Goal: Information Seeking & Learning: Learn about a topic

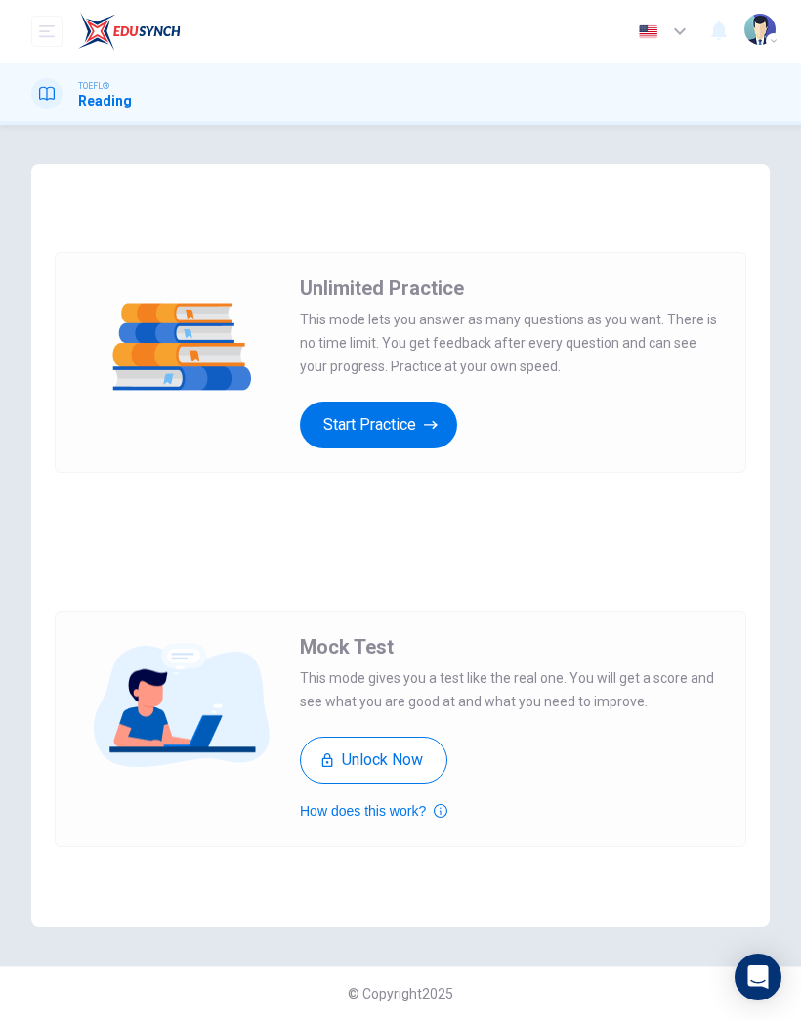
click at [423, 434] on button "Start Practice" at bounding box center [378, 425] width 157 height 47
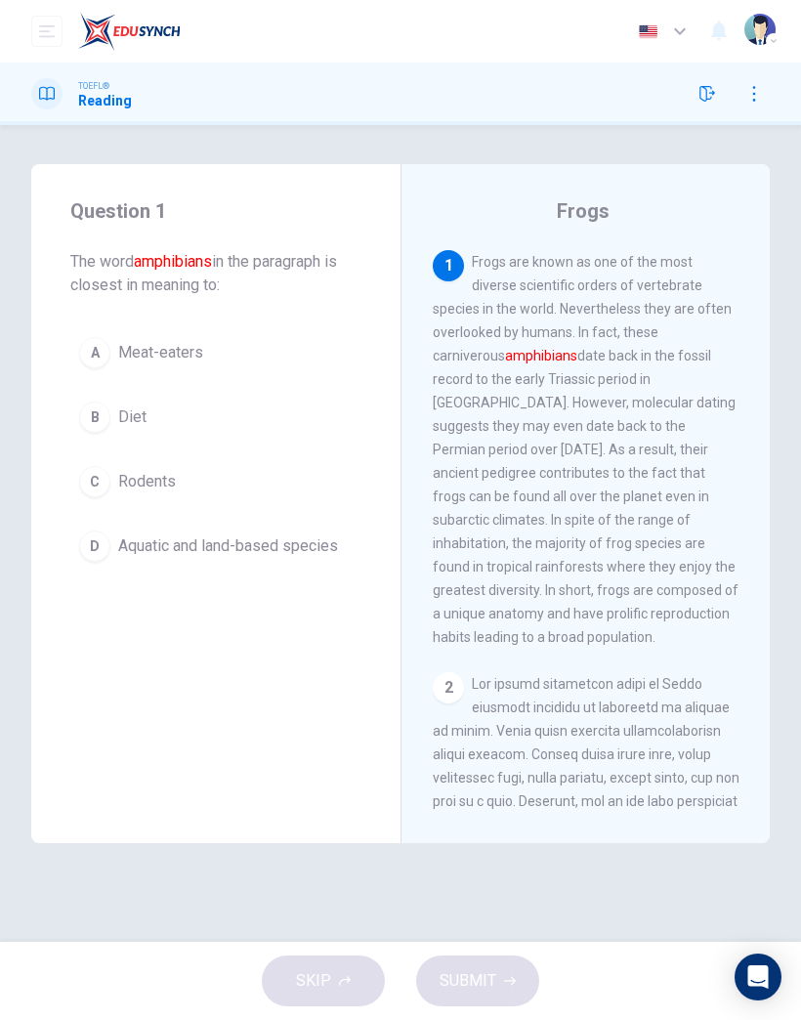
click at [45, 34] on icon "open mobile menu" at bounding box center [47, 31] width 16 height 16
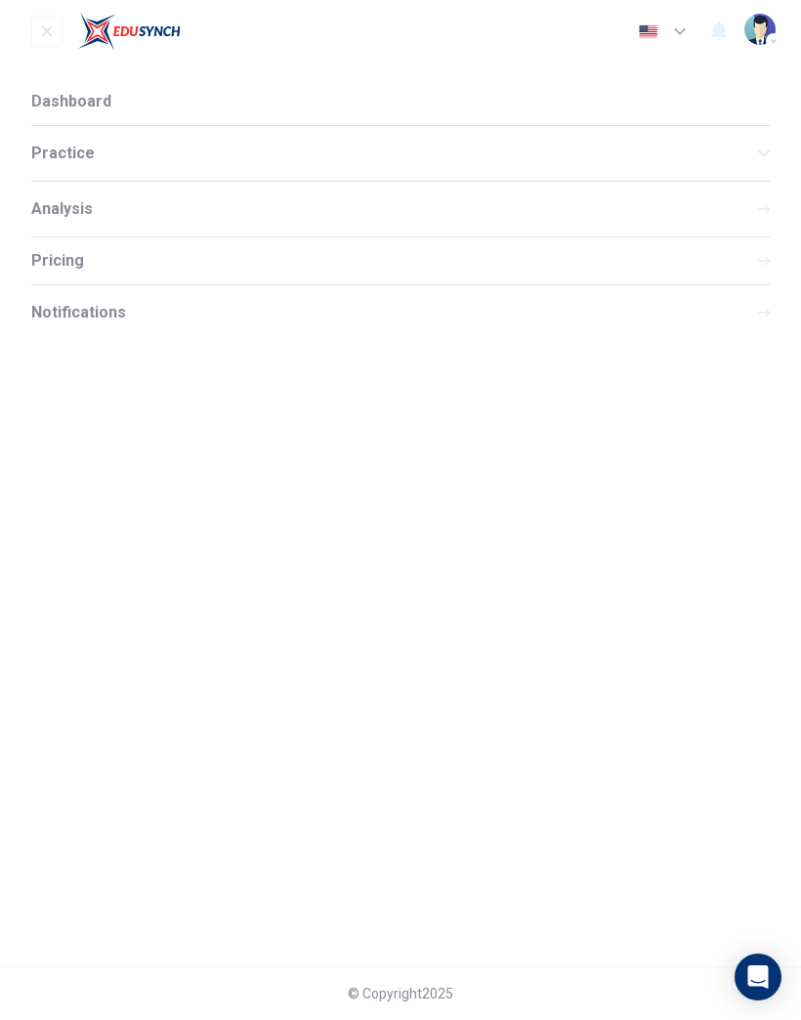
click at [116, 153] on span "Practice" at bounding box center [394, 154] width 727 height 16
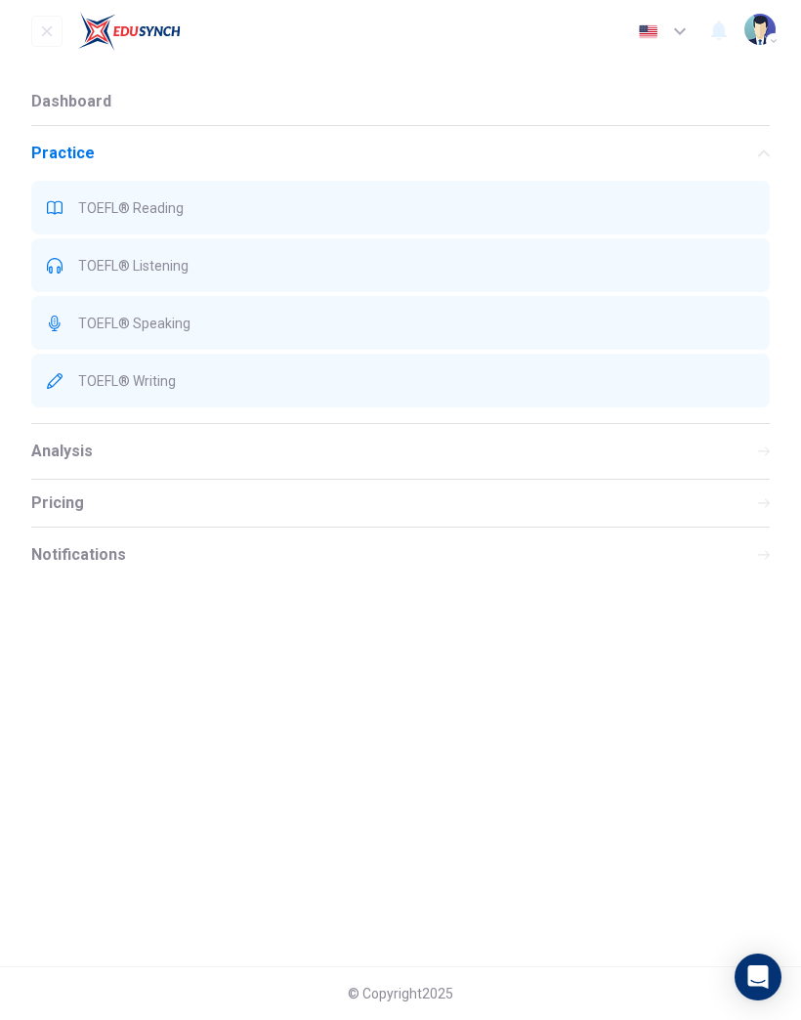
click at [158, 216] on div "TOEFL® Reading" at bounding box center [400, 208] width 739 height 54
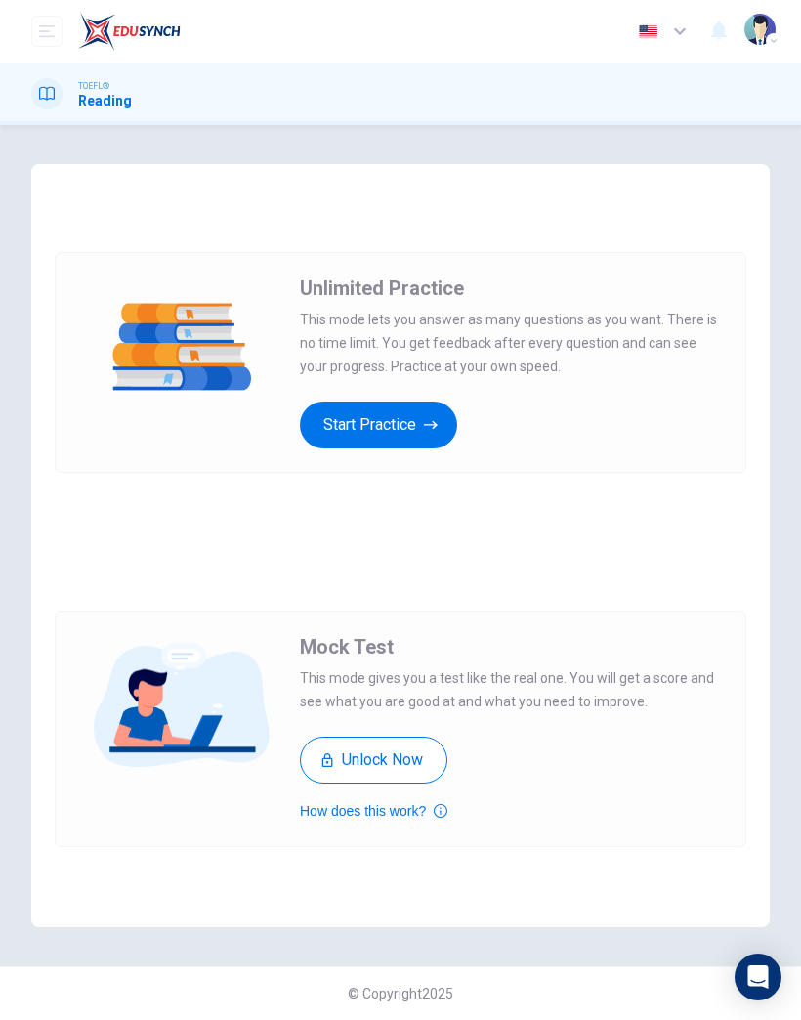
click at [387, 432] on button "Start Practice" at bounding box center [378, 425] width 157 height 47
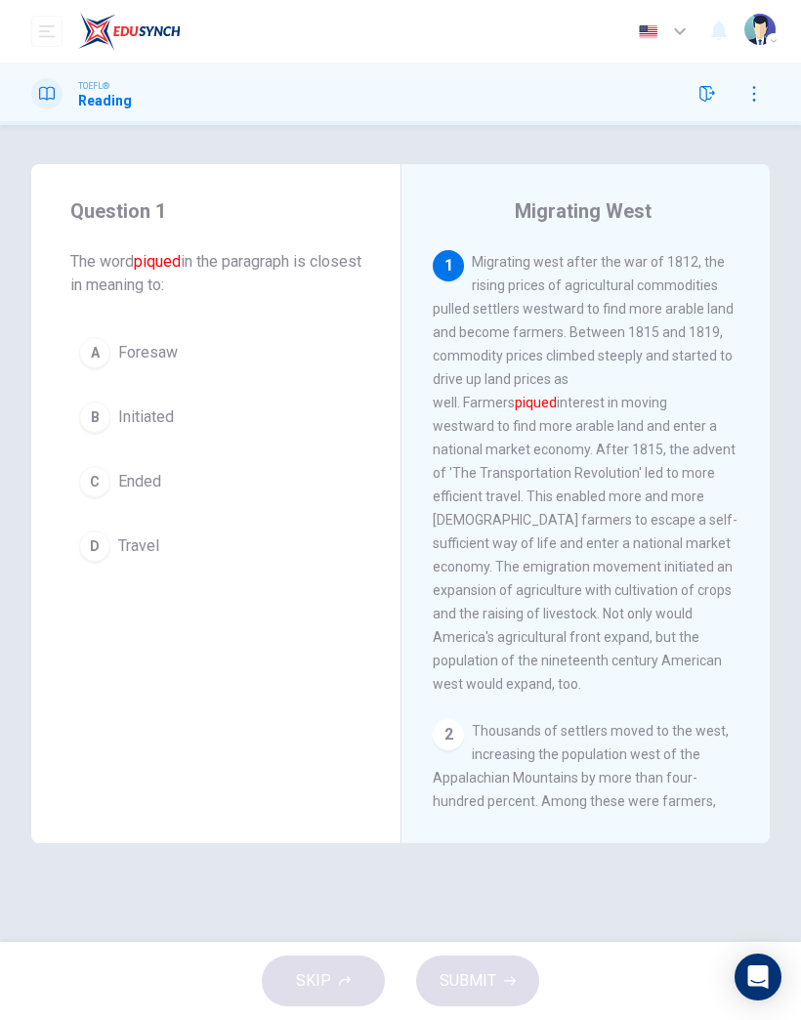
click at [157, 425] on span "Initiated" at bounding box center [146, 416] width 56 height 23
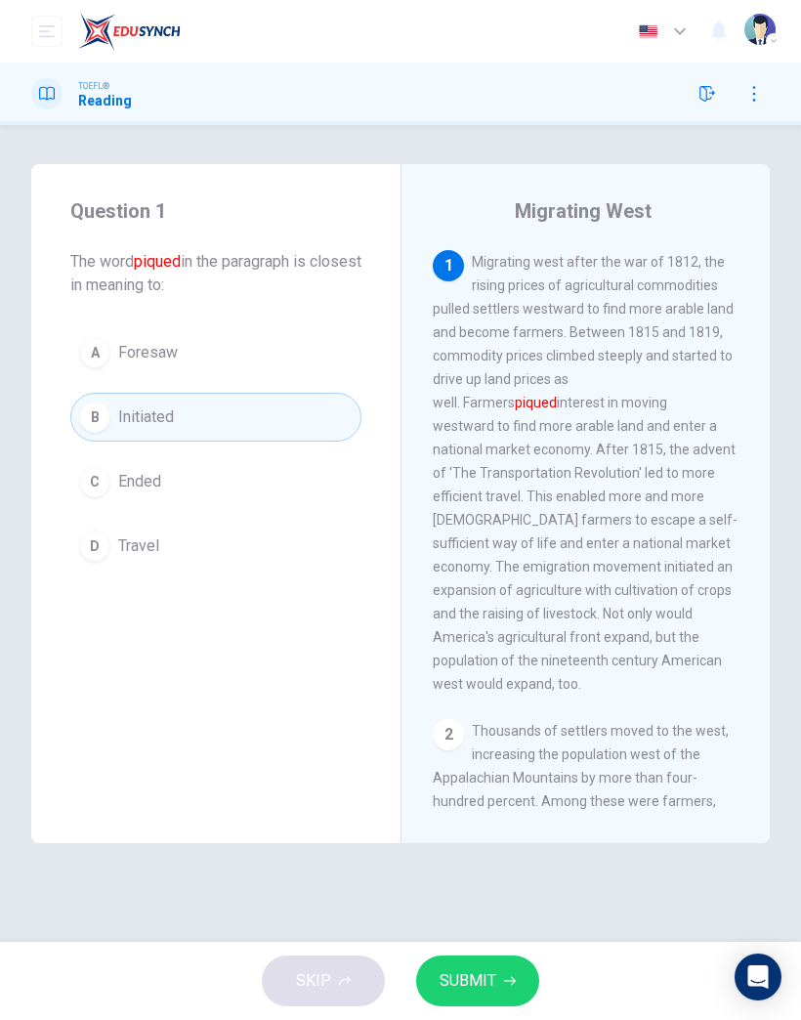
click at [208, 350] on button "A Foresaw" at bounding box center [215, 352] width 291 height 49
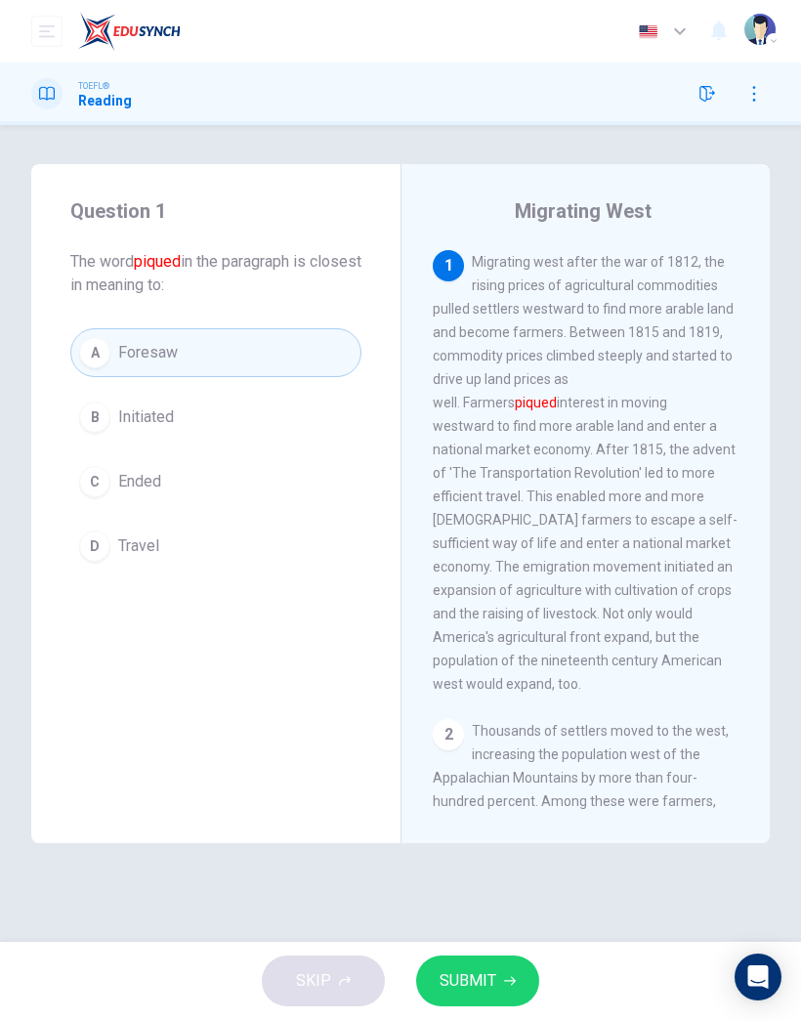
click at [483, 983] on span "SUBMIT" at bounding box center [468, 980] width 57 height 27
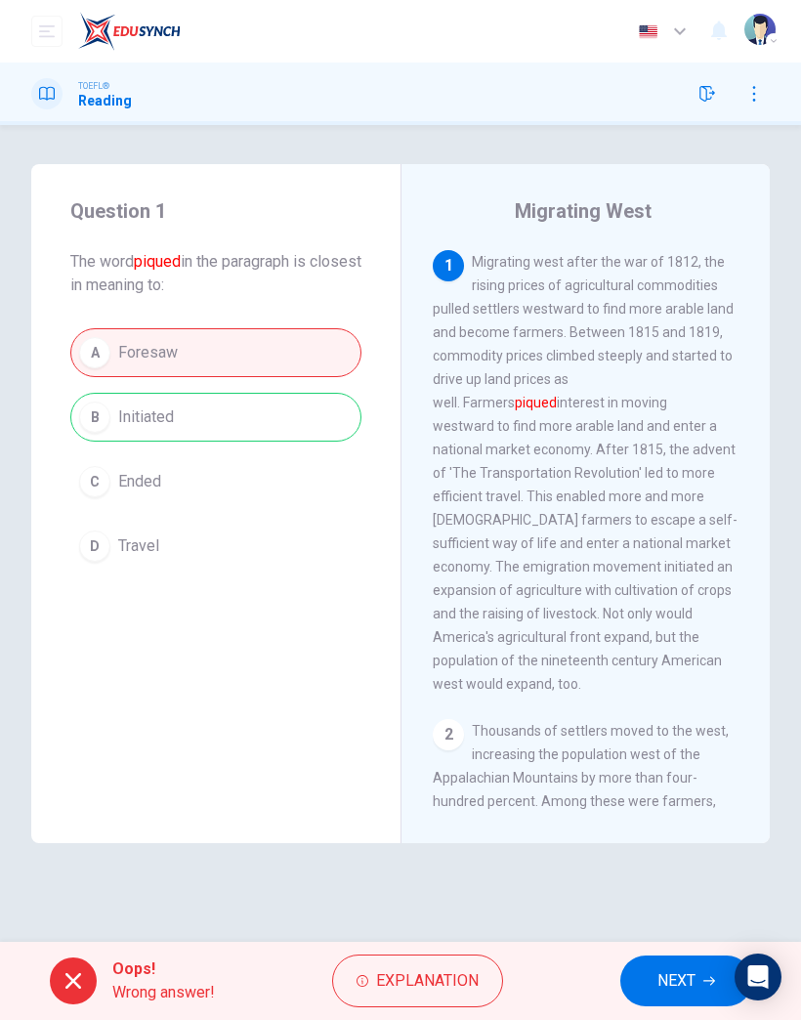
click at [684, 971] on span "NEXT" at bounding box center [677, 980] width 38 height 27
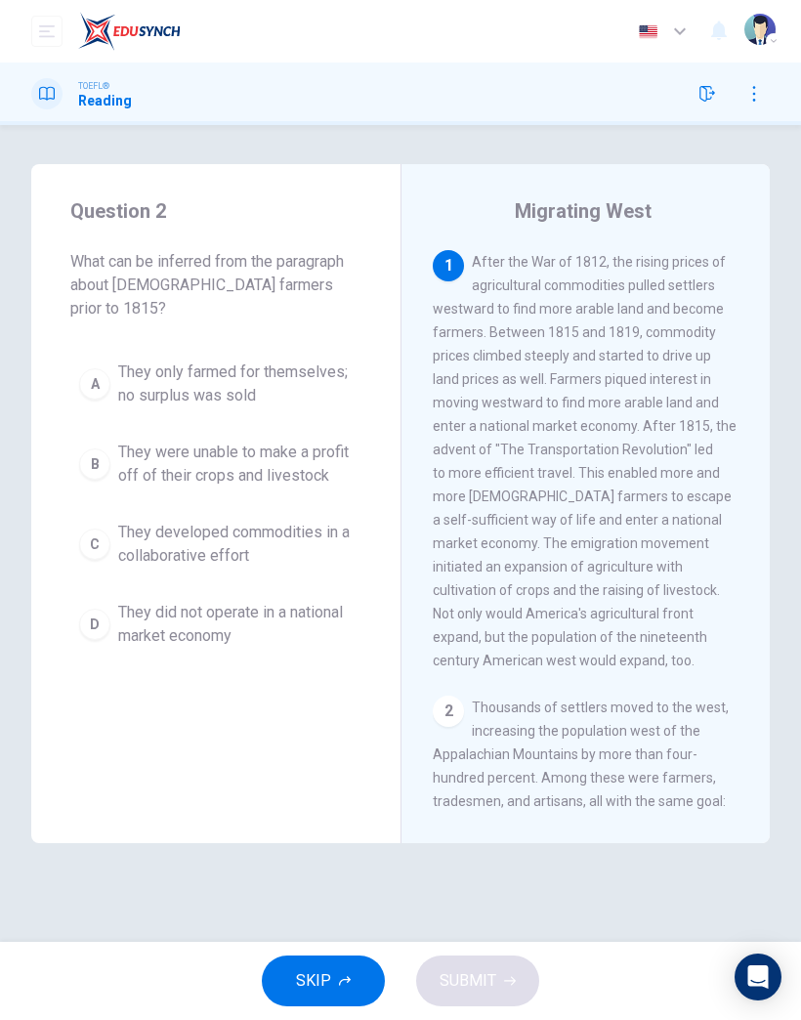
click at [297, 453] on span "They were unable to make a profit off of their crops and livestock" at bounding box center [235, 464] width 234 height 47
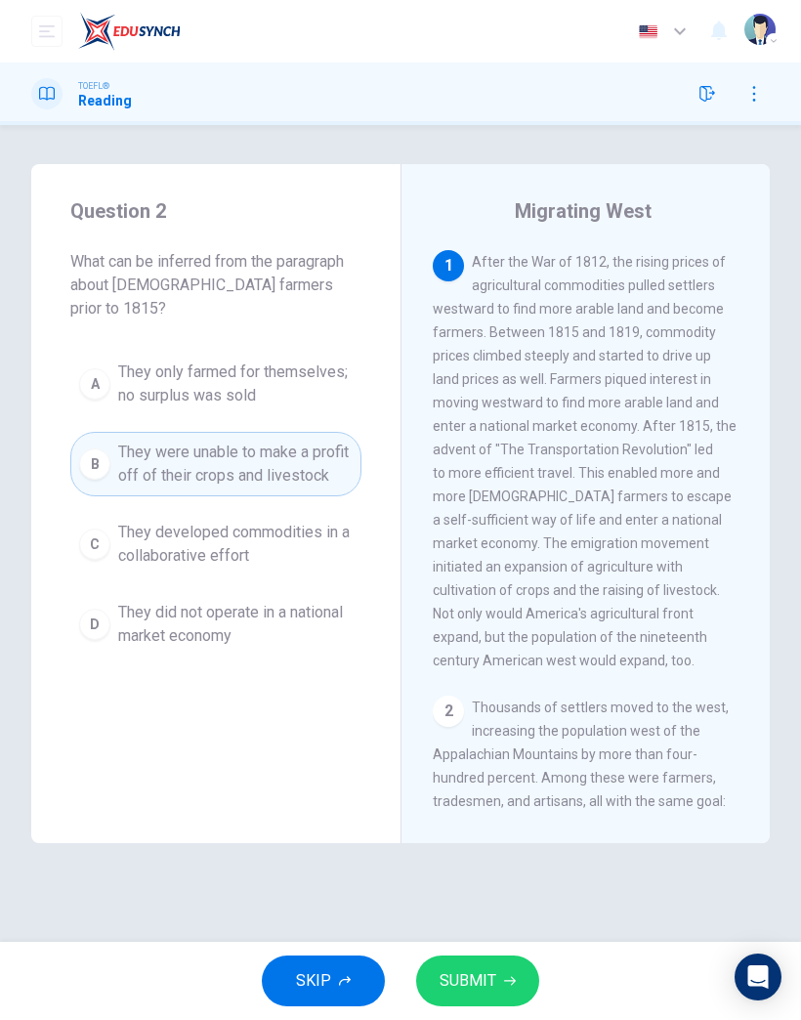
click at [508, 984] on icon "button" at bounding box center [510, 981] width 12 height 12
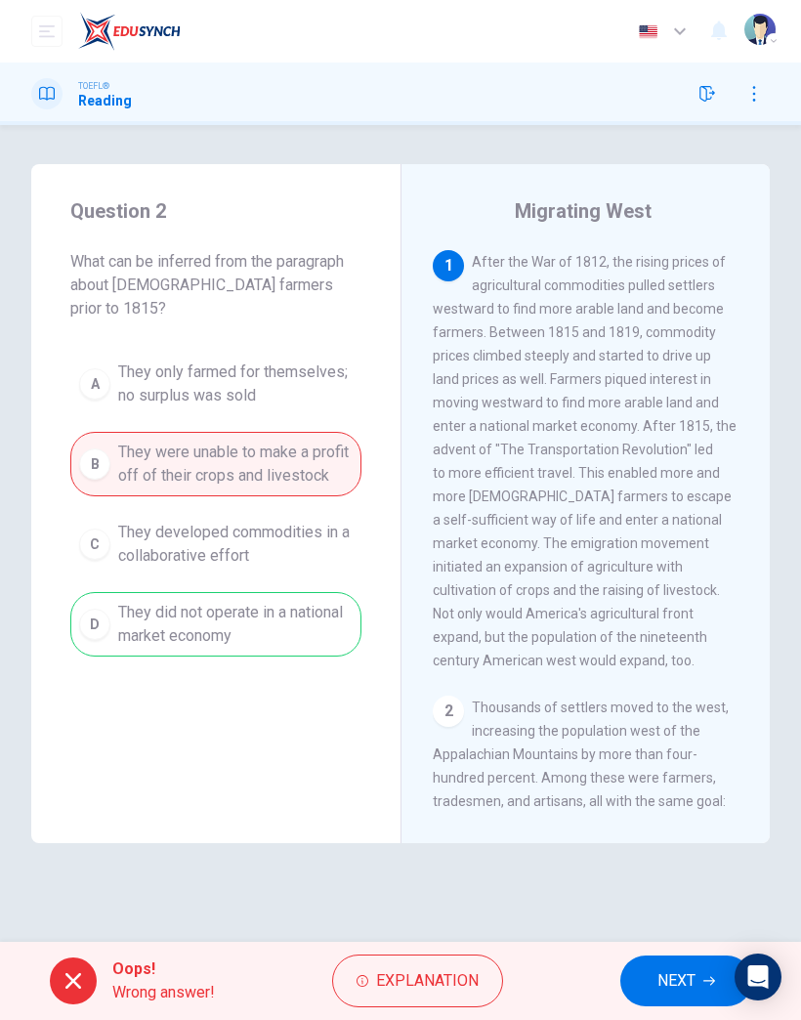
click at [656, 986] on button "NEXT" at bounding box center [686, 980] width 132 height 51
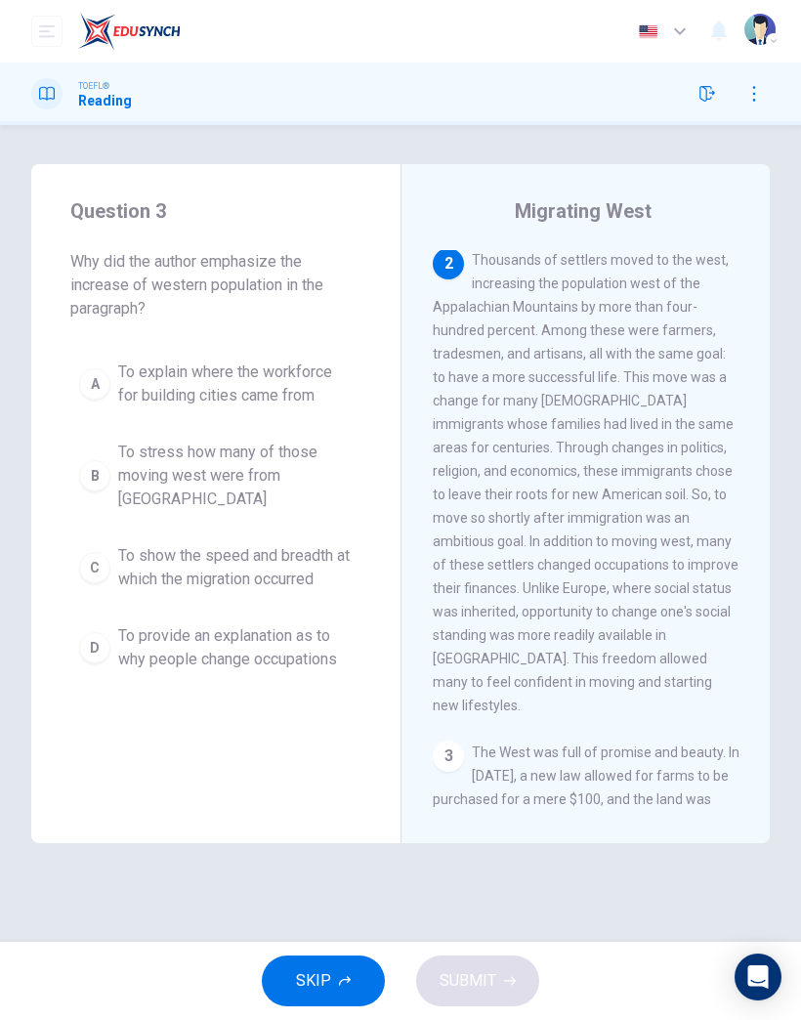
scroll to position [501, 0]
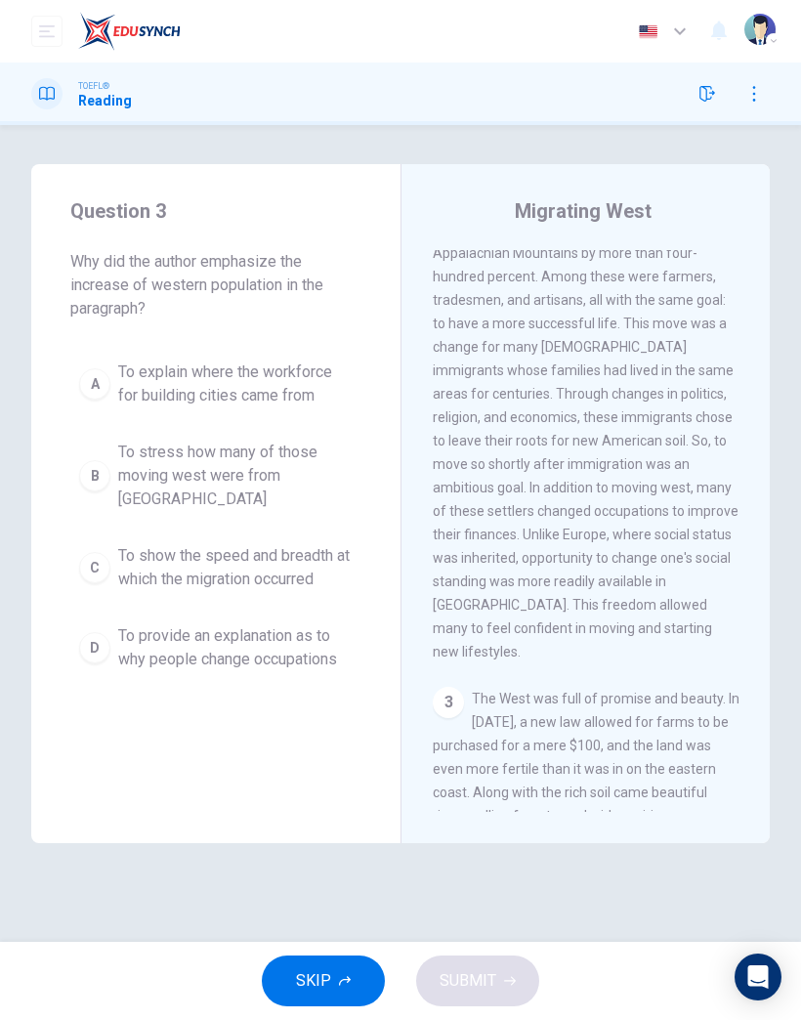
click at [314, 553] on span "To show the speed and breadth at which the migration occurred" at bounding box center [235, 567] width 234 height 47
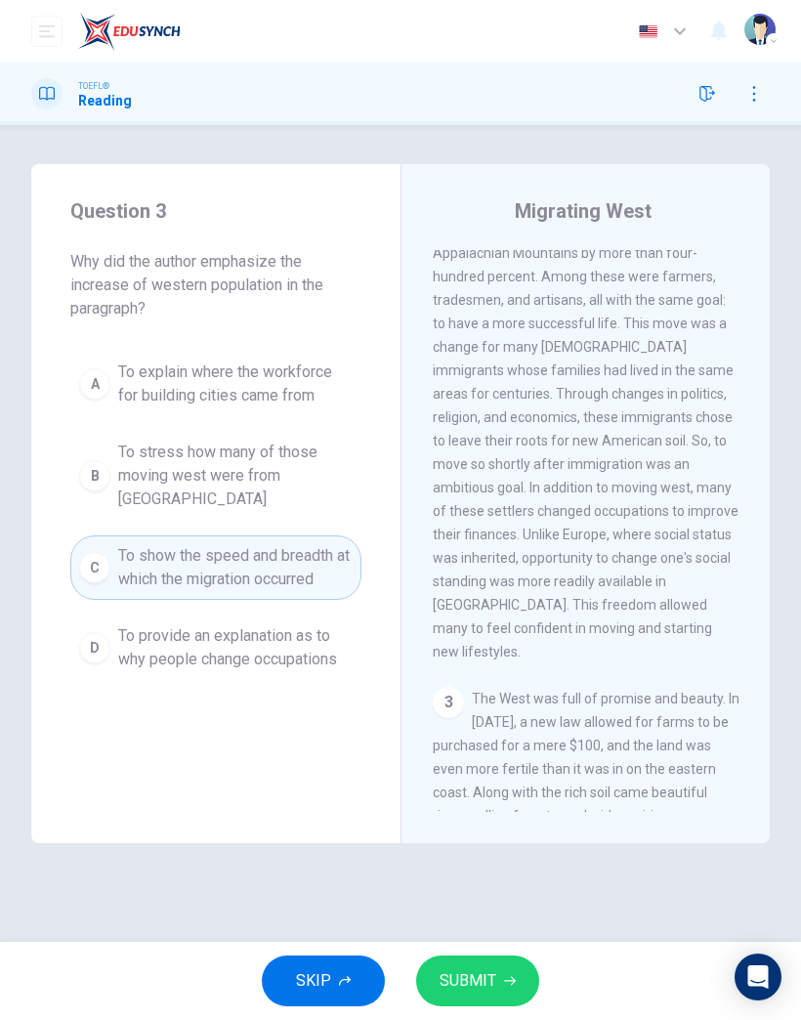
click at [493, 978] on span "SUBMIT" at bounding box center [468, 980] width 57 height 27
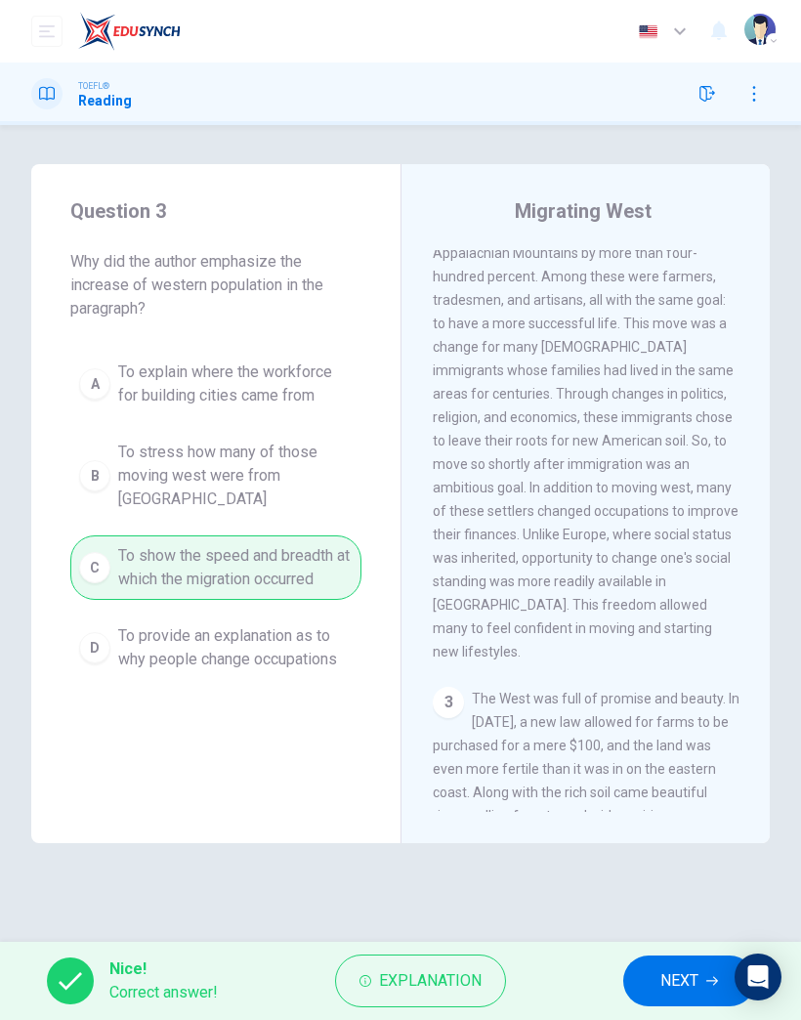
click at [669, 979] on span "NEXT" at bounding box center [679, 980] width 38 height 27
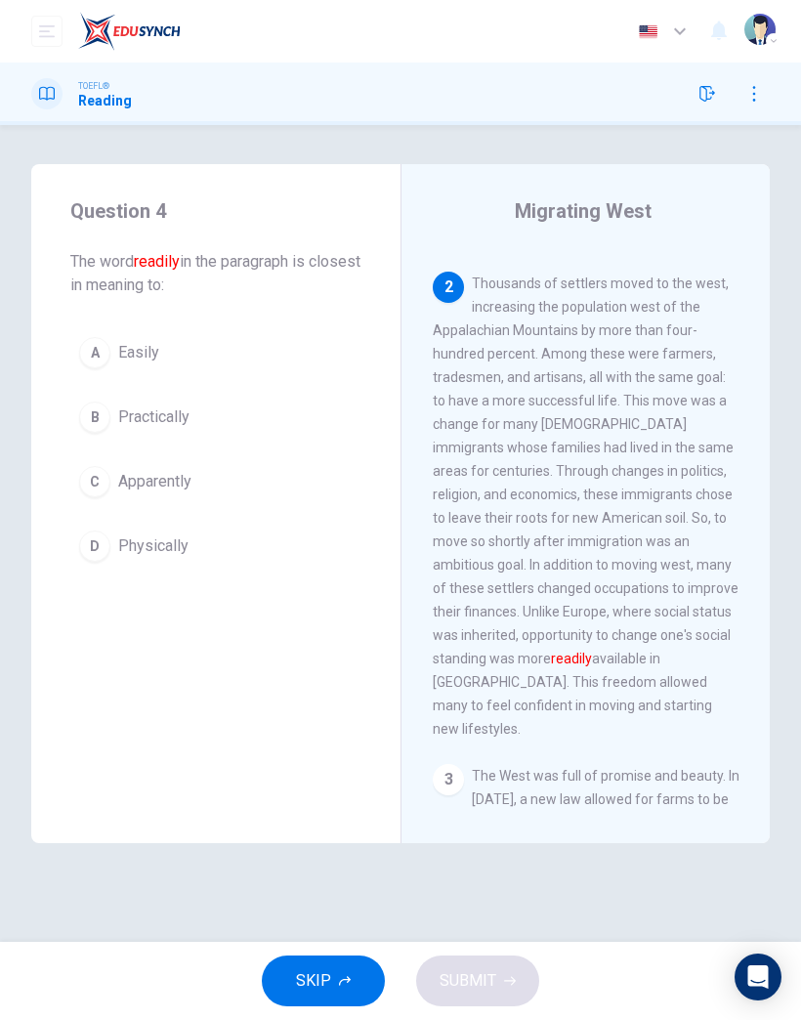
scroll to position [422, 0]
click at [173, 544] on span "Physically" at bounding box center [153, 545] width 70 height 23
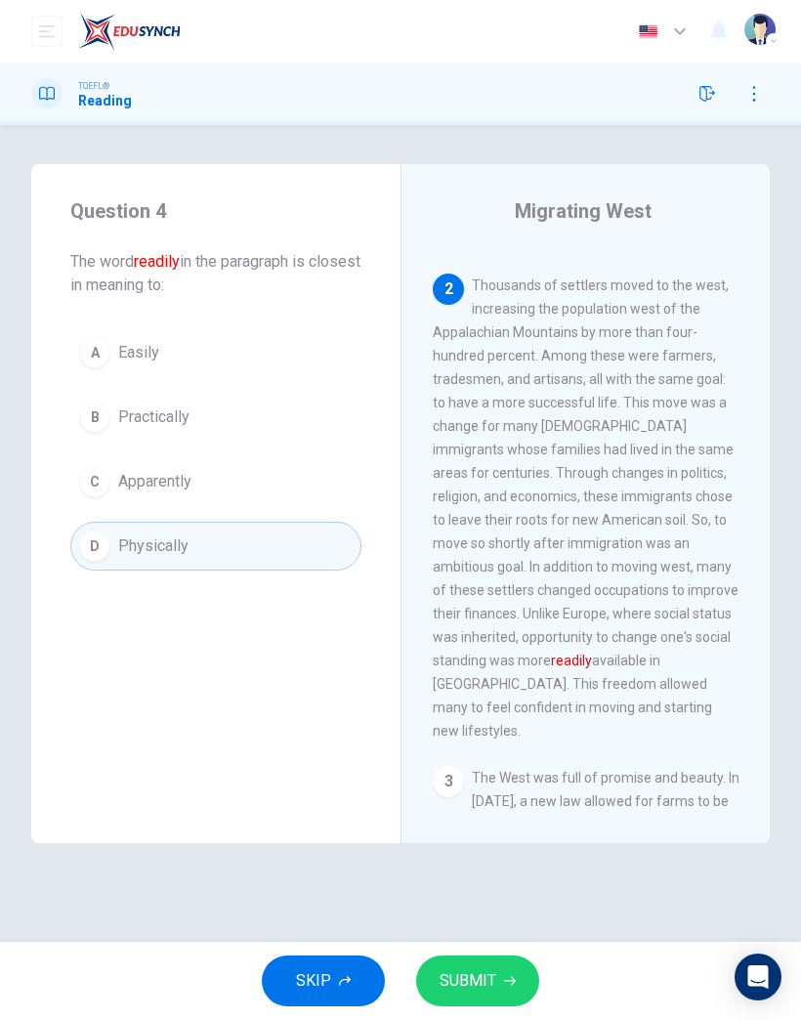
click at [478, 982] on span "SUBMIT" at bounding box center [468, 980] width 57 height 27
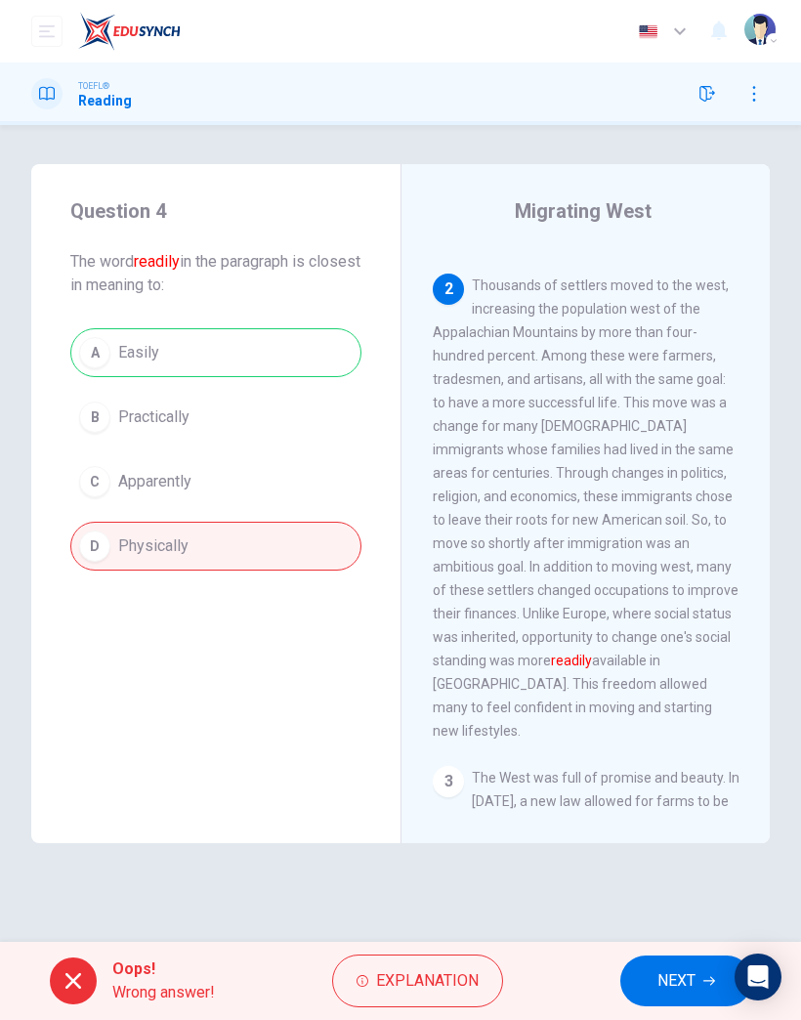
click at [678, 987] on span "NEXT" at bounding box center [677, 980] width 38 height 27
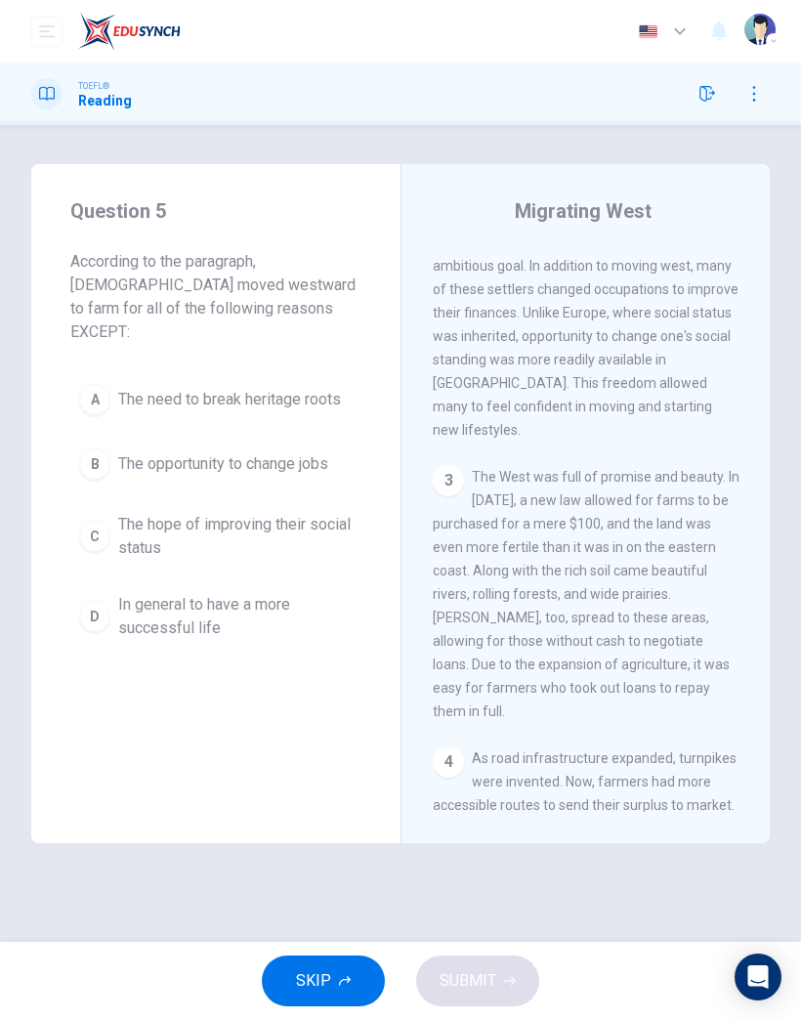
scroll to position [724, 0]
click at [244, 593] on span "In general to have a more successful life" at bounding box center [235, 616] width 234 height 47
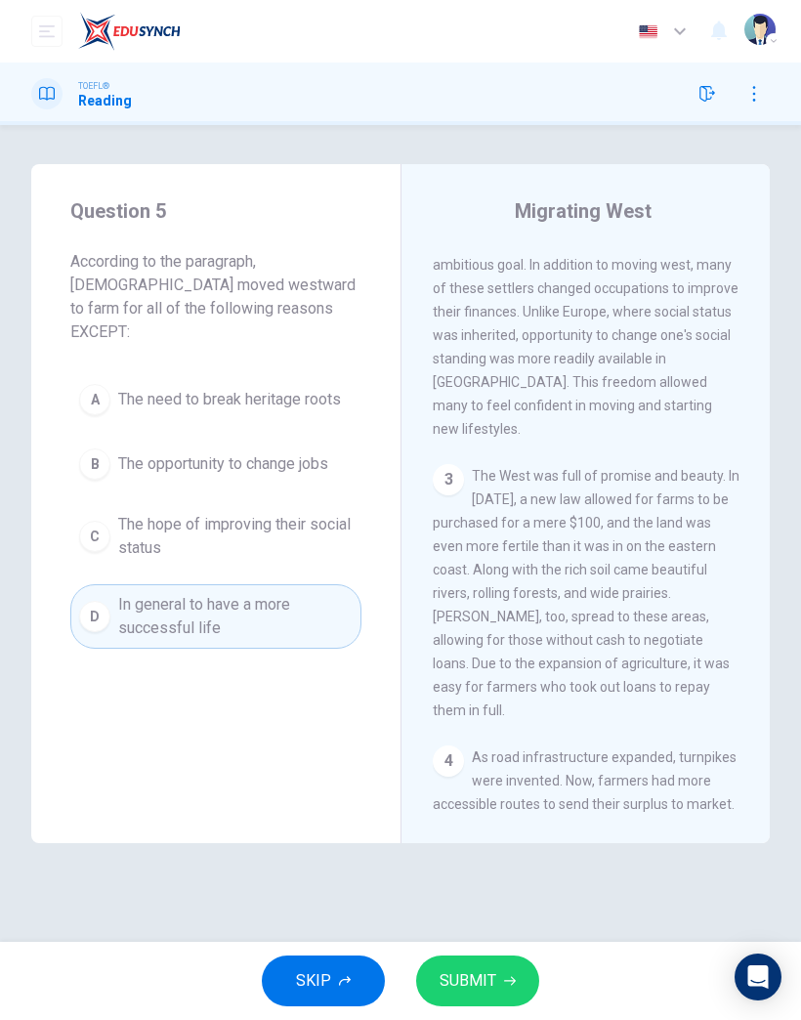
click at [464, 979] on span "SUBMIT" at bounding box center [468, 980] width 57 height 27
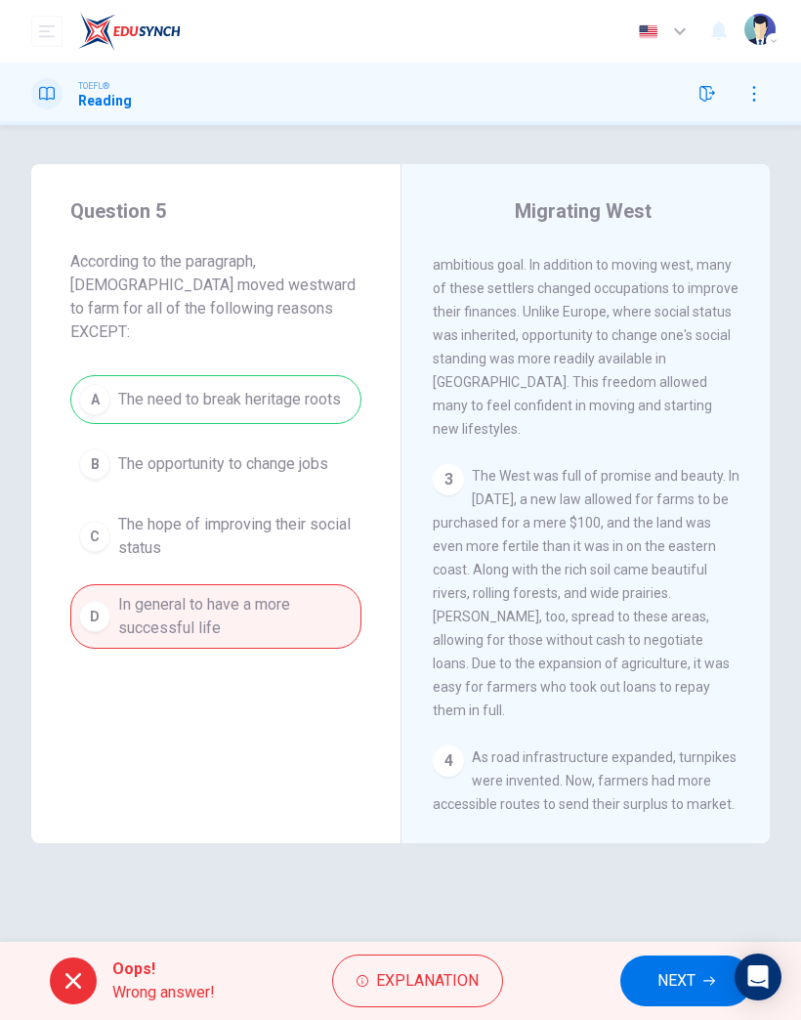
click at [674, 984] on span "NEXT" at bounding box center [677, 980] width 38 height 27
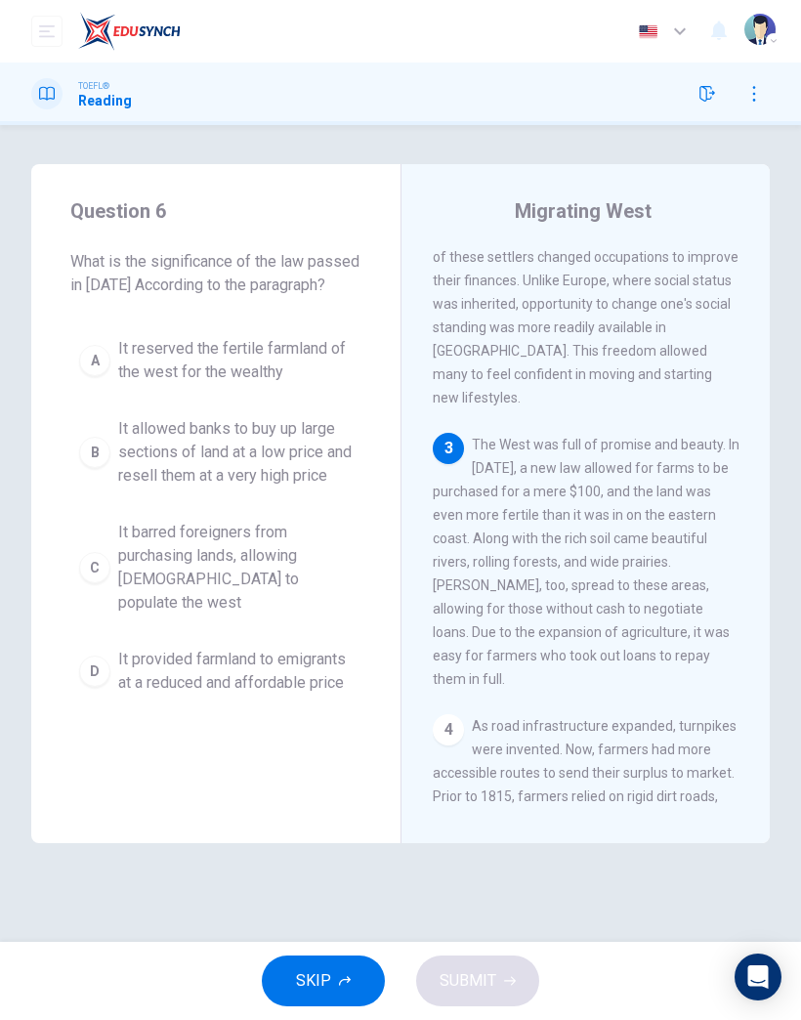
scroll to position [759, 0]
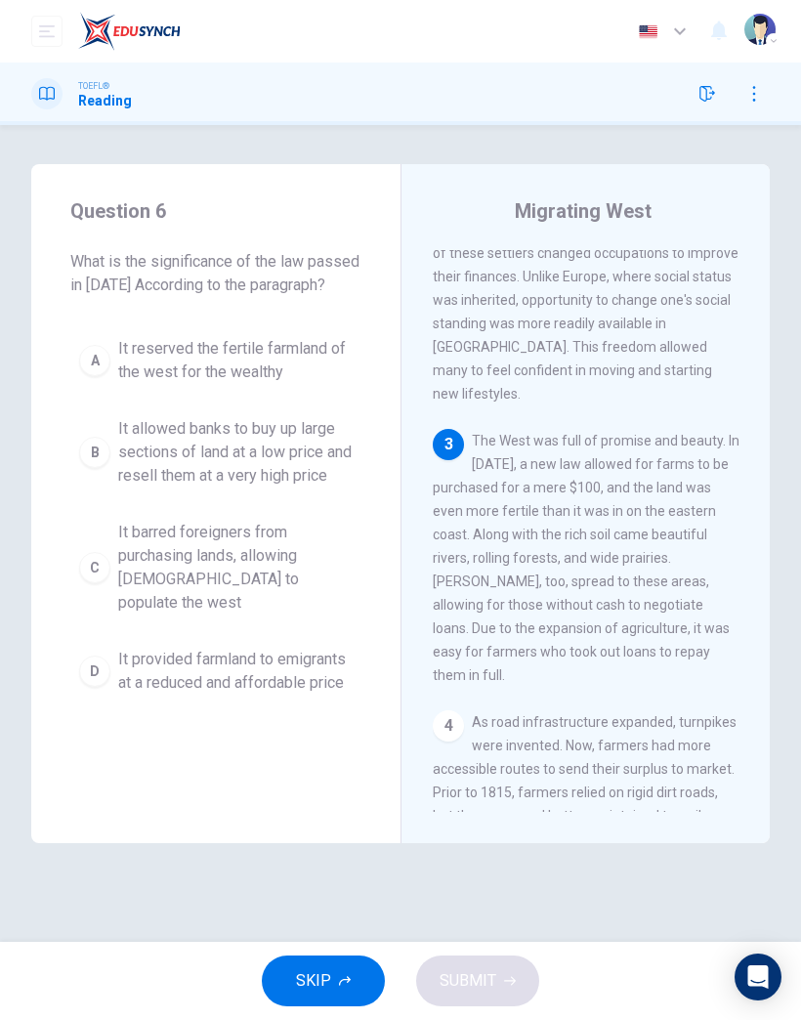
click at [259, 591] on span "It barred foreigners from purchasing lands, allowing Americans to populate the …" at bounding box center [235, 568] width 234 height 94
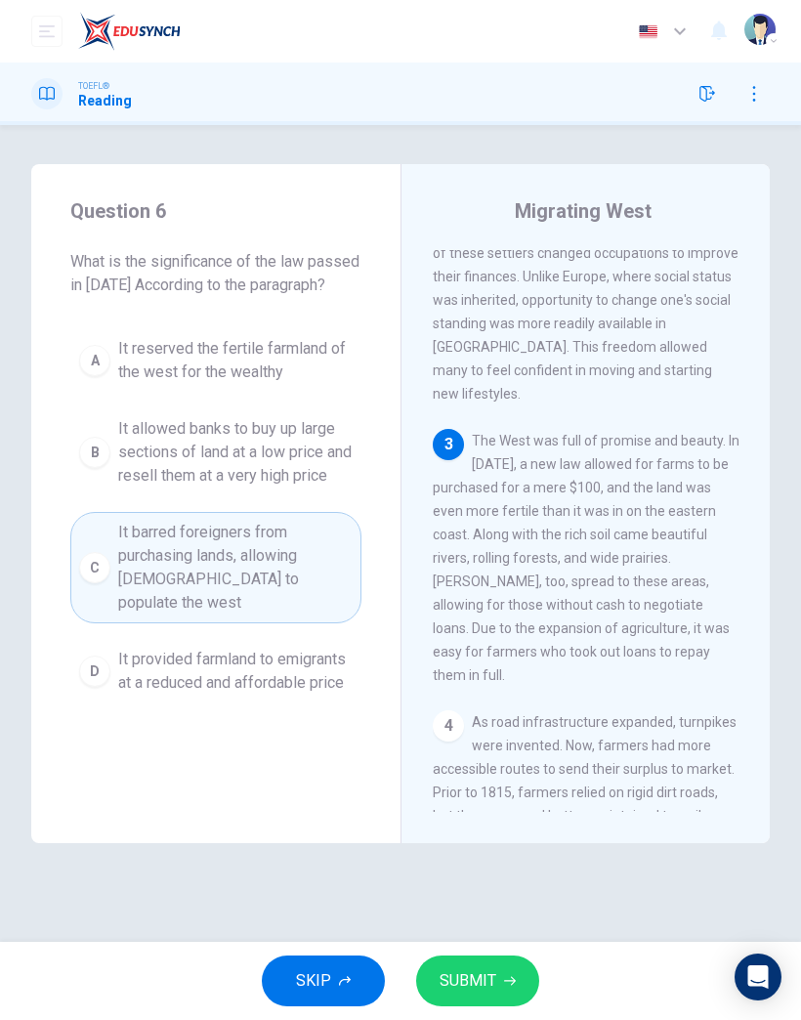
click at [500, 955] on button "SUBMIT" at bounding box center [477, 980] width 123 height 51
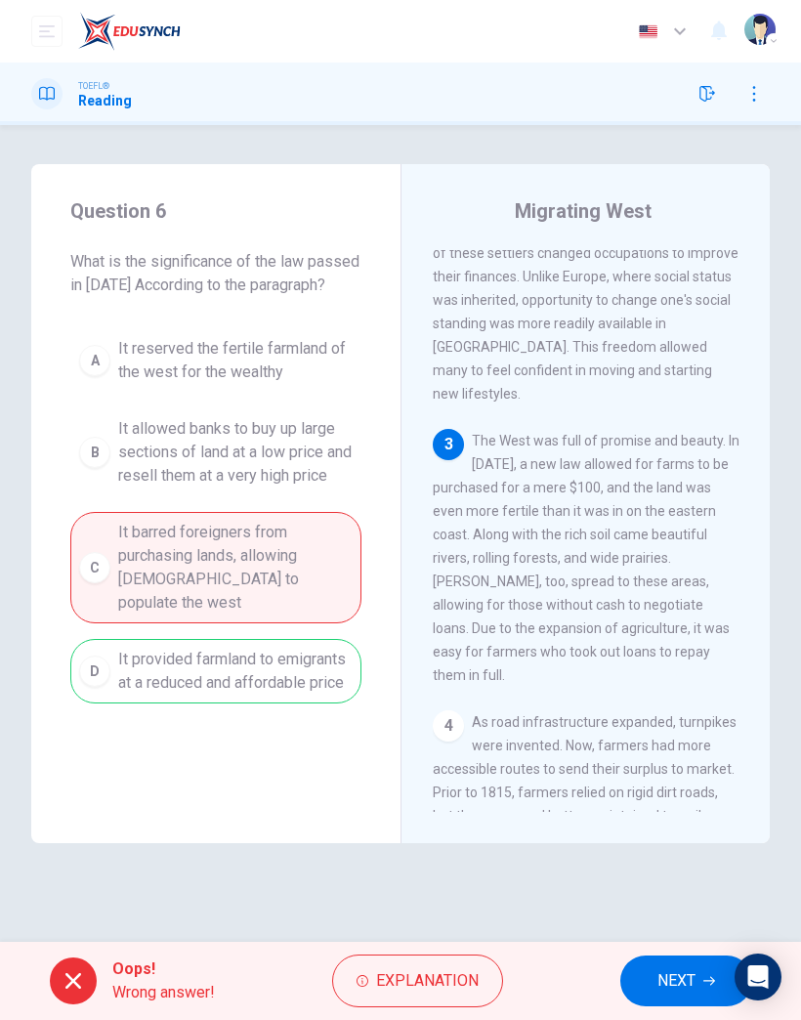
click at [682, 978] on span "NEXT" at bounding box center [677, 980] width 38 height 27
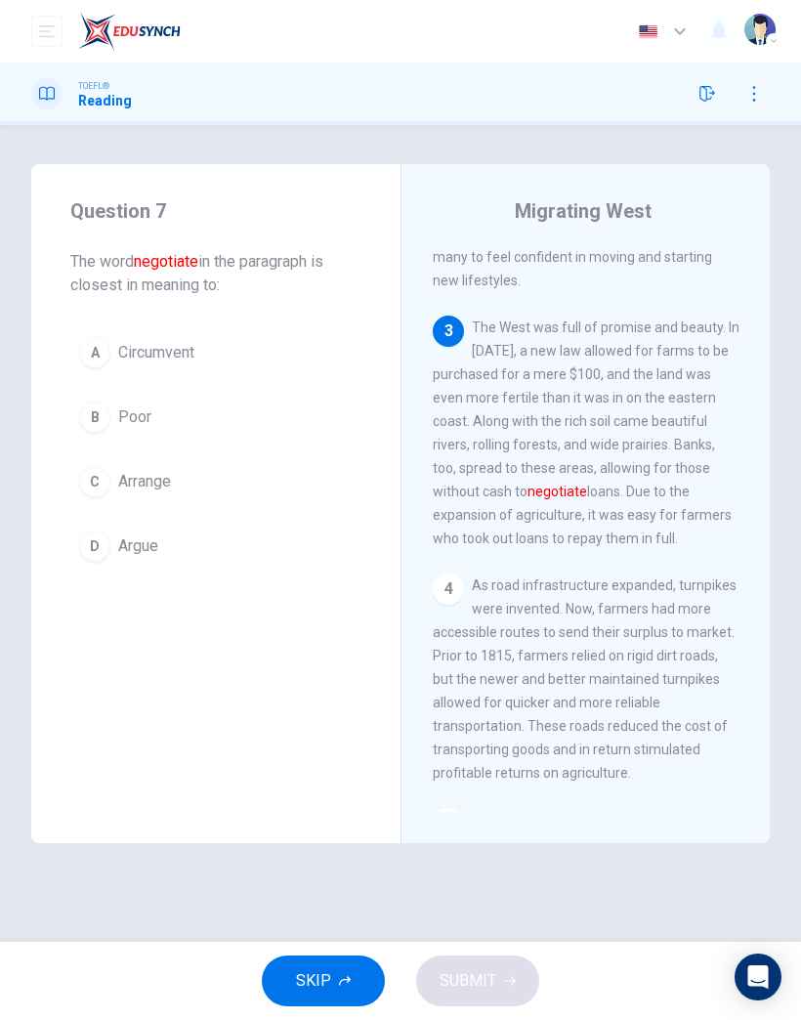
scroll to position [891, 0]
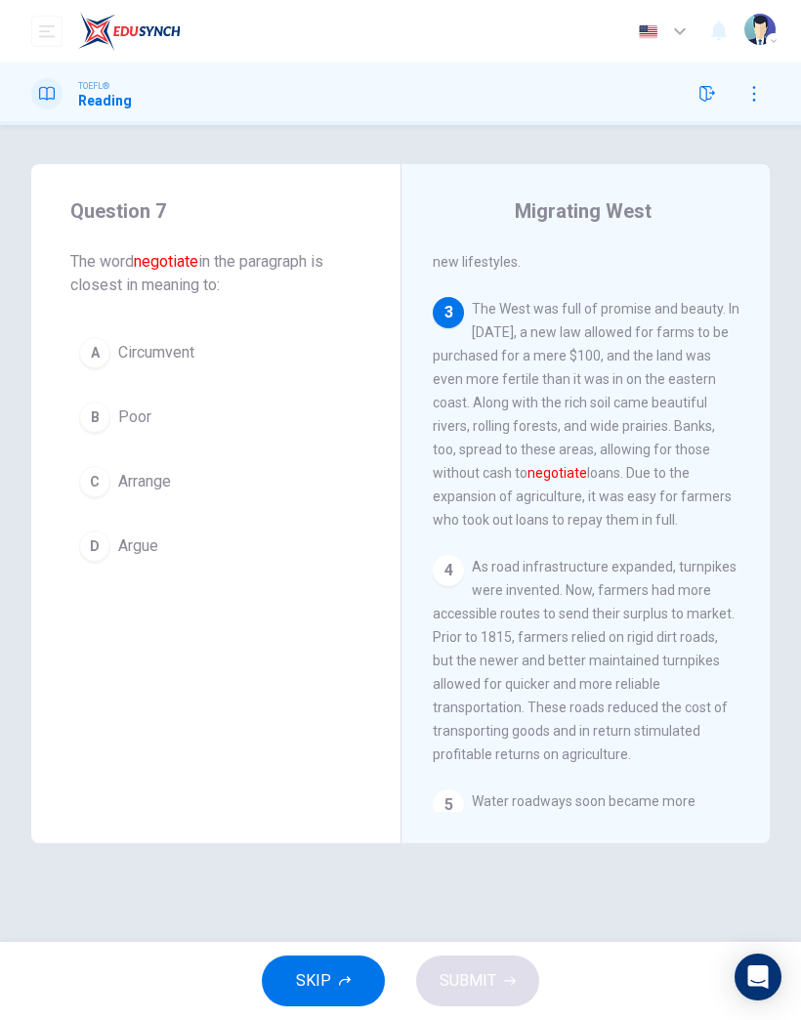
click at [201, 538] on button "D Argue" at bounding box center [215, 546] width 291 height 49
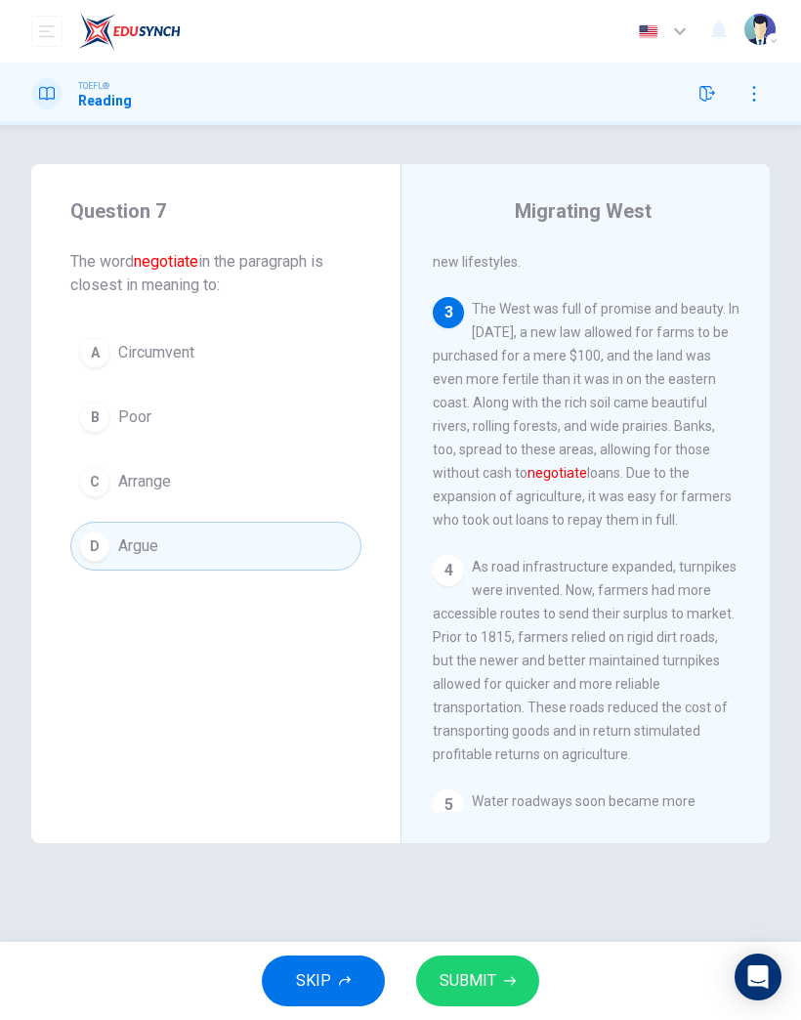
click at [530, 965] on button "SUBMIT" at bounding box center [477, 980] width 123 height 51
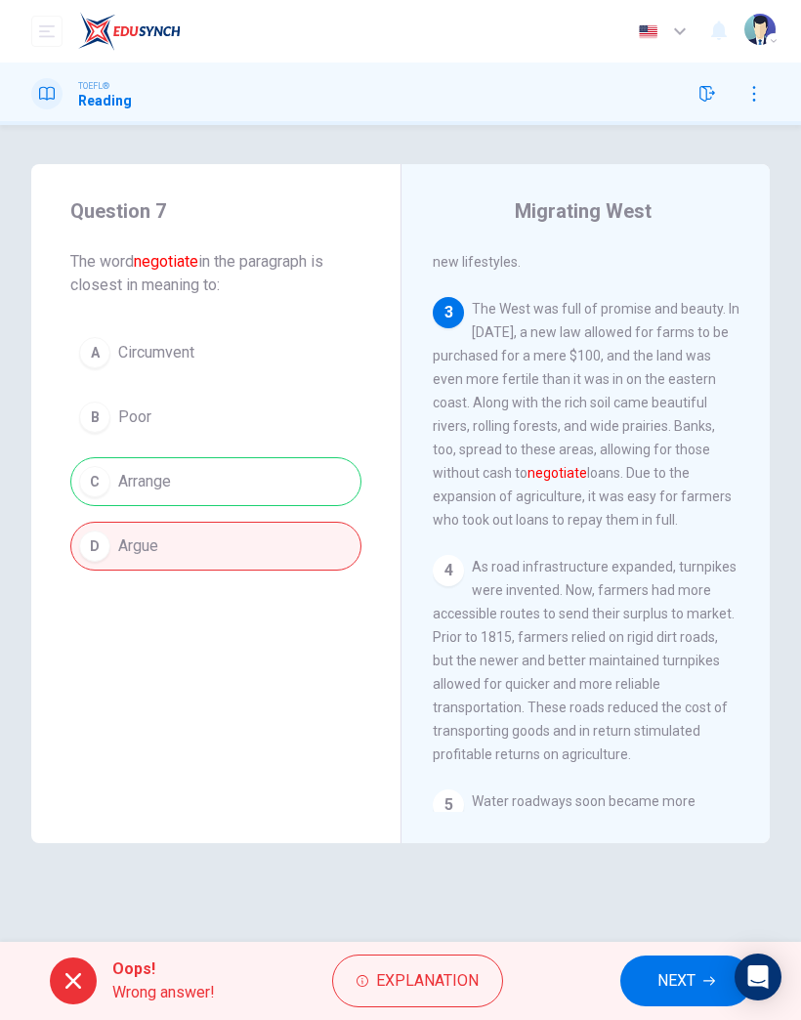
click at [457, 980] on span "Explanation" at bounding box center [427, 980] width 103 height 27
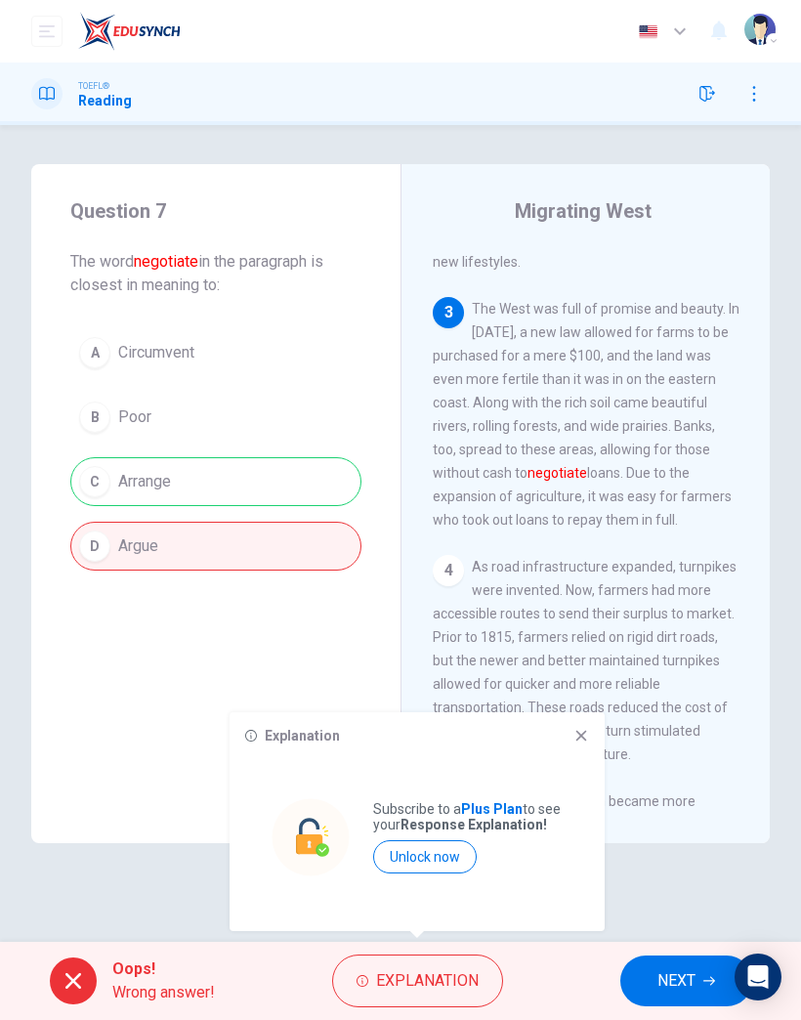
click at [588, 736] on icon at bounding box center [581, 736] width 16 height 16
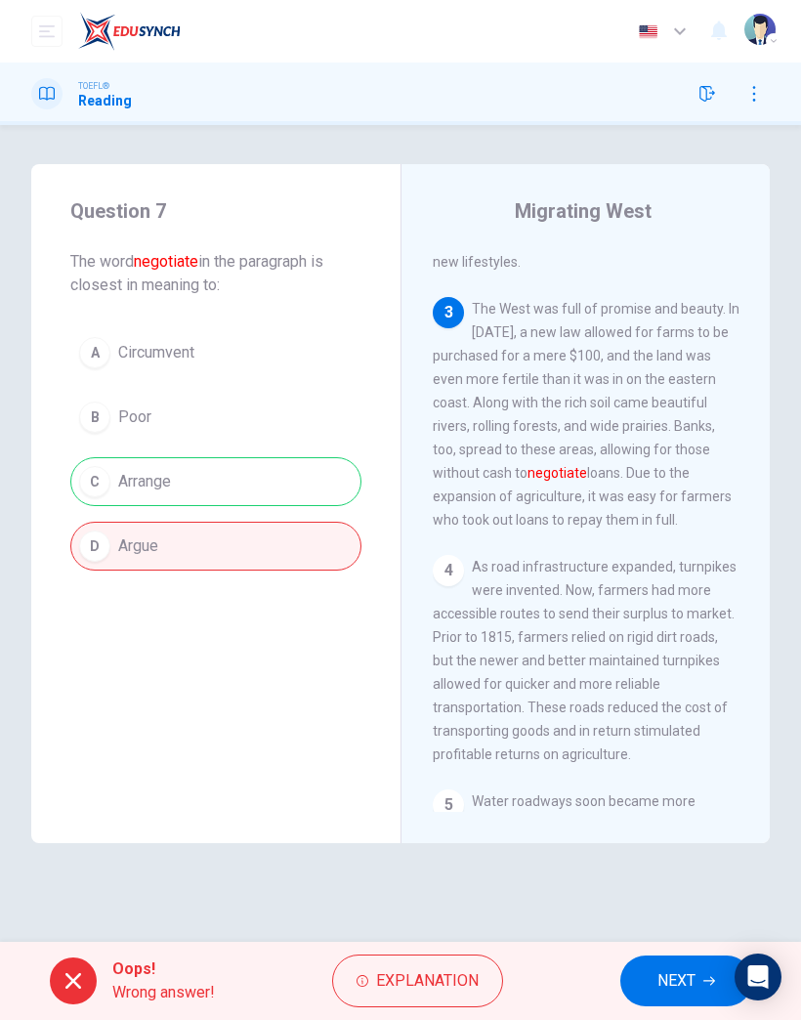
click at [681, 967] on span "NEXT" at bounding box center [677, 980] width 38 height 27
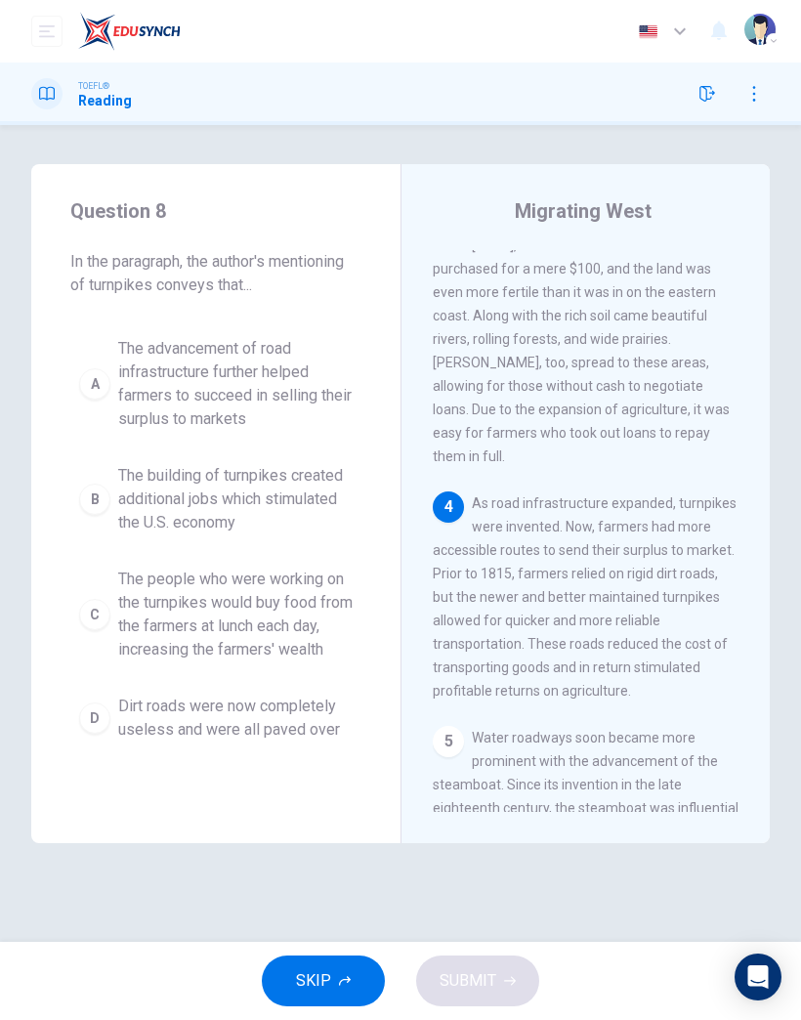
scroll to position [994, 0]
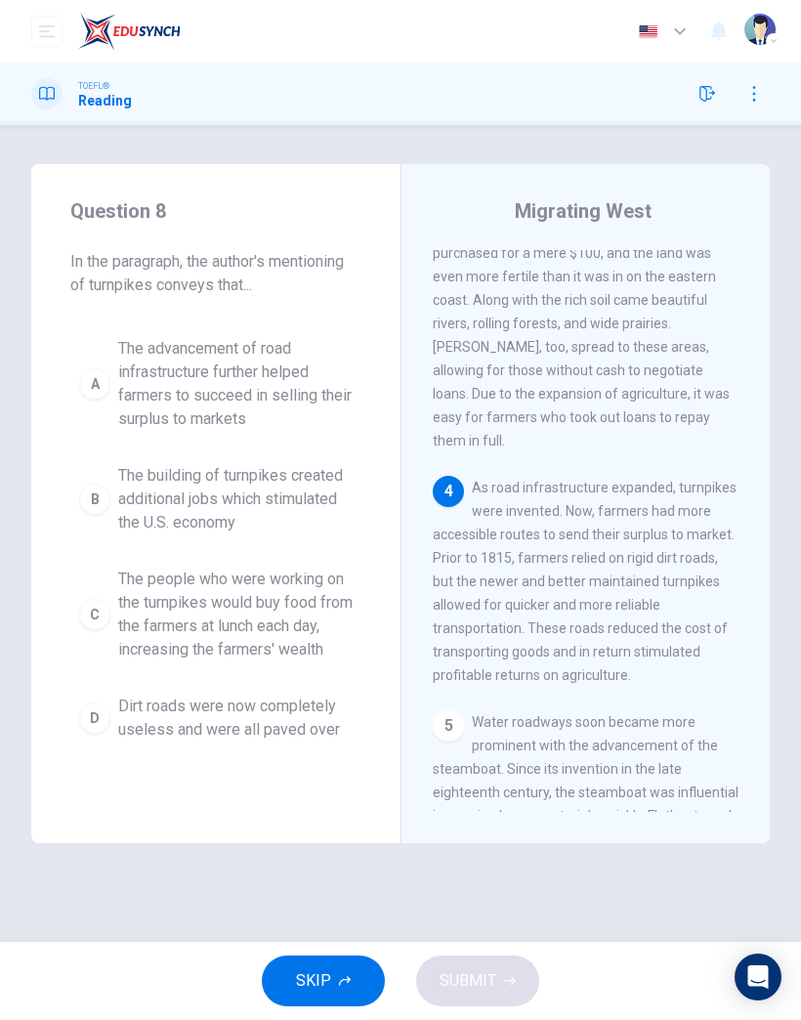
click at [288, 470] on span "The building of turnpikes created additional jobs which stimulated the U.S. eco…" at bounding box center [235, 499] width 234 height 70
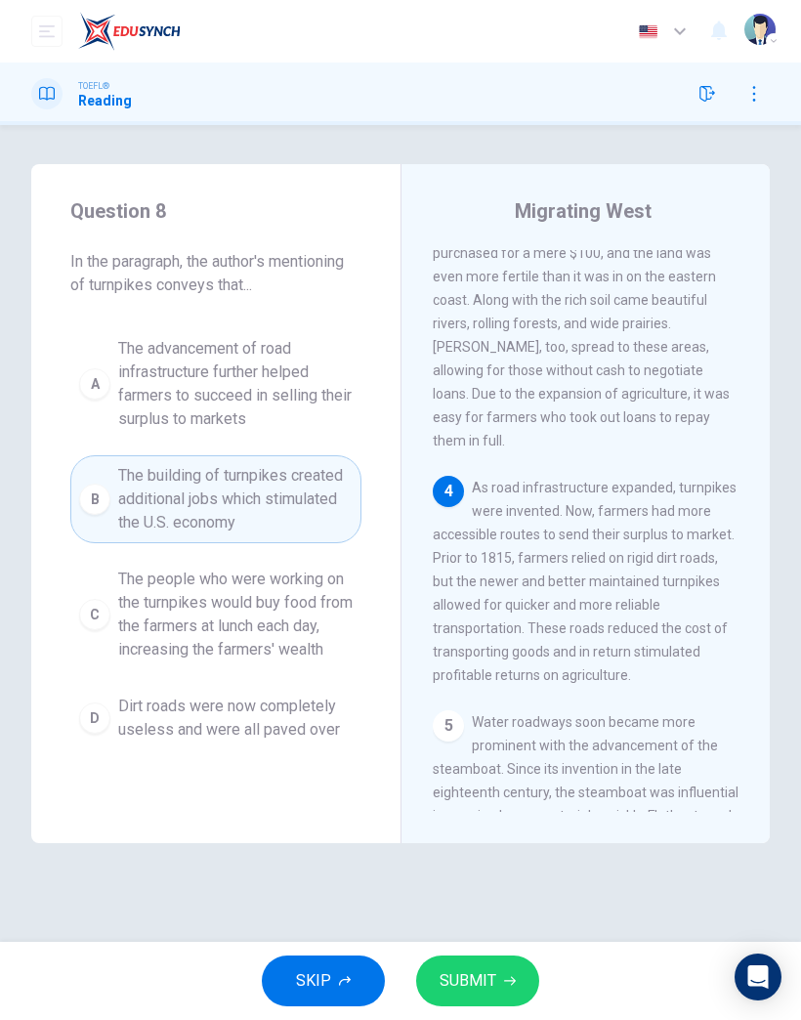
click at [486, 984] on span "SUBMIT" at bounding box center [468, 980] width 57 height 27
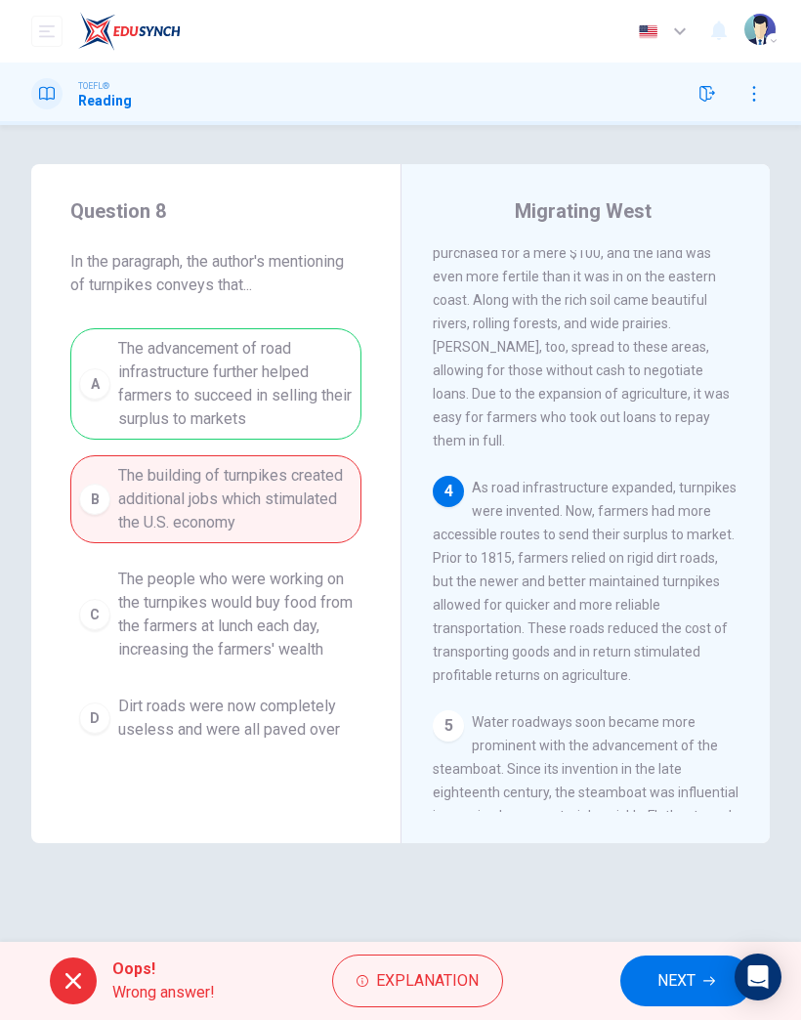
click at [669, 992] on span "NEXT" at bounding box center [677, 980] width 38 height 27
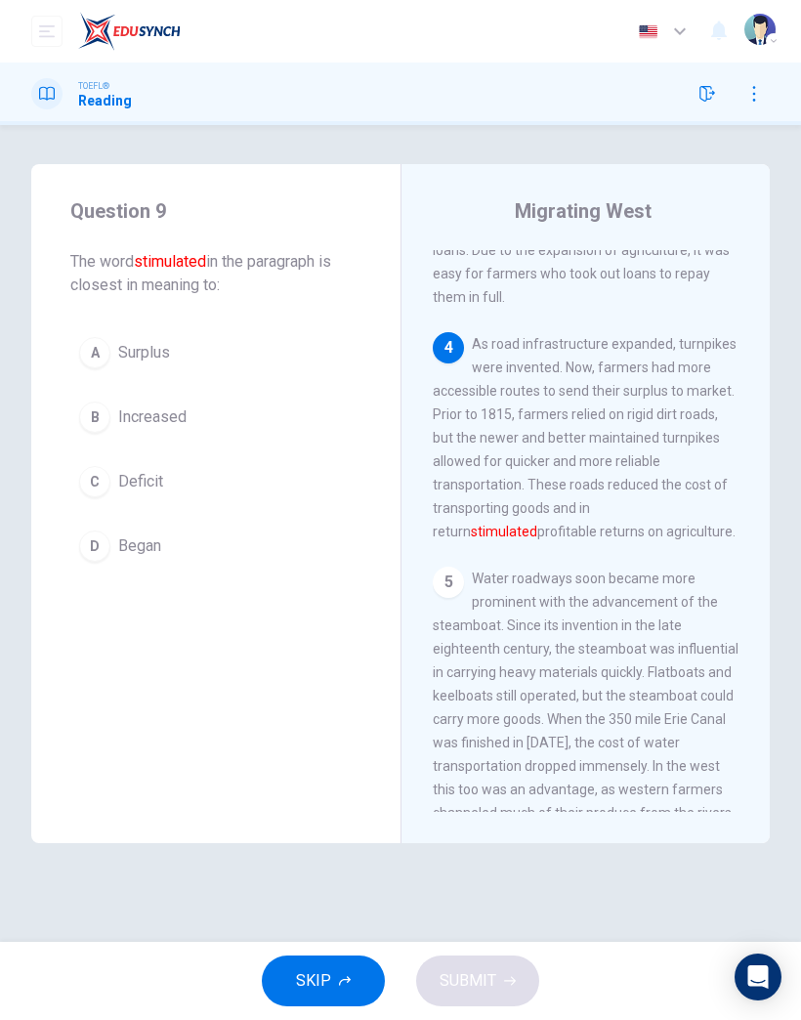
scroll to position [1149, 0]
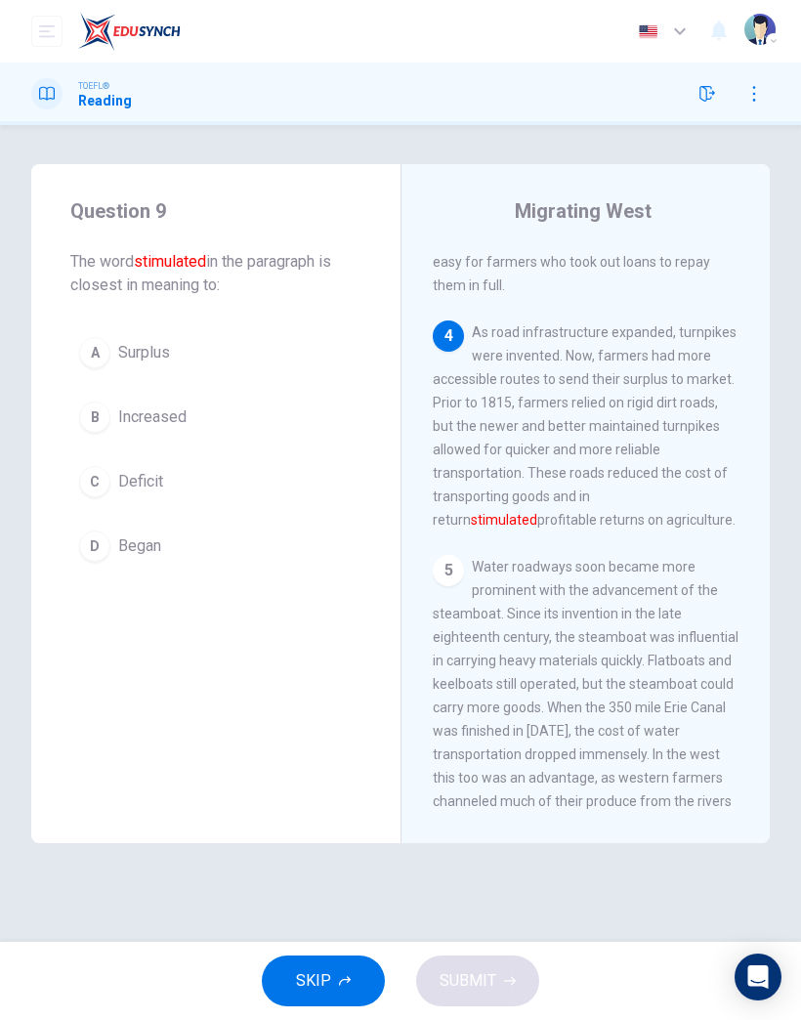
click at [179, 429] on button "B Increased" at bounding box center [215, 417] width 291 height 49
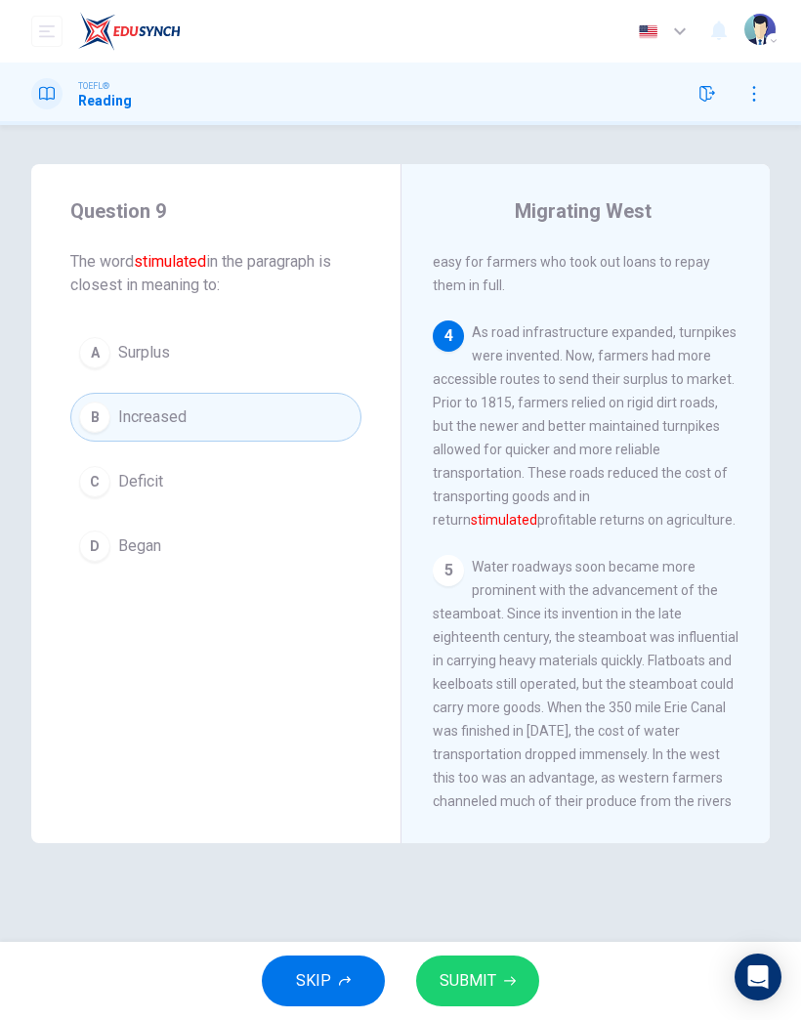
click at [470, 979] on span "SUBMIT" at bounding box center [468, 980] width 57 height 27
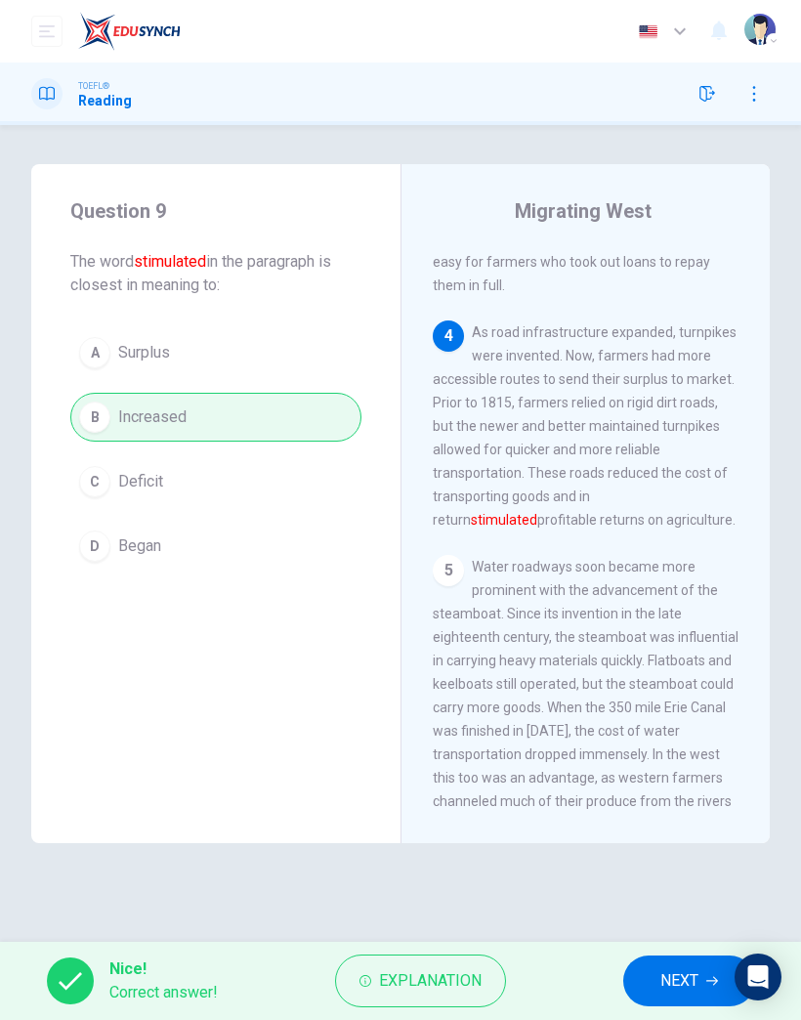
click at [673, 986] on span "NEXT" at bounding box center [679, 980] width 38 height 27
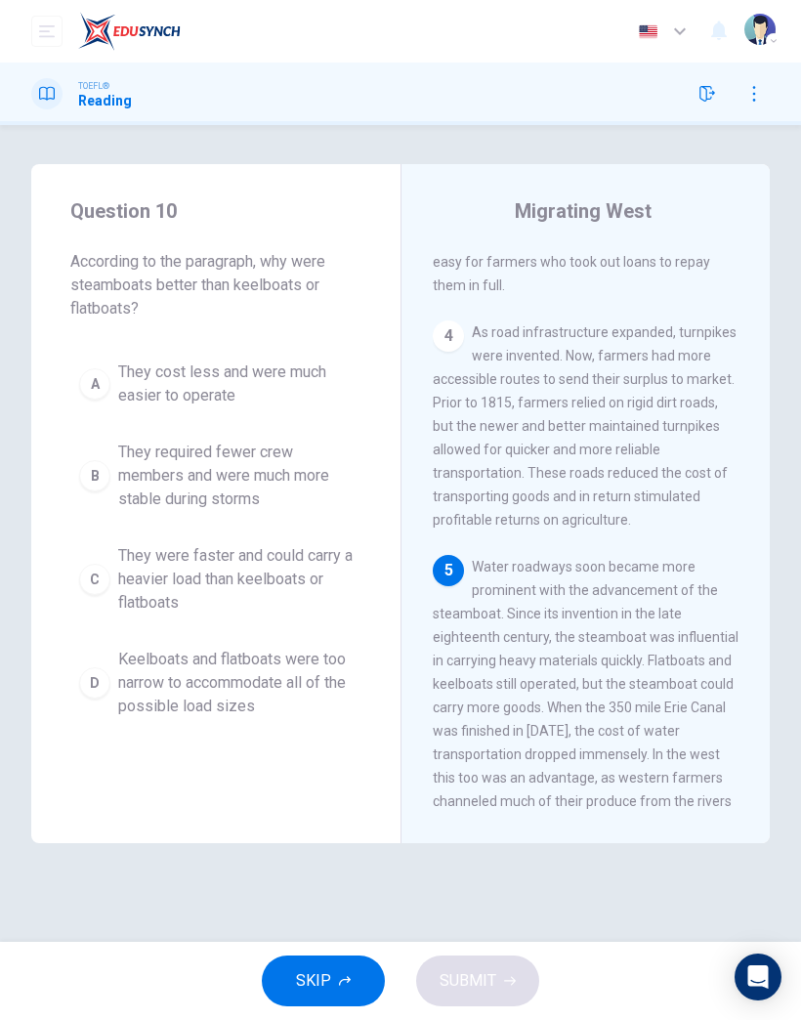
scroll to position [1150, 0]
click at [302, 480] on span "They required fewer crew members and were much more stable during storms" at bounding box center [235, 476] width 234 height 70
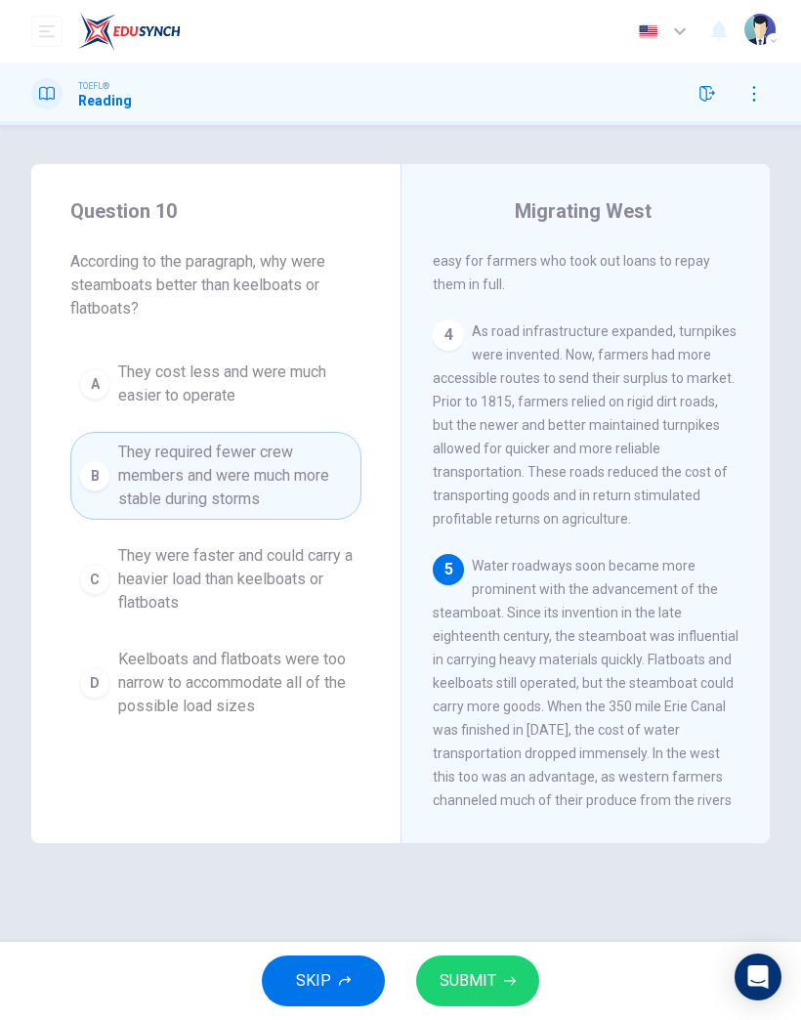
click at [488, 993] on span "SUBMIT" at bounding box center [468, 980] width 57 height 27
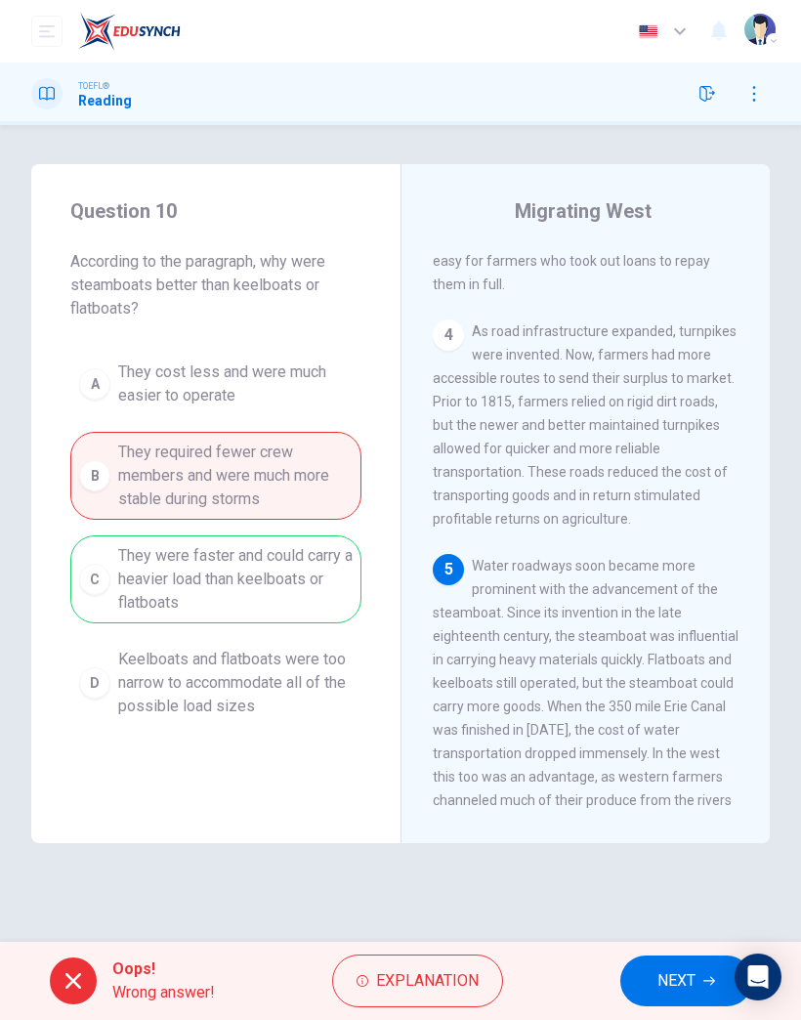
click at [664, 981] on span "NEXT" at bounding box center [677, 980] width 38 height 27
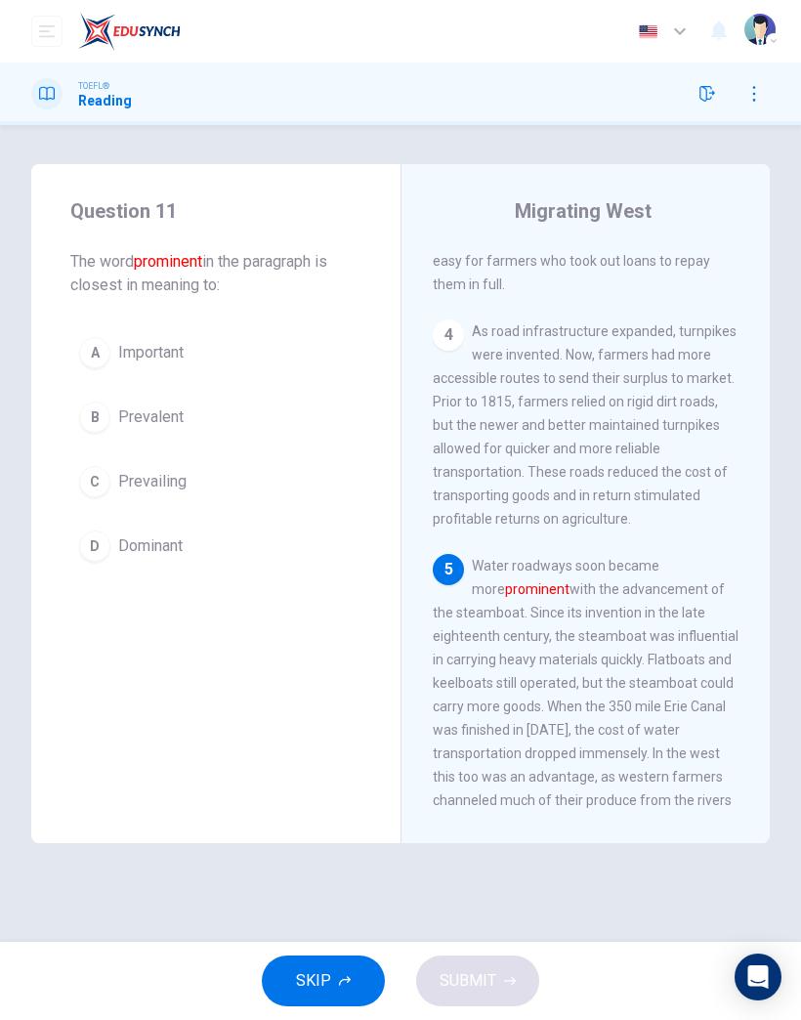
click at [184, 358] on span "Important" at bounding box center [150, 352] width 65 height 23
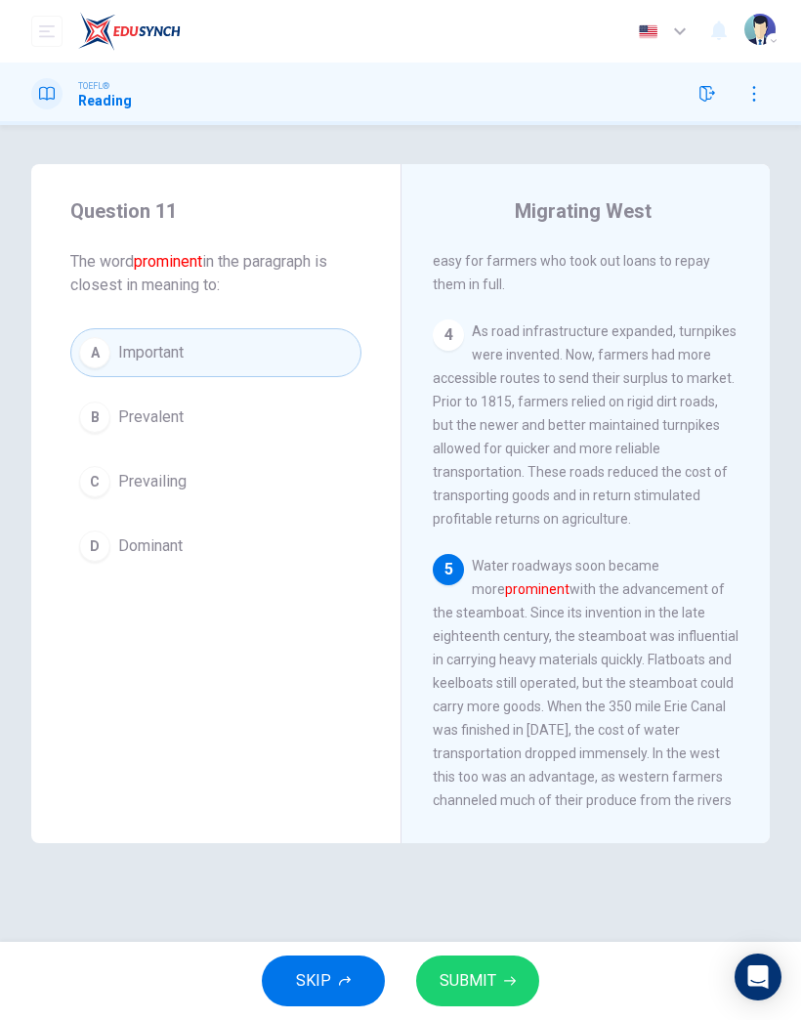
click at [506, 971] on button "SUBMIT" at bounding box center [477, 980] width 123 height 51
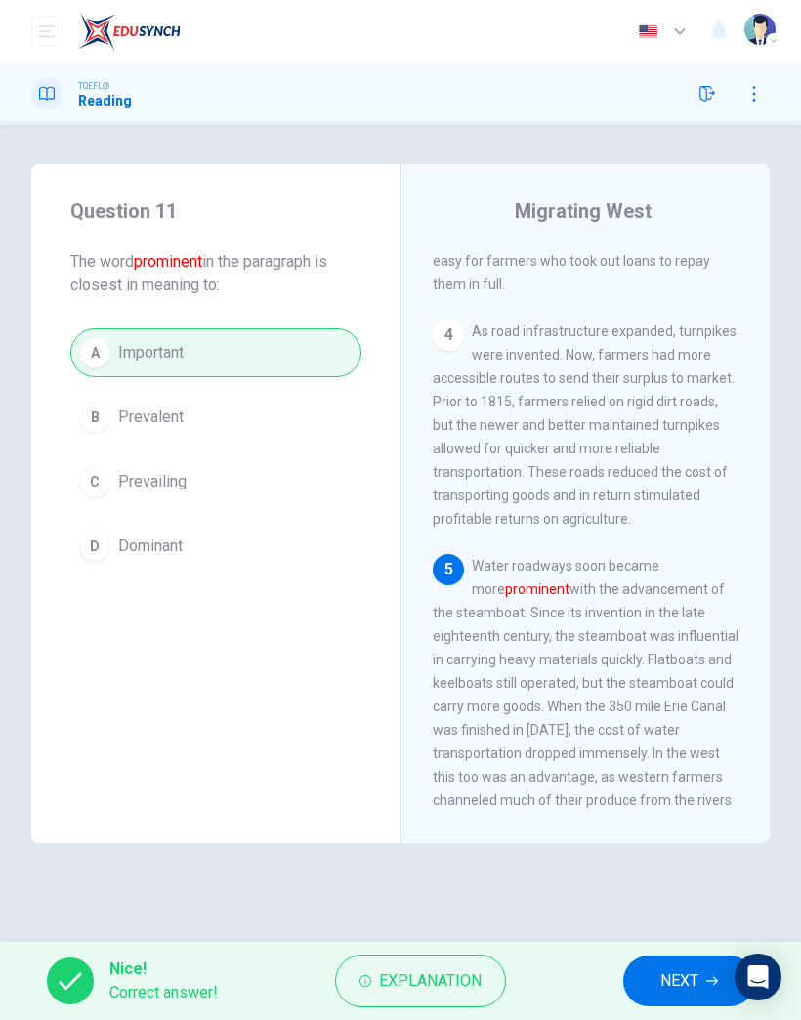
click at [673, 980] on span "NEXT" at bounding box center [679, 980] width 38 height 27
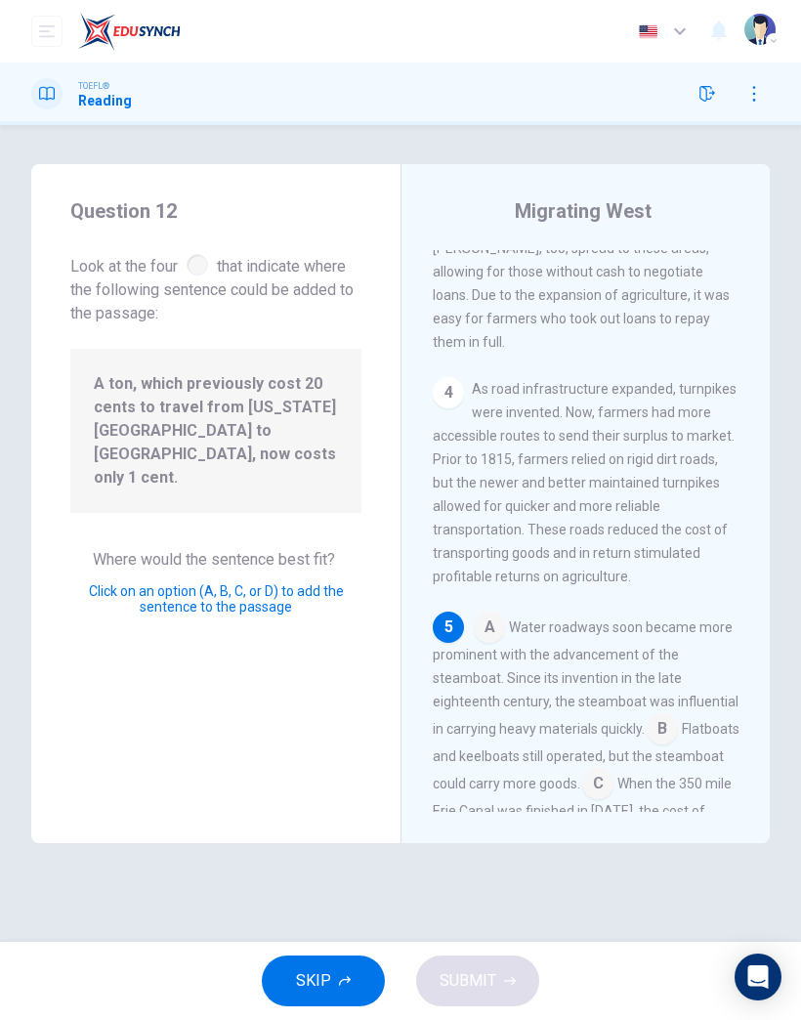
scroll to position [1181, 0]
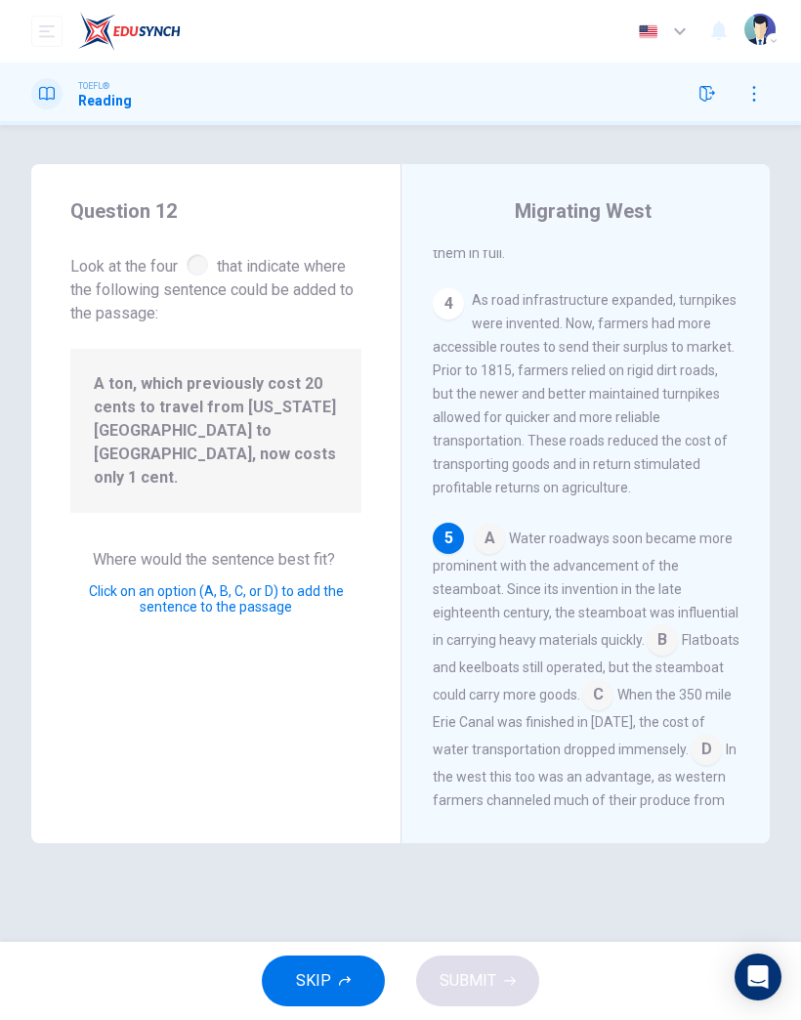
click at [614, 681] on input at bounding box center [597, 696] width 31 height 31
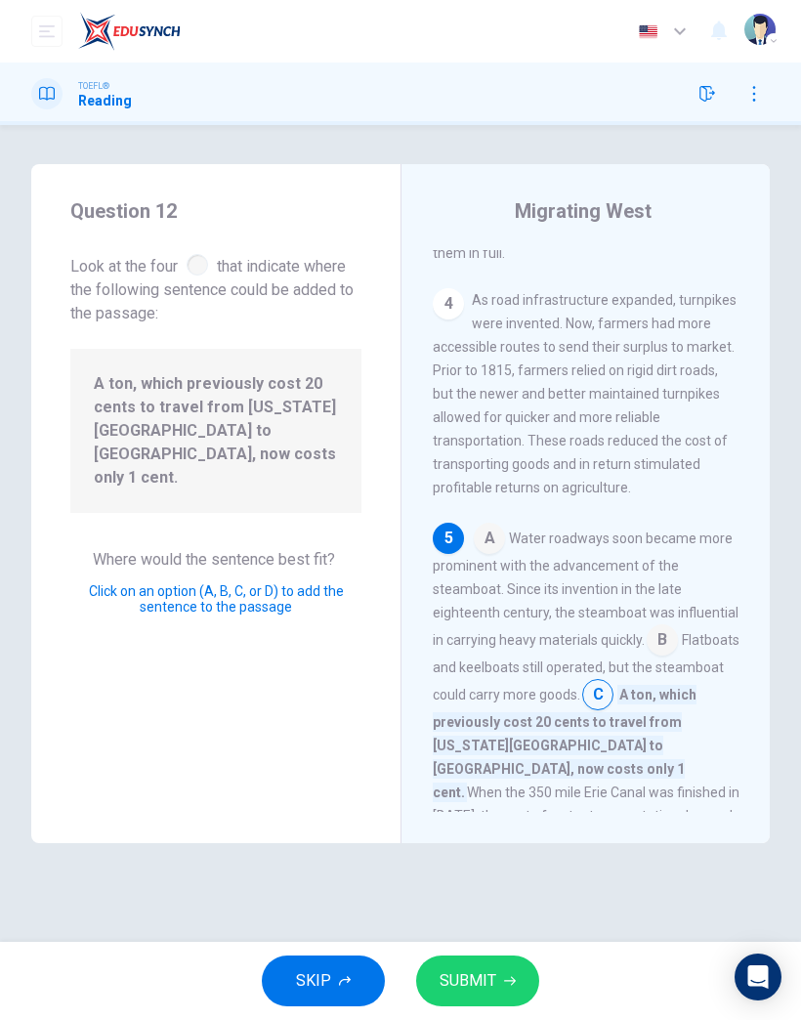
click at [496, 981] on button "SUBMIT" at bounding box center [477, 980] width 123 height 51
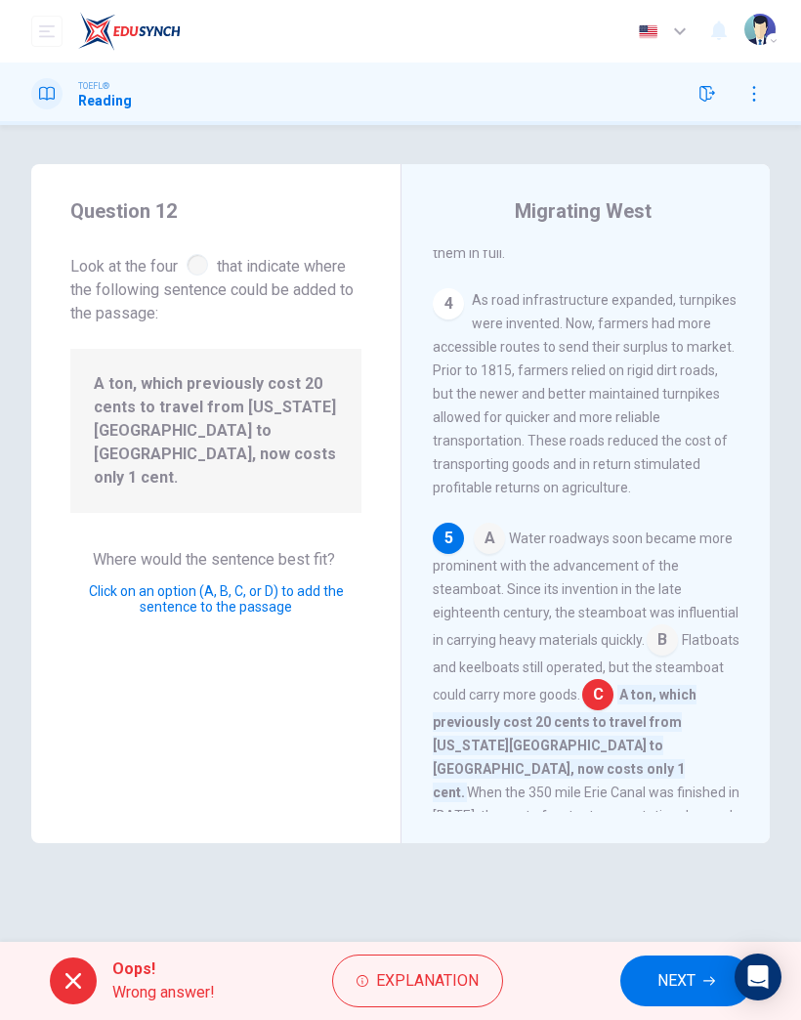
click at [696, 986] on span "NEXT" at bounding box center [677, 980] width 38 height 27
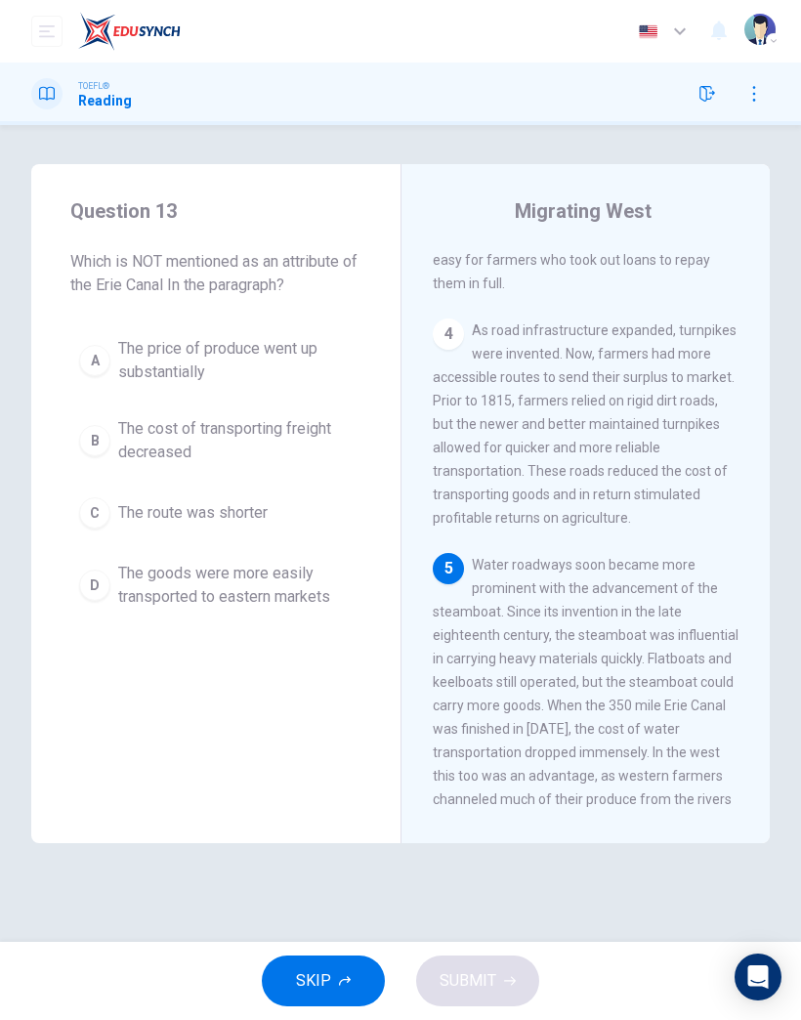
scroll to position [1150, 0]
click at [325, 340] on span "The price of produce went up substantially" at bounding box center [235, 360] width 234 height 47
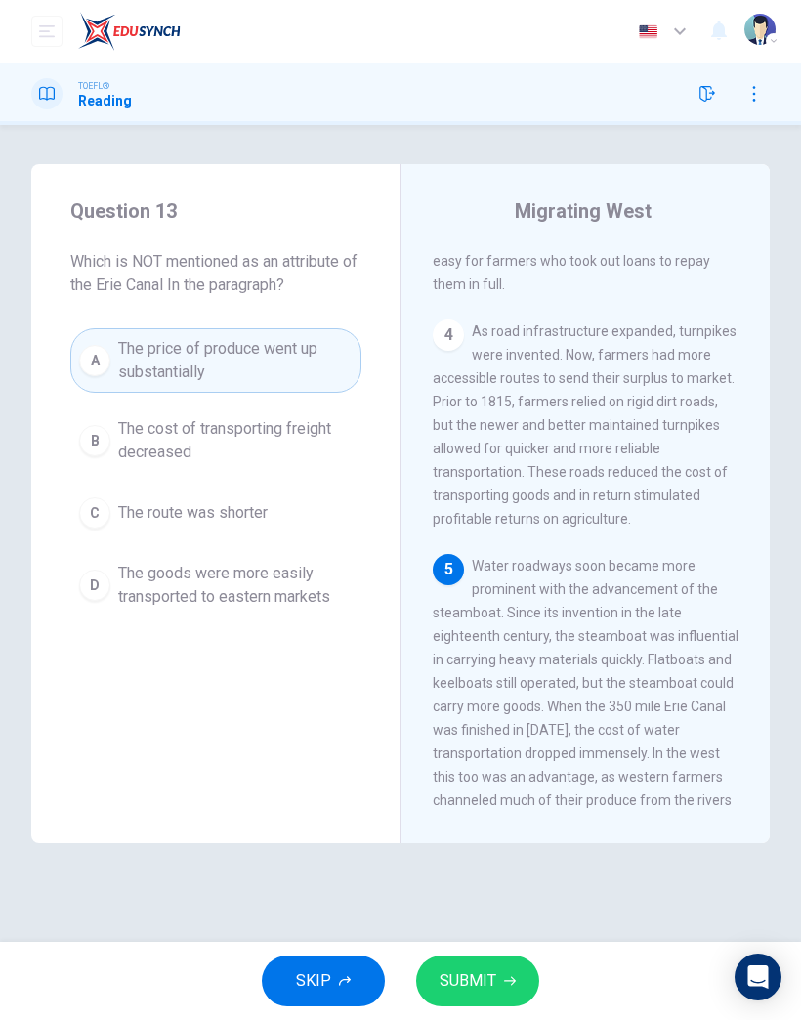
click at [504, 977] on icon "button" at bounding box center [510, 981] width 12 height 12
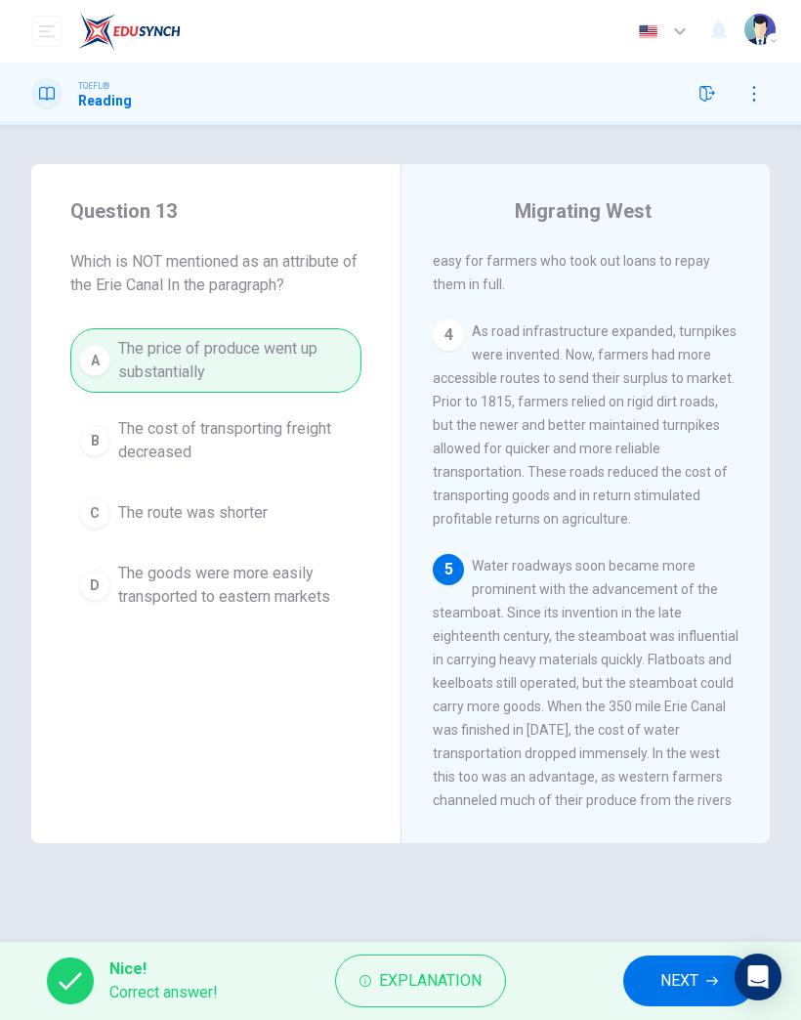
click at [672, 974] on span "NEXT" at bounding box center [679, 980] width 38 height 27
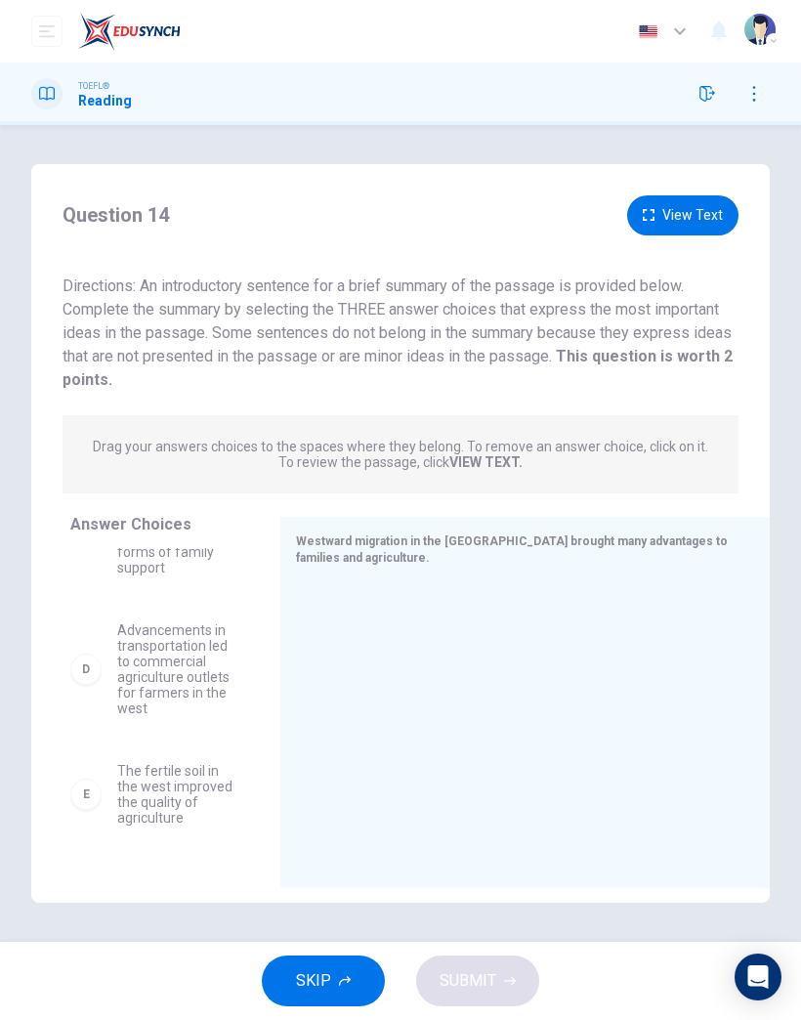
scroll to position [367, 0]
click at [132, 681] on span "Advancements in transportation led to commercial agriculture outlets for farmer…" at bounding box center [175, 665] width 116 height 94
click at [79, 676] on div "D" at bounding box center [85, 665] width 31 height 31
click at [79, 675] on div "D" at bounding box center [85, 665] width 31 height 31
click at [146, 675] on span "Advancements in transportation led to commercial agriculture outlets for farmer…" at bounding box center [175, 665] width 116 height 94
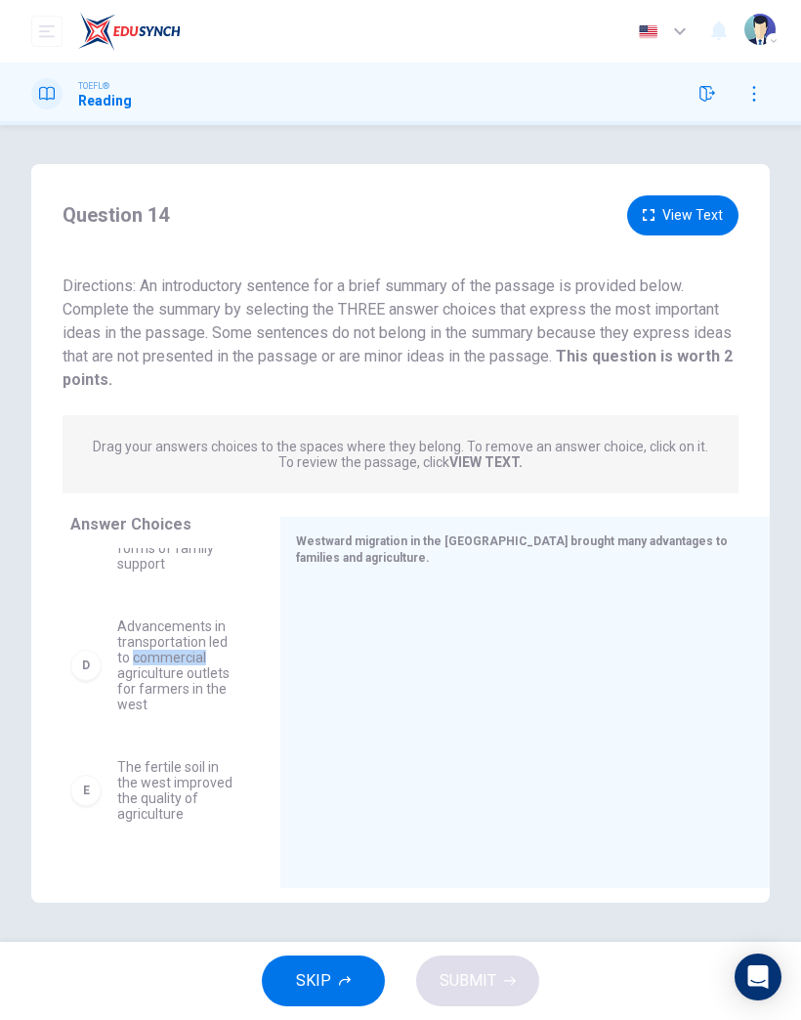
click at [117, 676] on span "Advancements in transportation led to commercial agriculture outlets for farmer…" at bounding box center [175, 665] width 116 height 94
click at [353, 720] on div at bounding box center [517, 712] width 443 height 262
click at [128, 680] on span "Advancements in transportation led to commercial agriculture outlets for farmer…" at bounding box center [175, 665] width 116 height 94
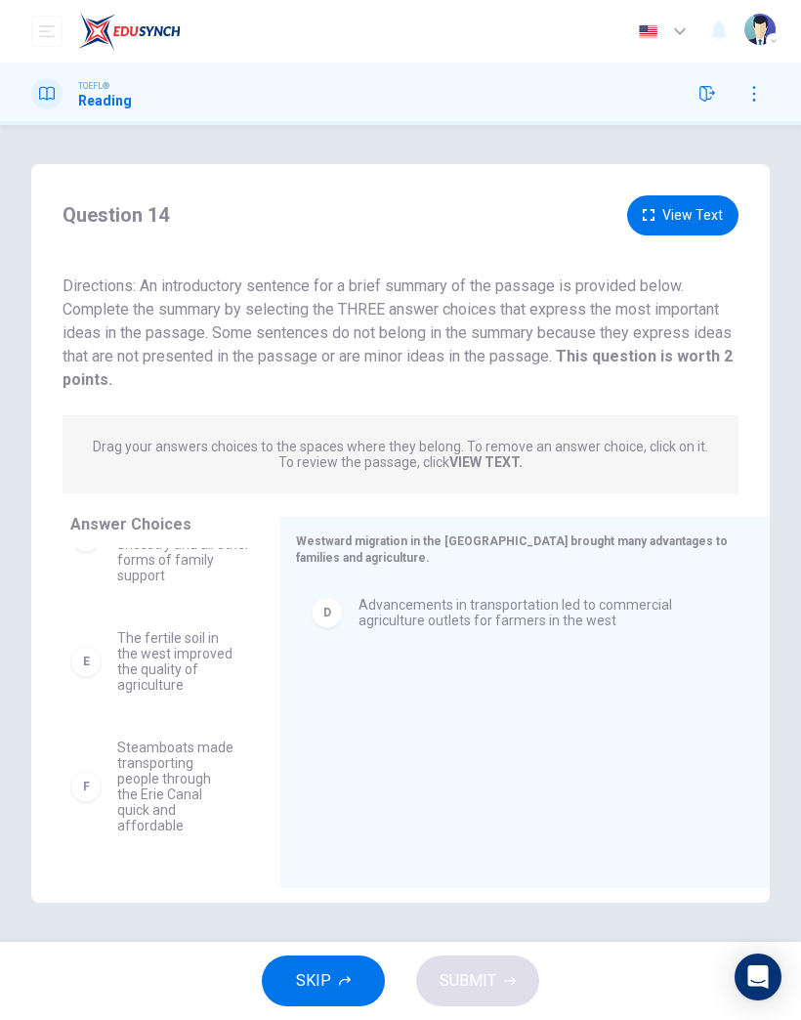
scroll to position [340, 0]
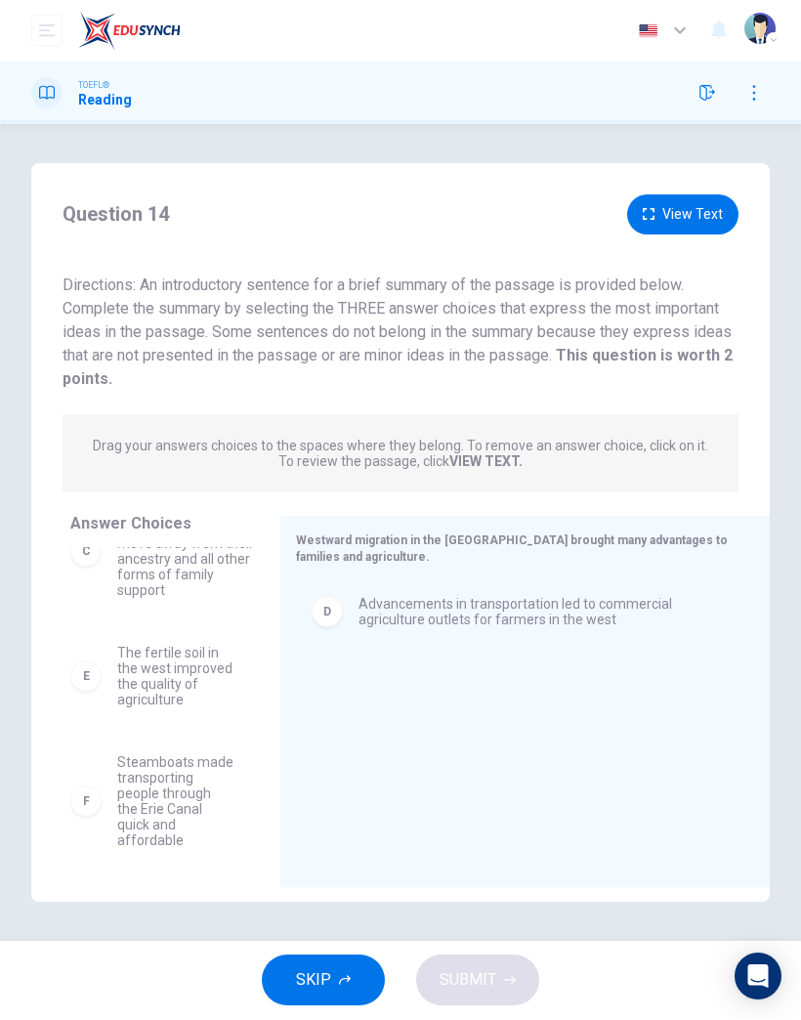
click at [99, 782] on div "F Steamboats made transporting people through the Erie Canal quick and affordab…" at bounding box center [151, 802] width 163 height 94
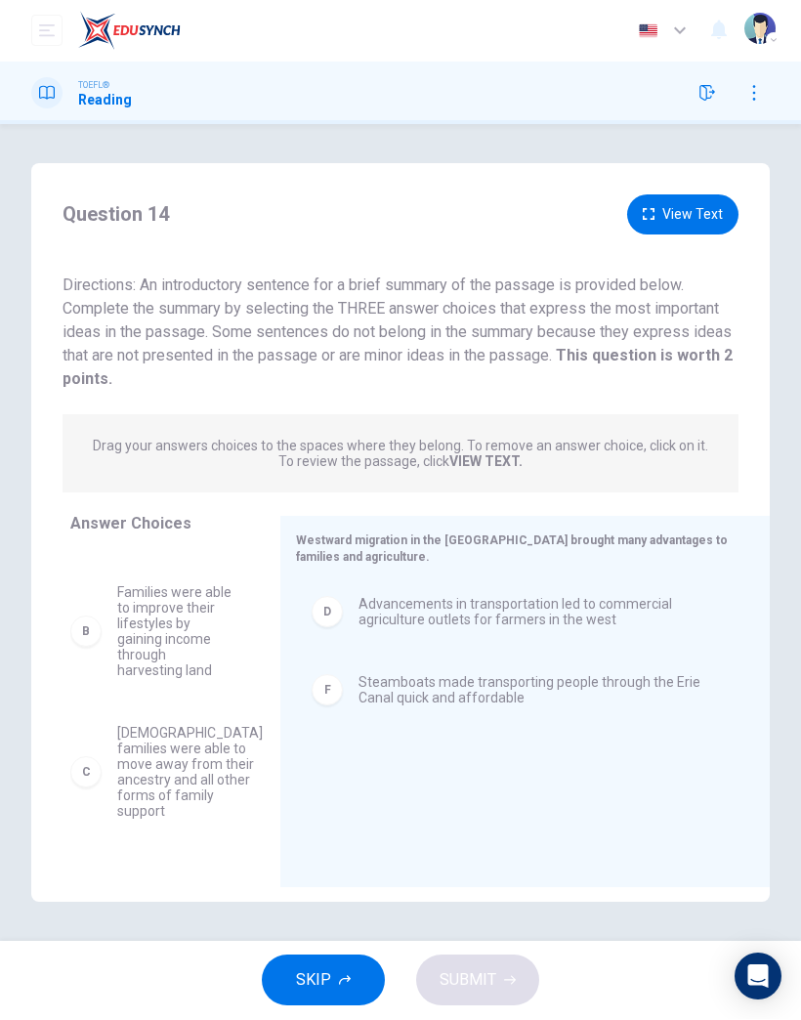
scroll to position [102, 0]
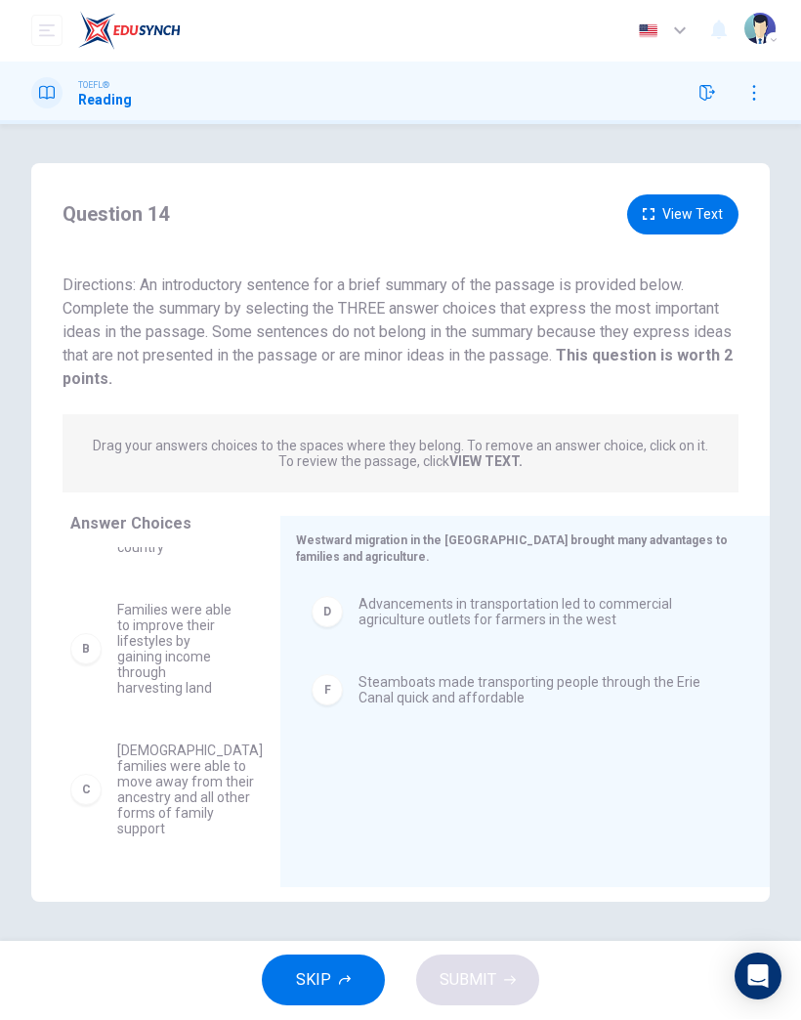
click at [158, 658] on span "Families were able to improve their lifestyles by gaining income through harves…" at bounding box center [175, 650] width 116 height 94
click at [152, 647] on span "Families were able to improve their lifestyles by gaining income through harves…" at bounding box center [175, 649] width 116 height 94
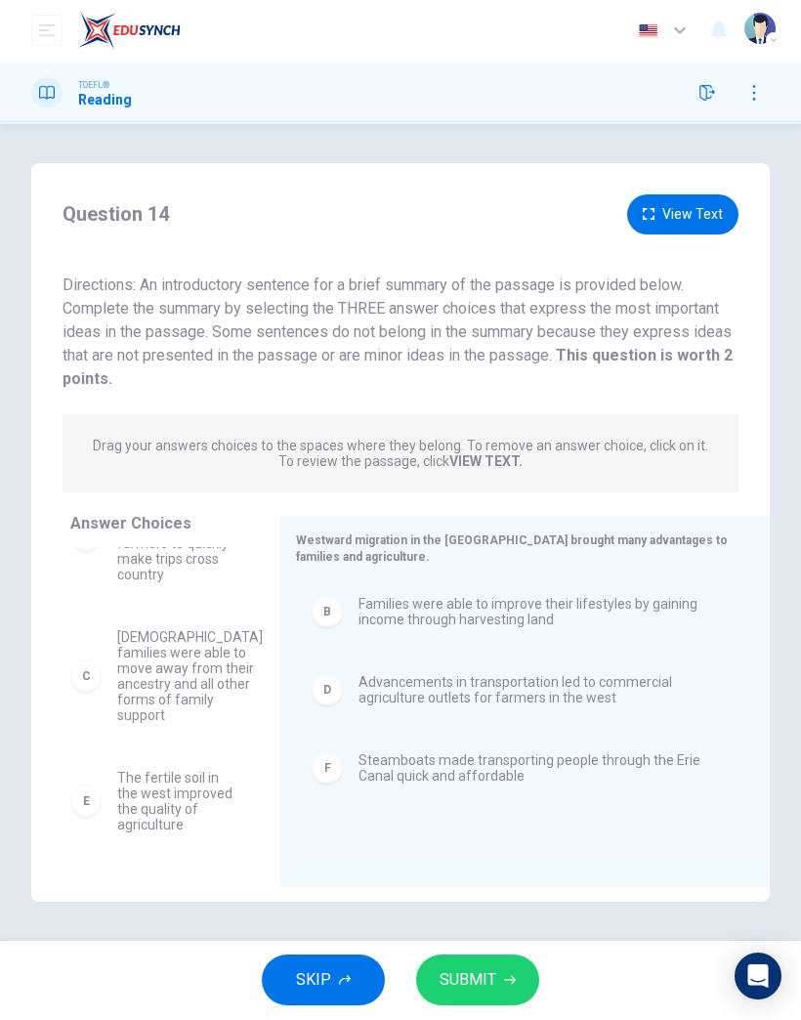
scroll to position [74, 0]
click at [488, 969] on span "SUBMIT" at bounding box center [468, 980] width 57 height 27
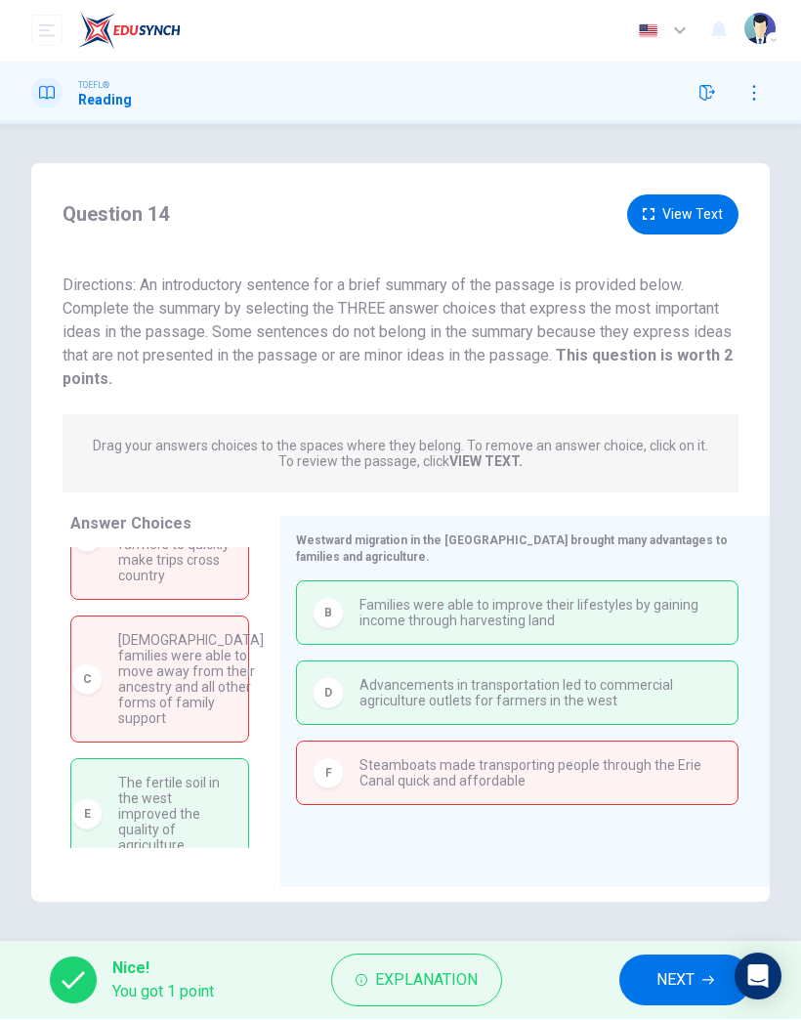
click at [674, 998] on button "NEXT" at bounding box center [685, 980] width 132 height 51
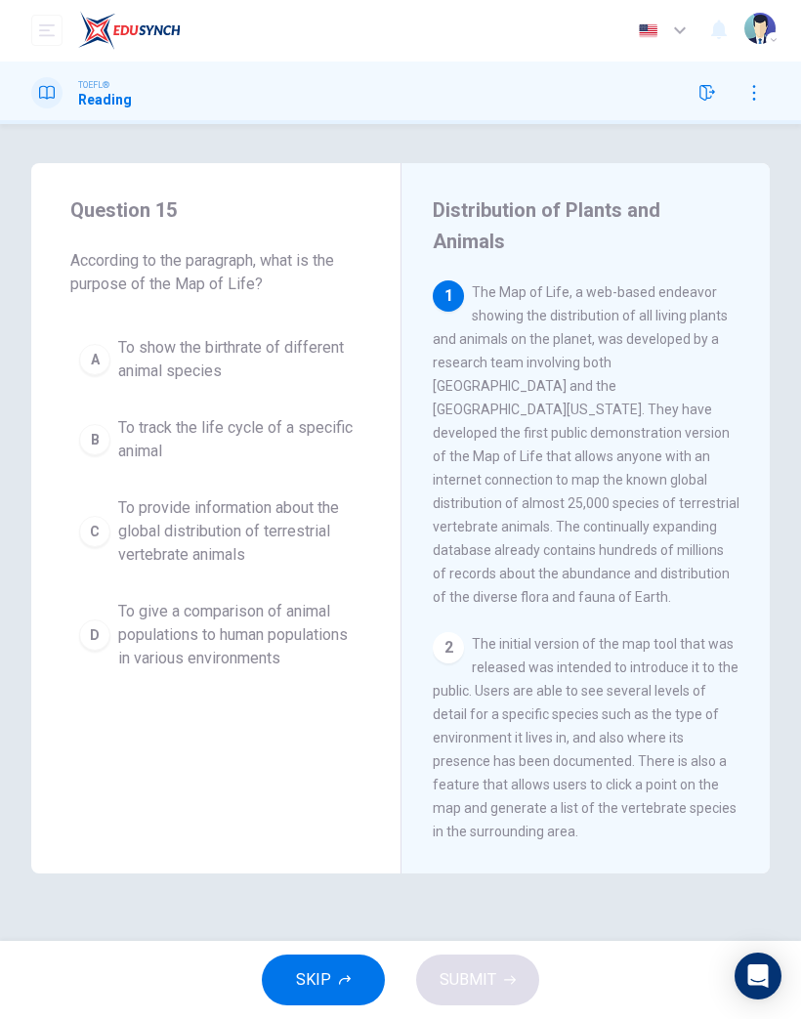
click at [212, 642] on span "To give a comparison of animal populations to human populations in various envi…" at bounding box center [235, 636] width 234 height 70
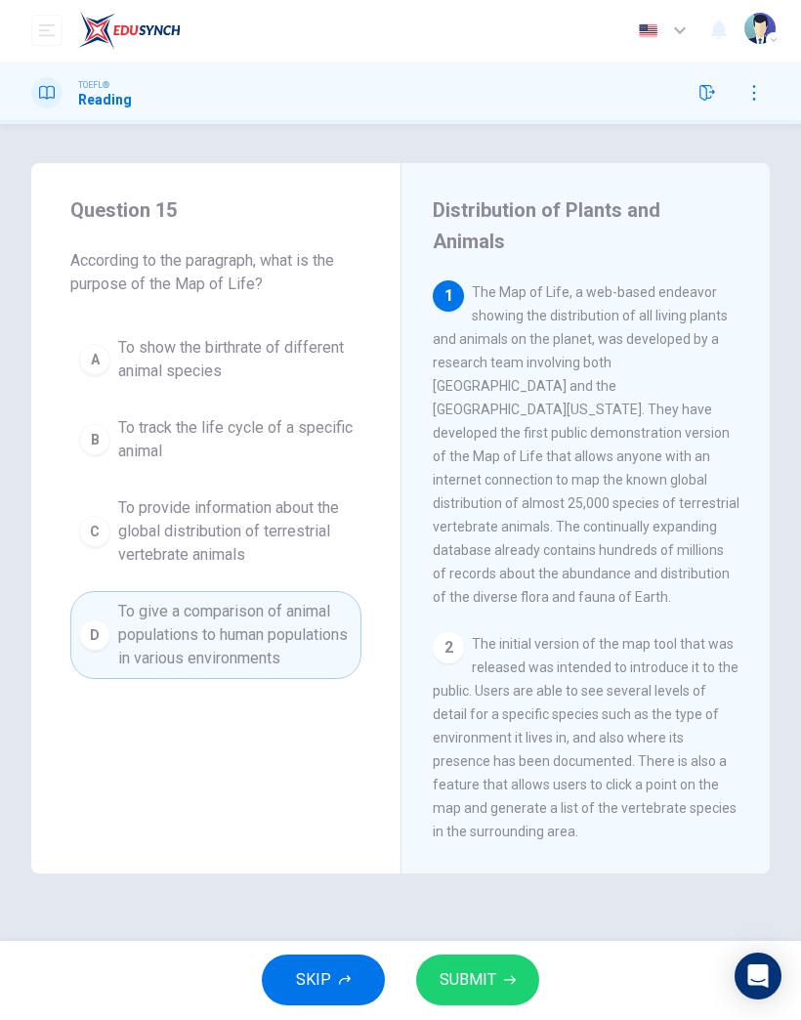
click at [504, 968] on button "SUBMIT" at bounding box center [477, 980] width 123 height 51
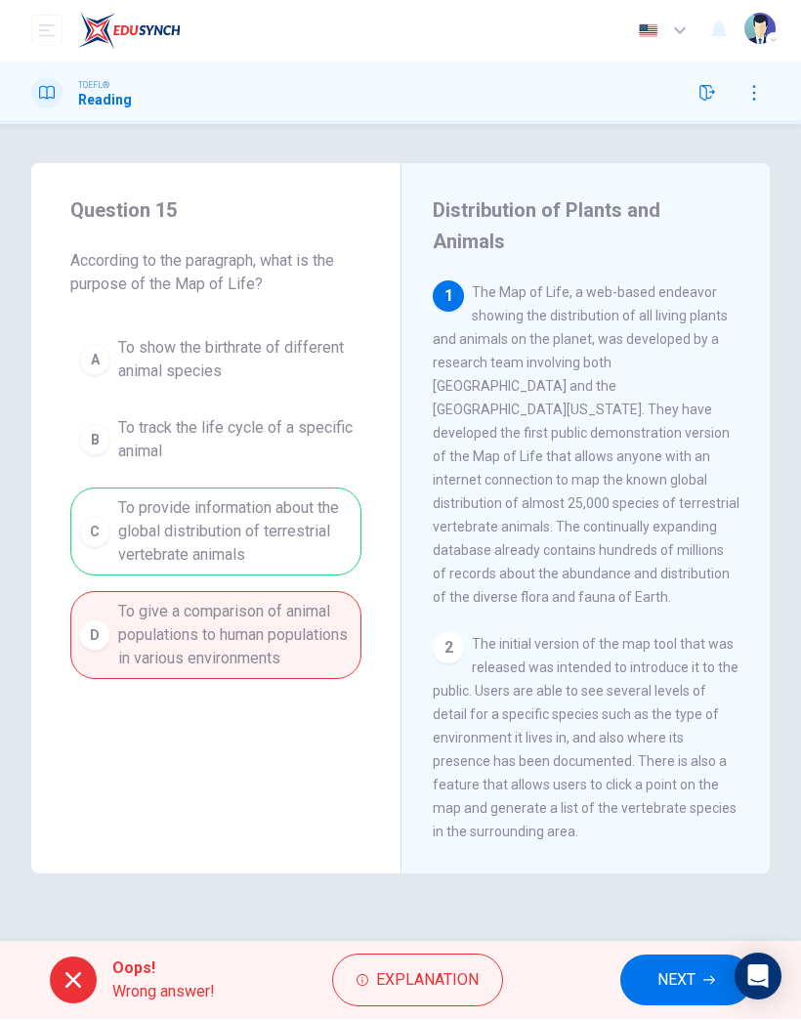
click at [675, 985] on span "NEXT" at bounding box center [677, 980] width 38 height 27
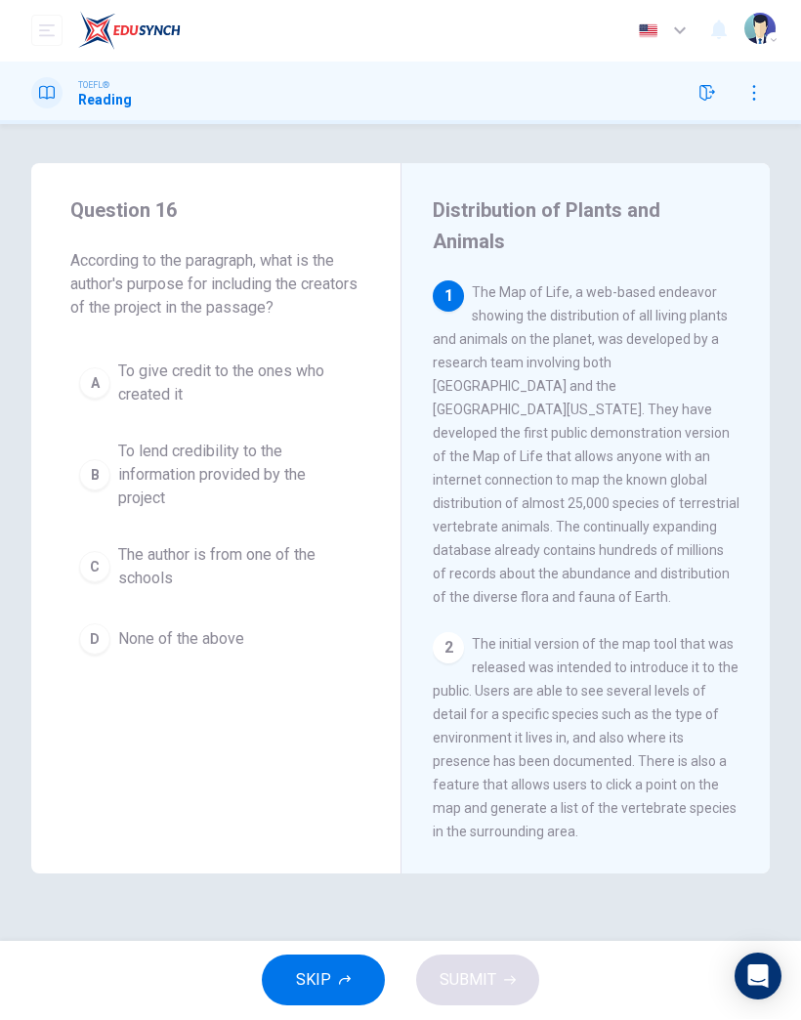
click at [253, 541] on button "C The author is from one of the schools" at bounding box center [215, 567] width 291 height 64
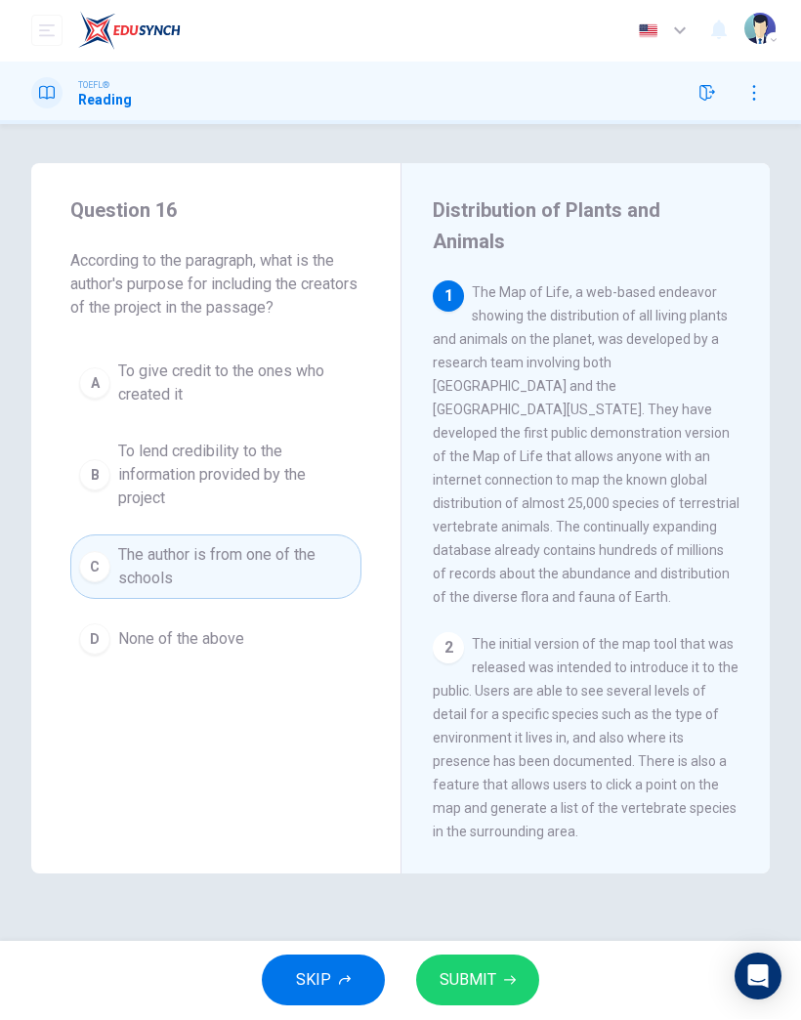
click at [504, 966] on button "SUBMIT" at bounding box center [477, 980] width 123 height 51
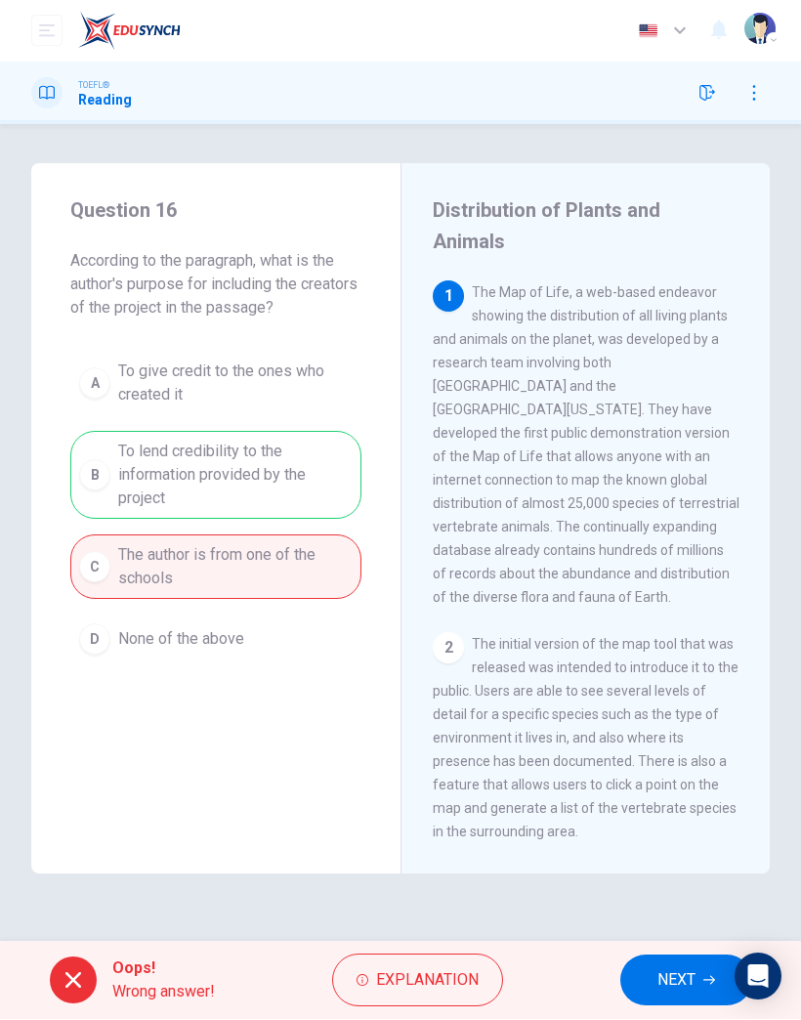
click at [664, 978] on span "NEXT" at bounding box center [677, 980] width 38 height 27
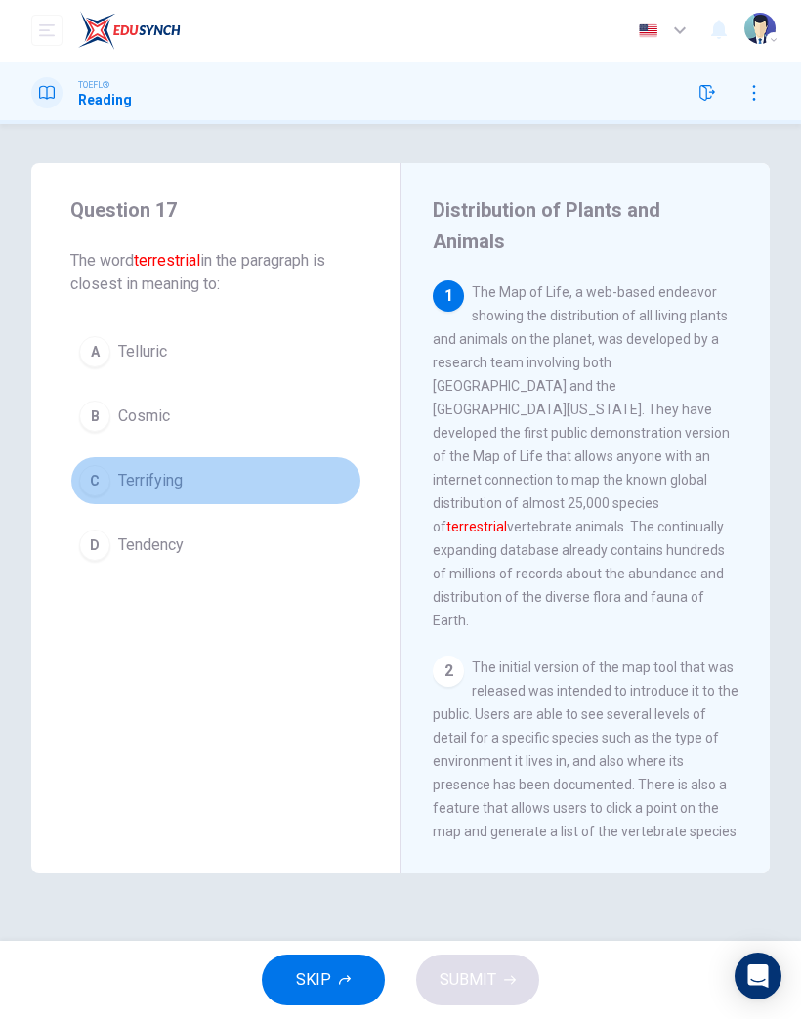
click at [183, 482] on span "Terrifying" at bounding box center [150, 481] width 64 height 23
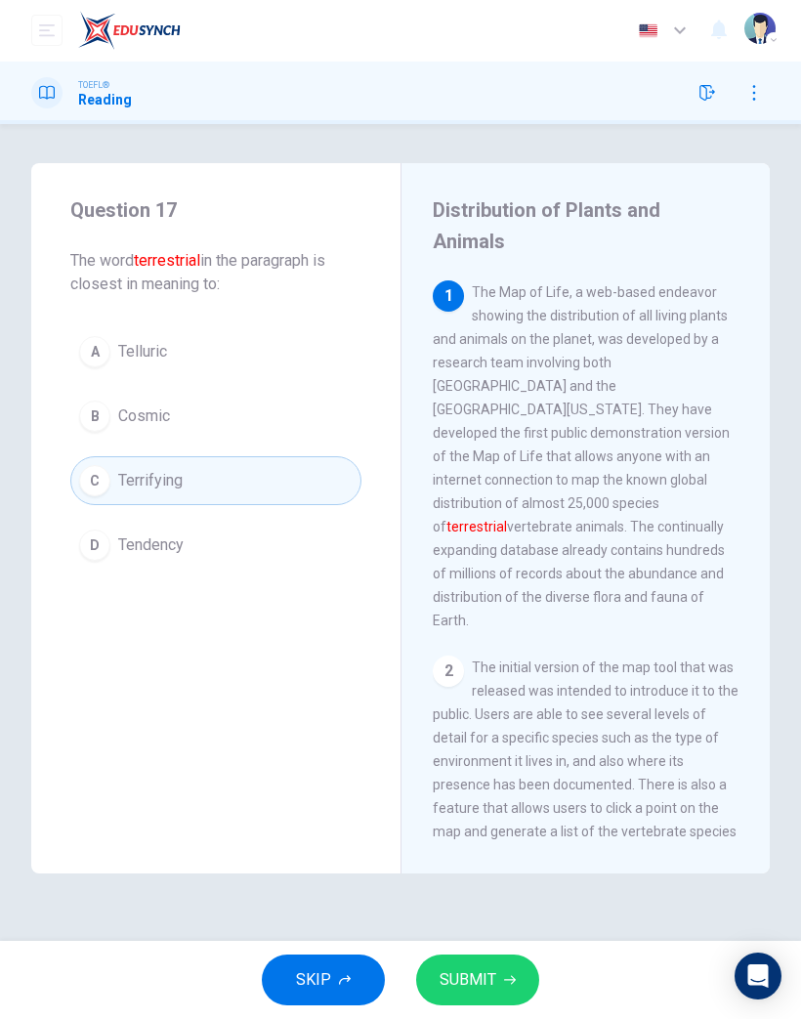
click at [493, 977] on span "SUBMIT" at bounding box center [468, 980] width 57 height 27
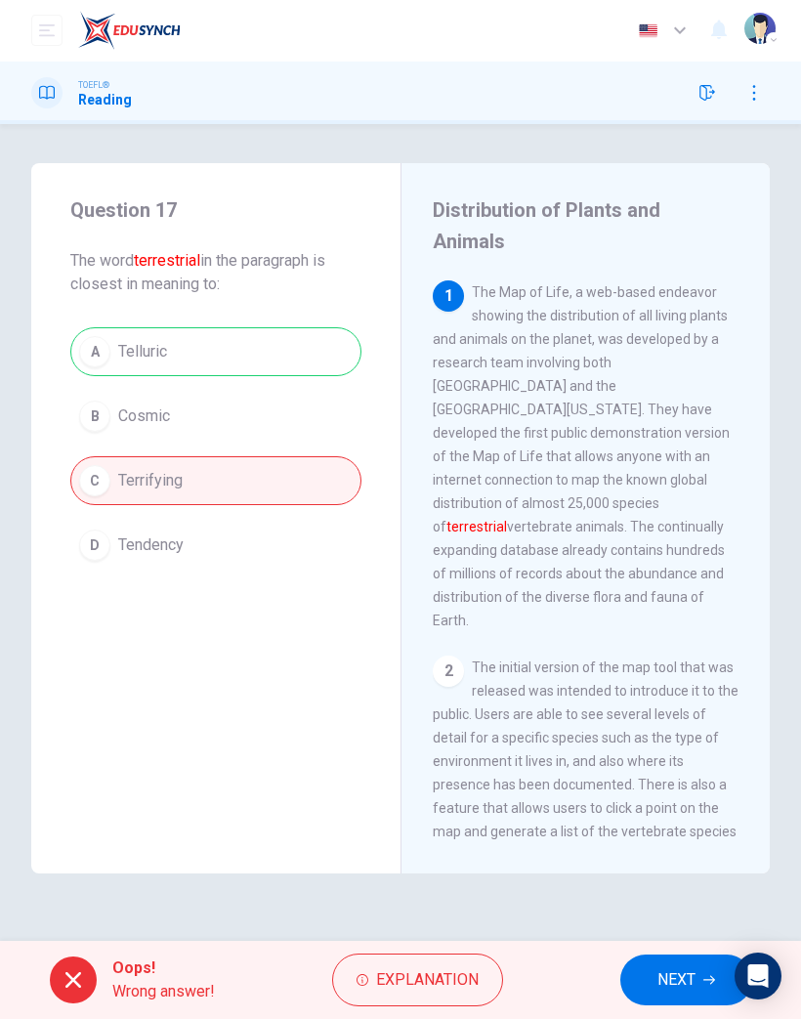
click at [680, 995] on button "NEXT" at bounding box center [686, 980] width 132 height 51
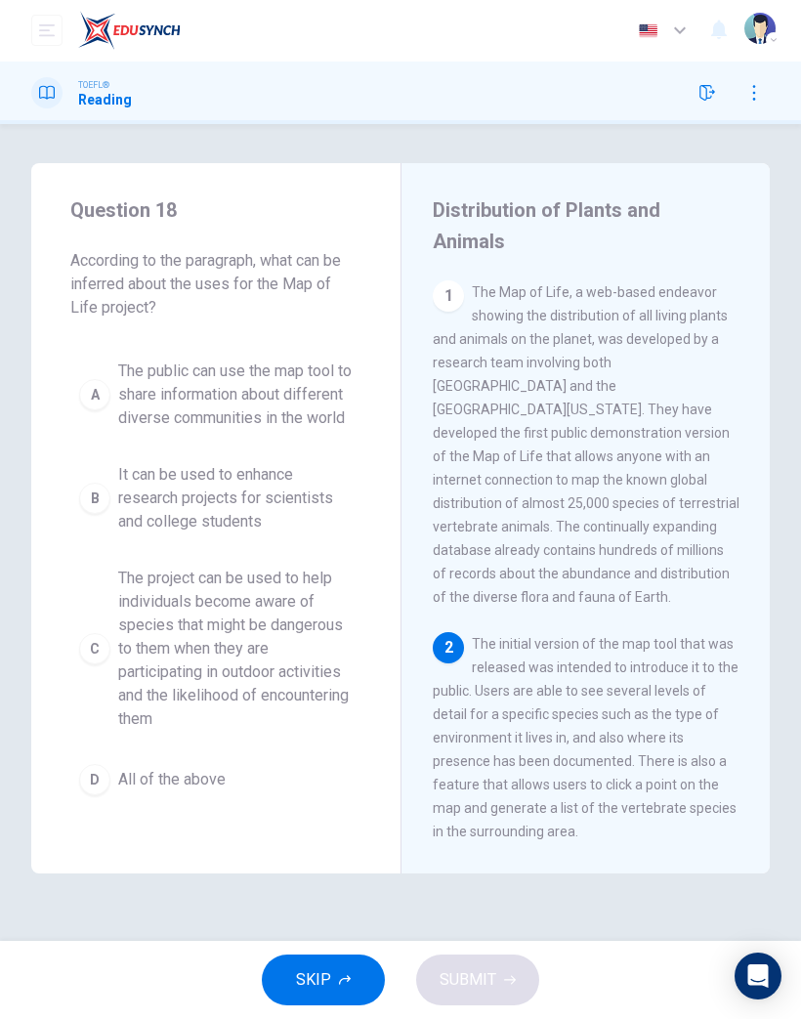
click at [228, 520] on span "It can be used to enhance research projects for scientists and college students" at bounding box center [235, 499] width 234 height 70
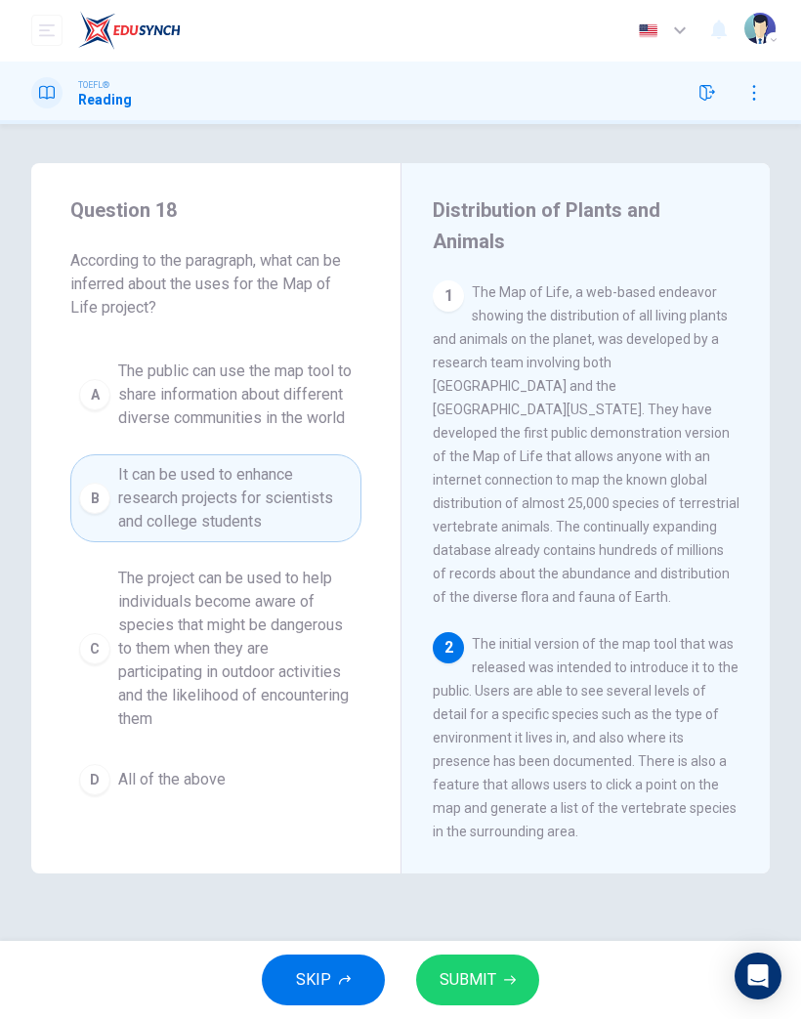
click at [466, 971] on span "SUBMIT" at bounding box center [468, 980] width 57 height 27
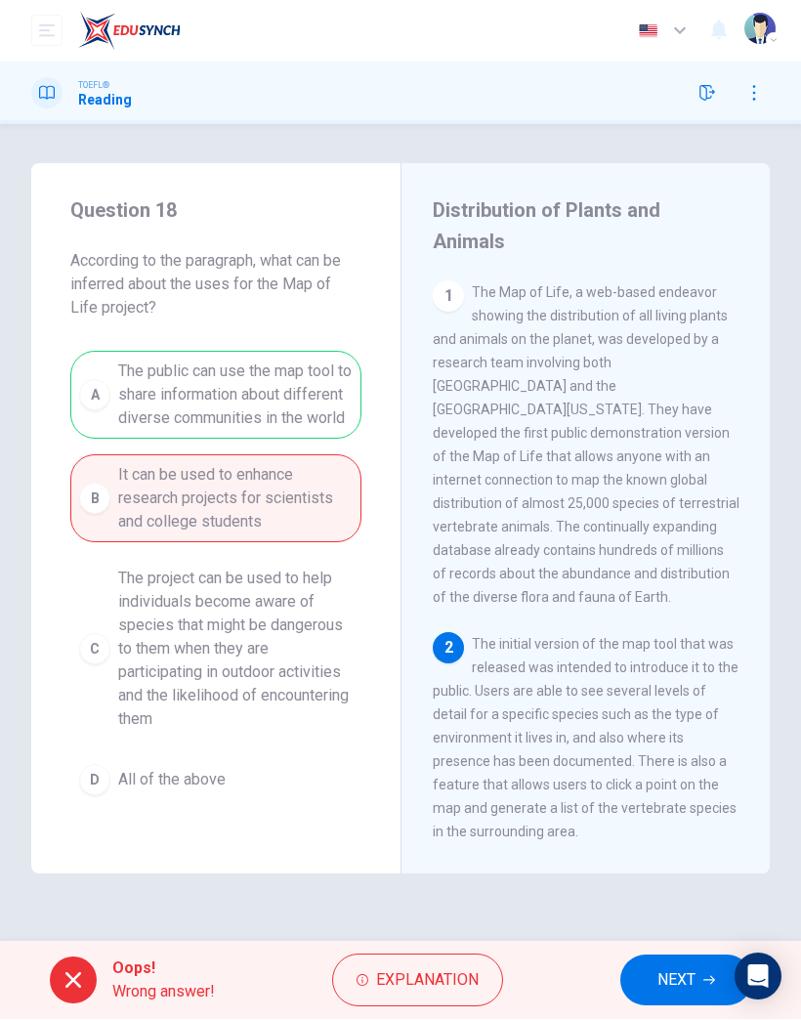
click at [671, 985] on span "NEXT" at bounding box center [677, 980] width 38 height 27
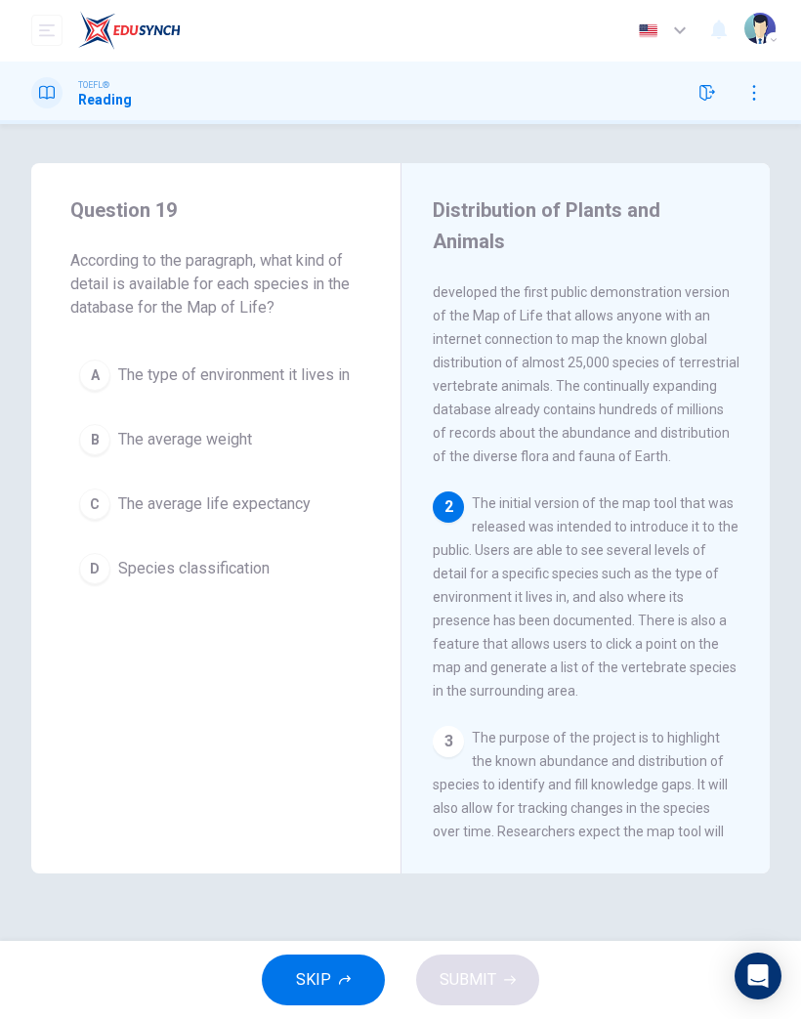
scroll to position [173, 0]
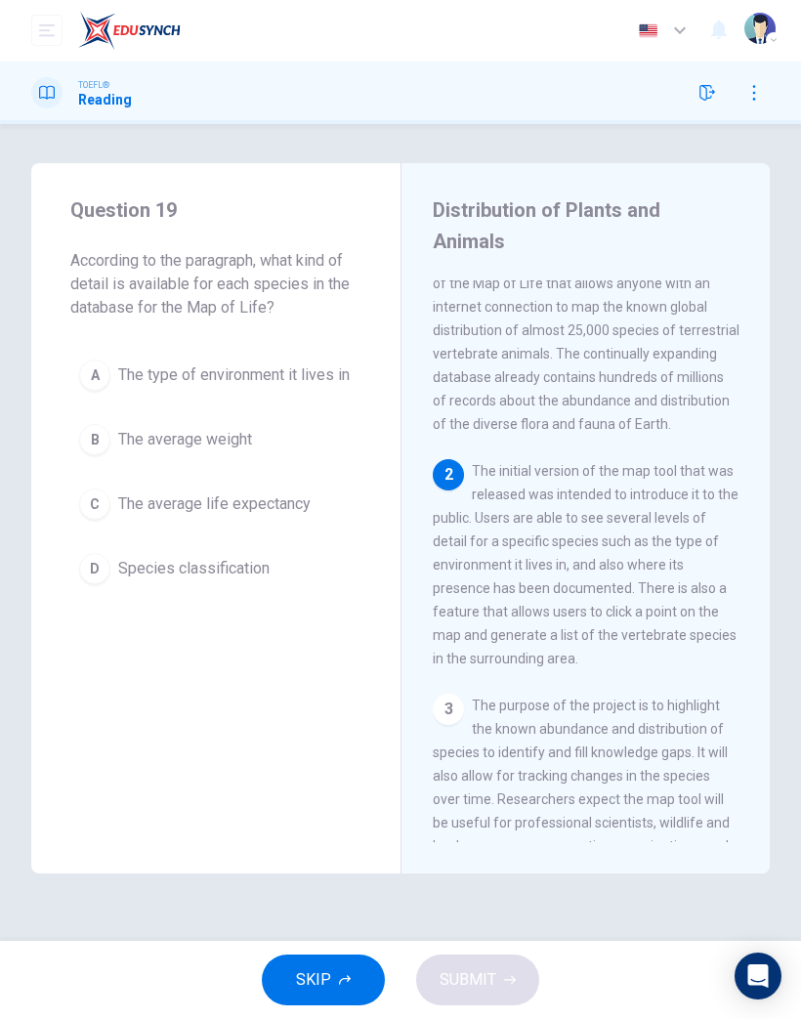
click at [248, 570] on span "Species classification" at bounding box center [193, 569] width 151 height 23
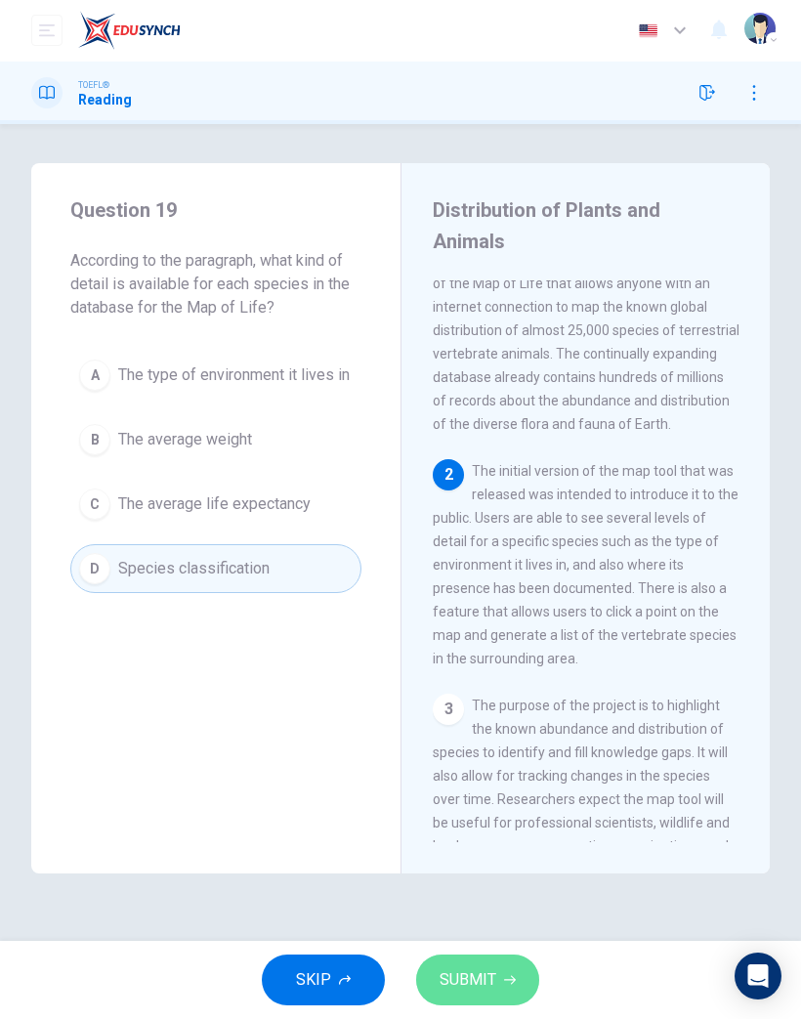
click at [491, 988] on span "SUBMIT" at bounding box center [468, 980] width 57 height 27
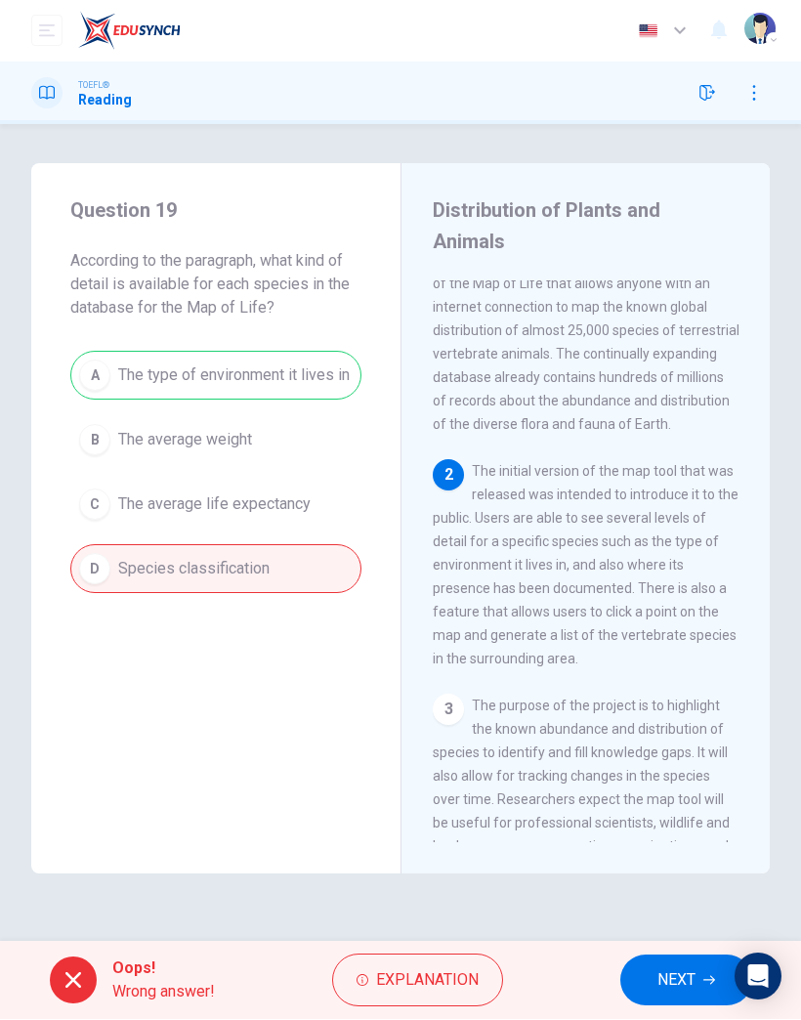
click at [669, 1001] on button "NEXT" at bounding box center [686, 980] width 132 height 51
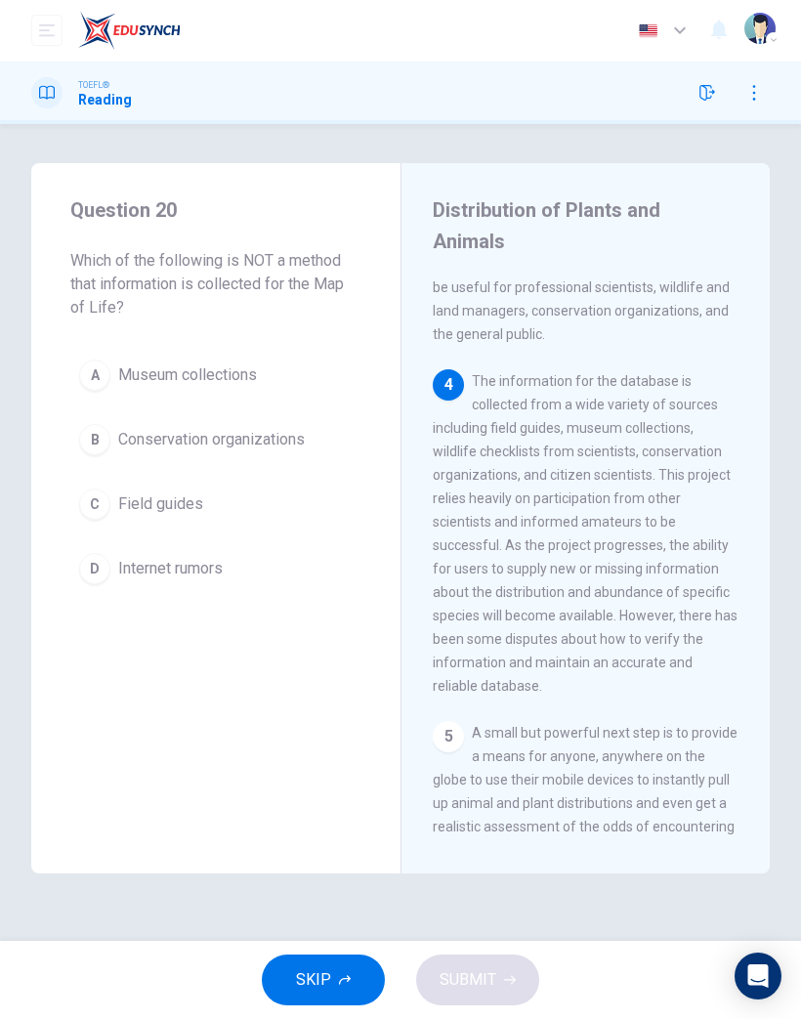
scroll to position [712, 0]
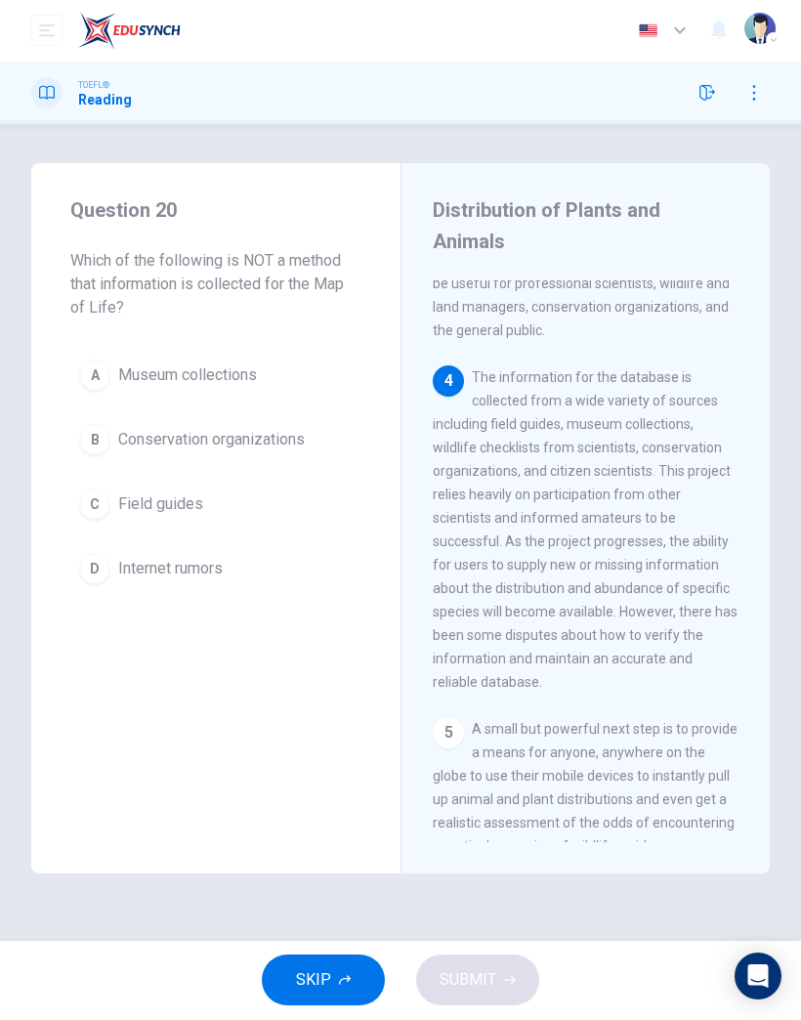
click at [237, 366] on span "Museum collections" at bounding box center [187, 375] width 139 height 23
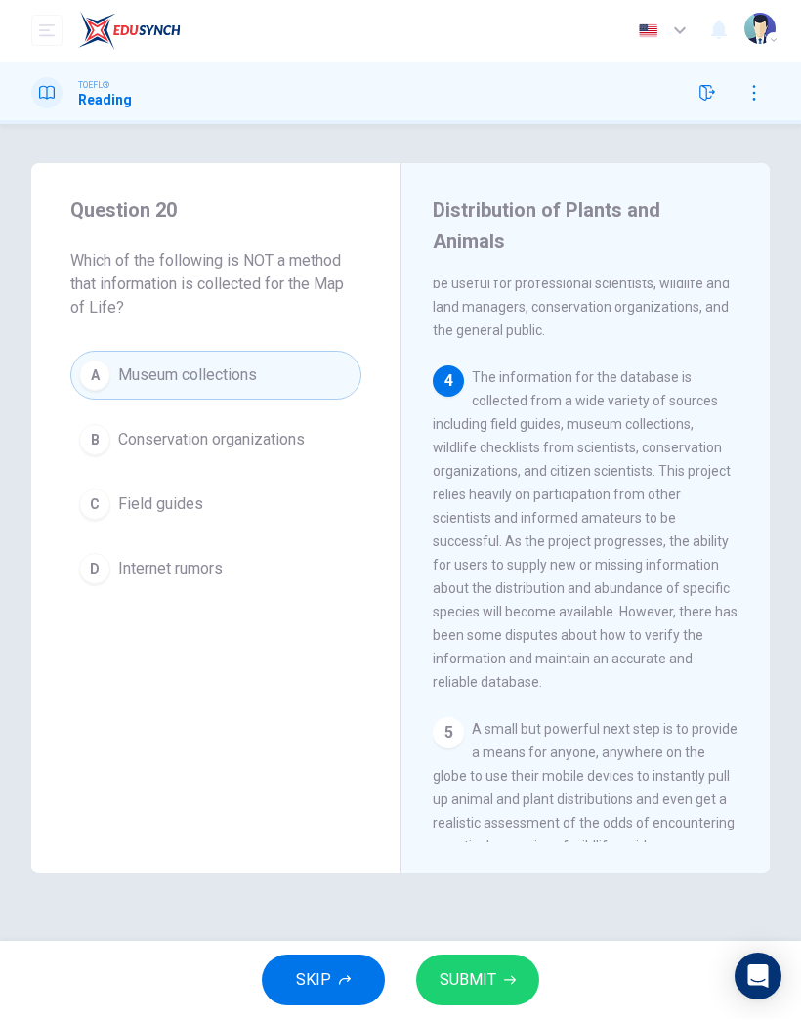
click at [264, 442] on span "Conservation organizations" at bounding box center [211, 440] width 187 height 23
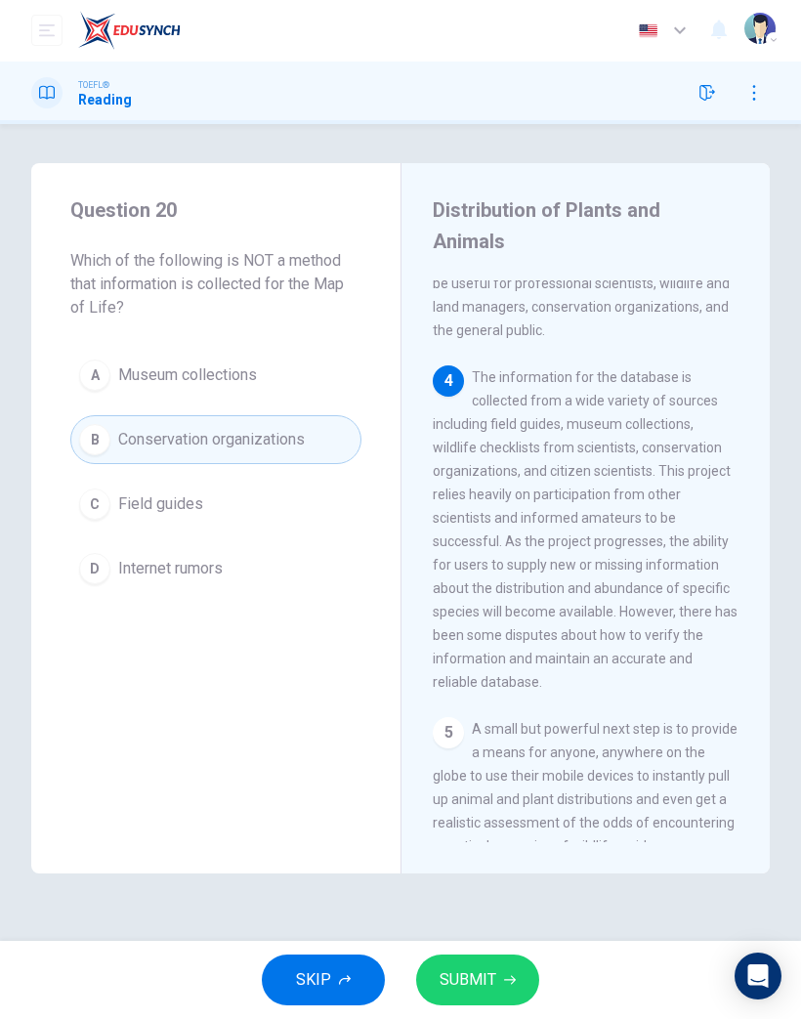
click at [508, 970] on button "SUBMIT" at bounding box center [477, 980] width 123 height 51
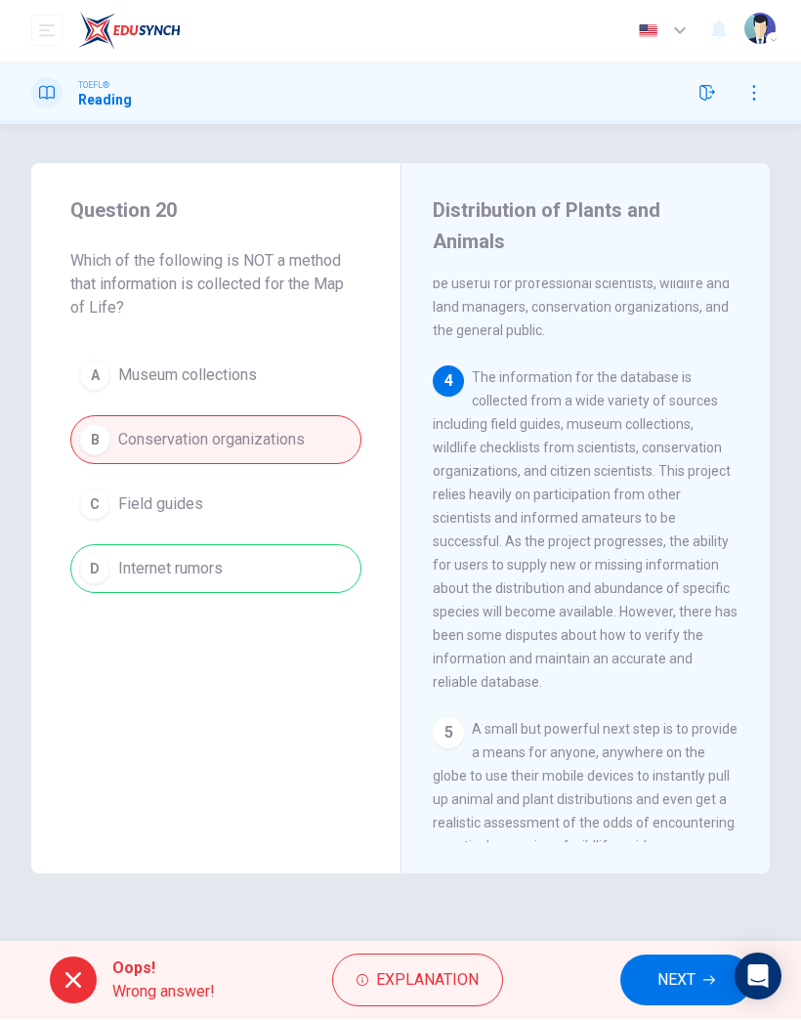
click at [654, 1001] on button "NEXT" at bounding box center [686, 980] width 132 height 51
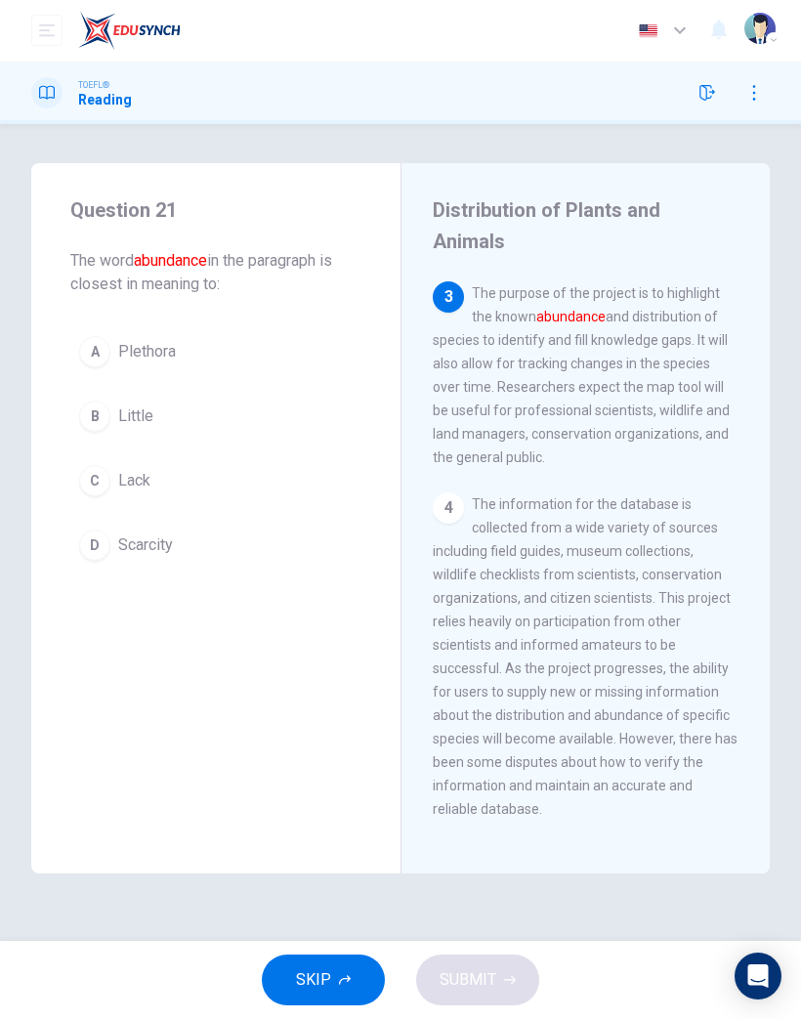
scroll to position [563, 0]
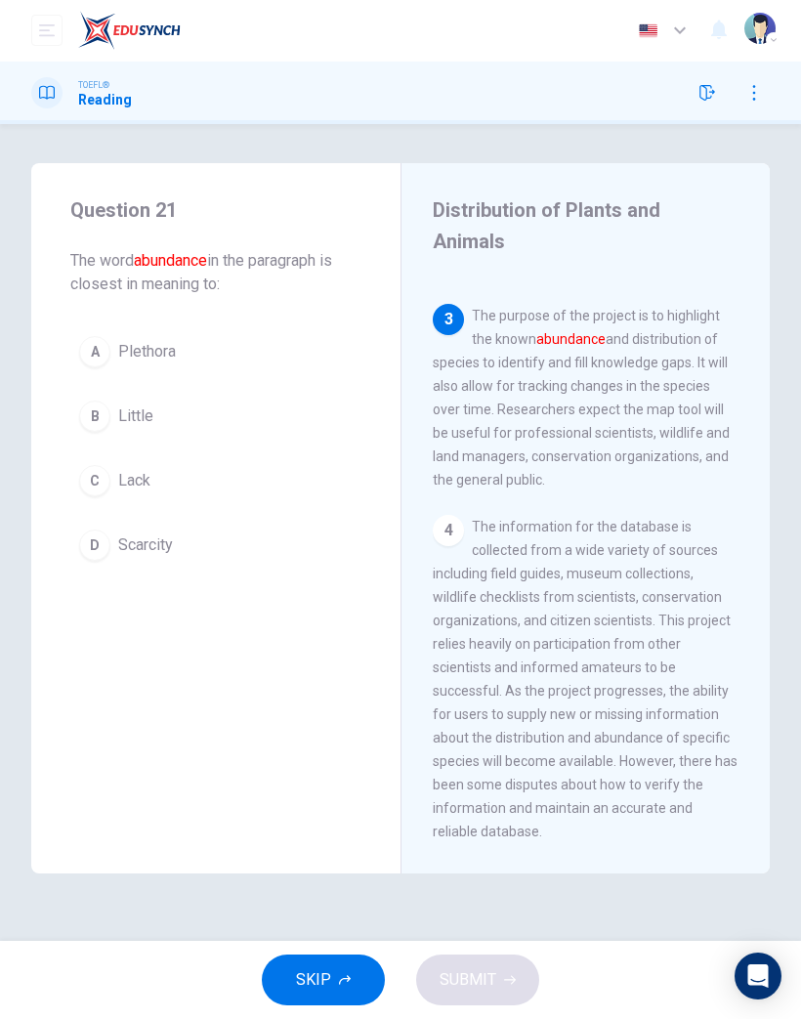
click at [149, 440] on button "B Little" at bounding box center [215, 417] width 291 height 49
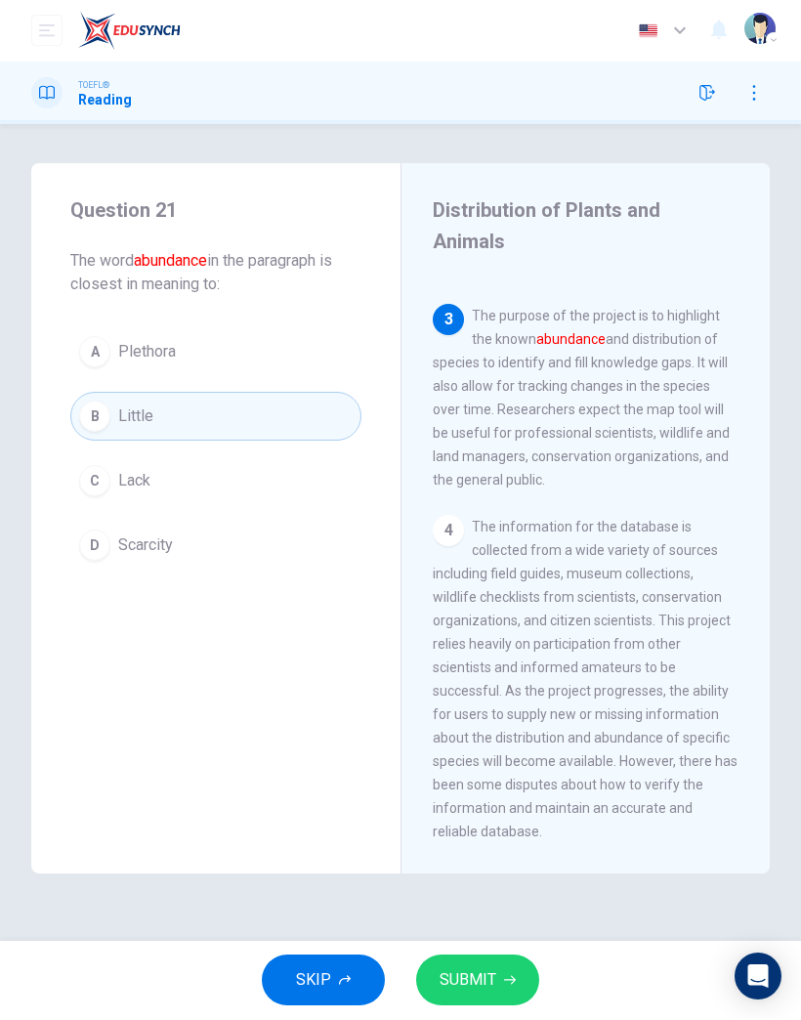
click at [168, 485] on button "C Lack" at bounding box center [215, 481] width 291 height 49
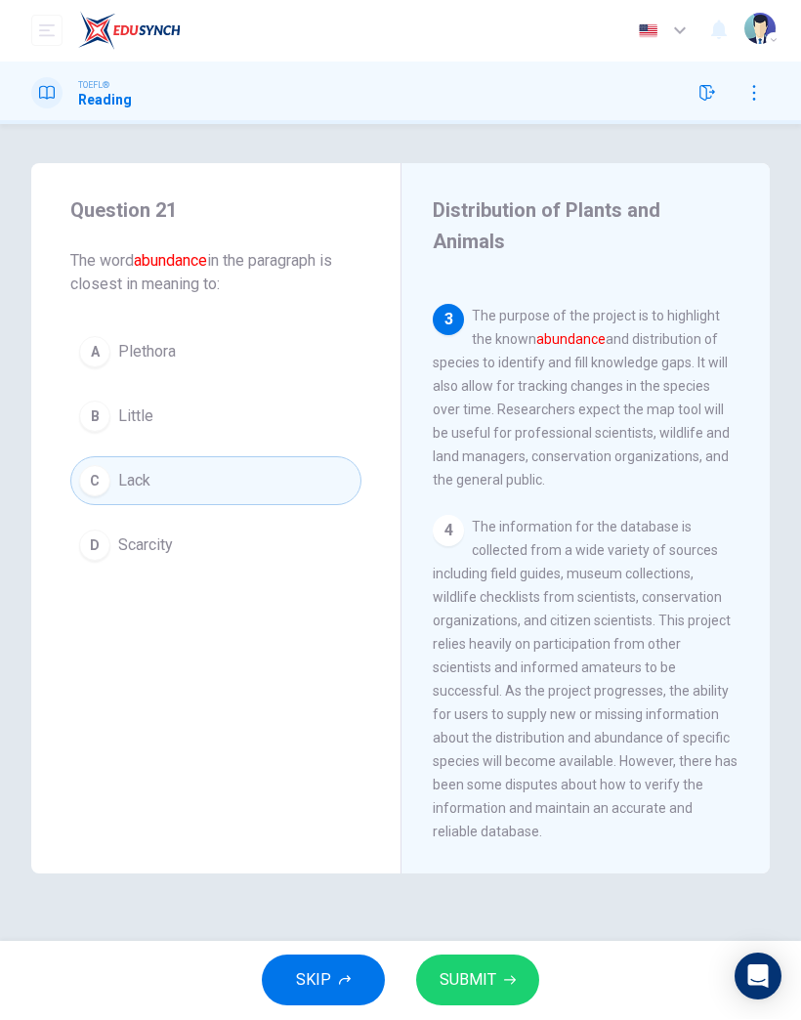
click at [505, 970] on button "SUBMIT" at bounding box center [477, 980] width 123 height 51
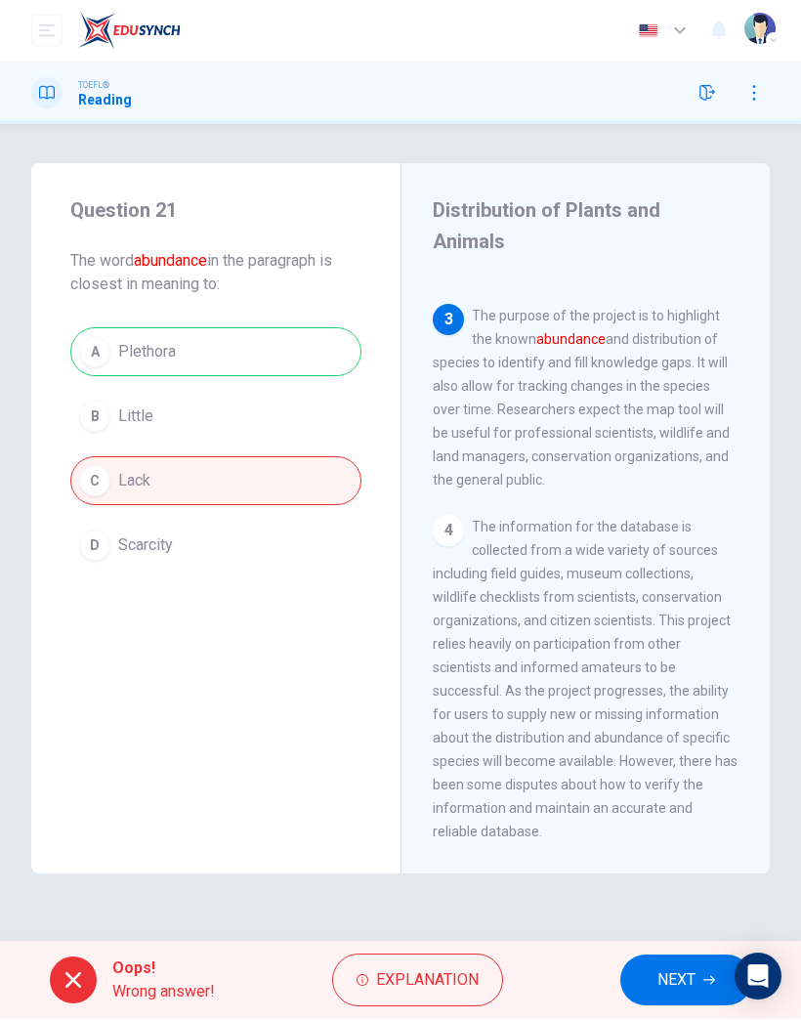
click at [658, 1003] on button "NEXT" at bounding box center [686, 980] width 132 height 51
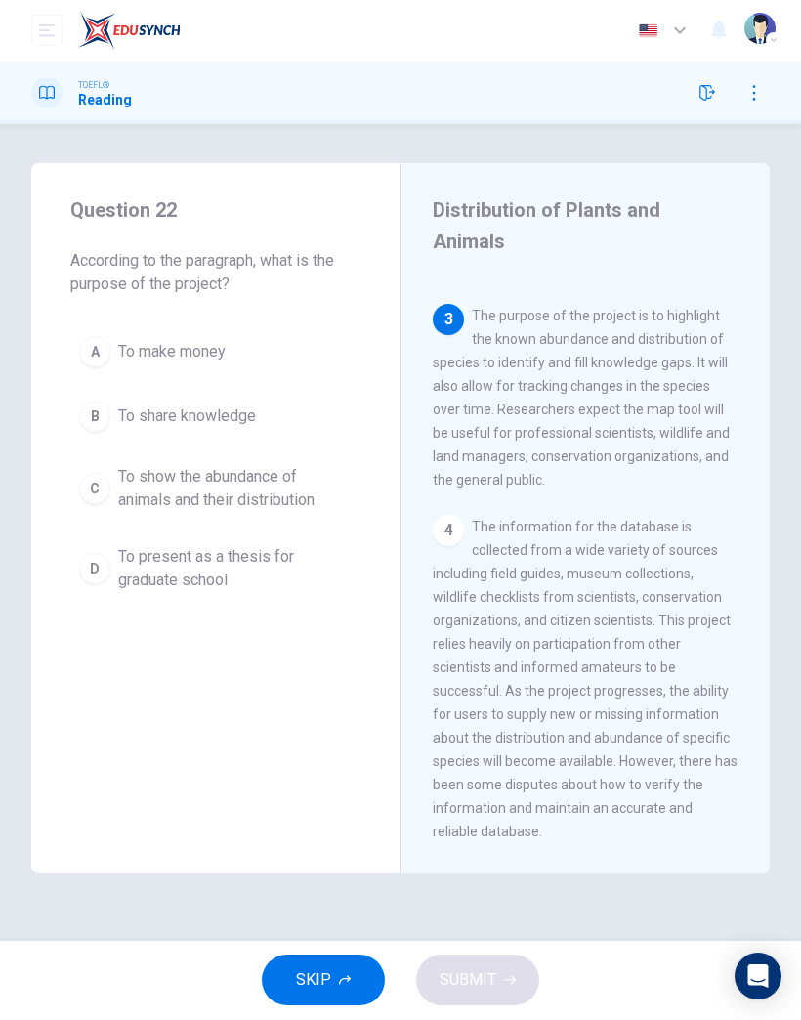
click at [241, 497] on span "To show the abundance of animals and their distribution" at bounding box center [235, 489] width 234 height 47
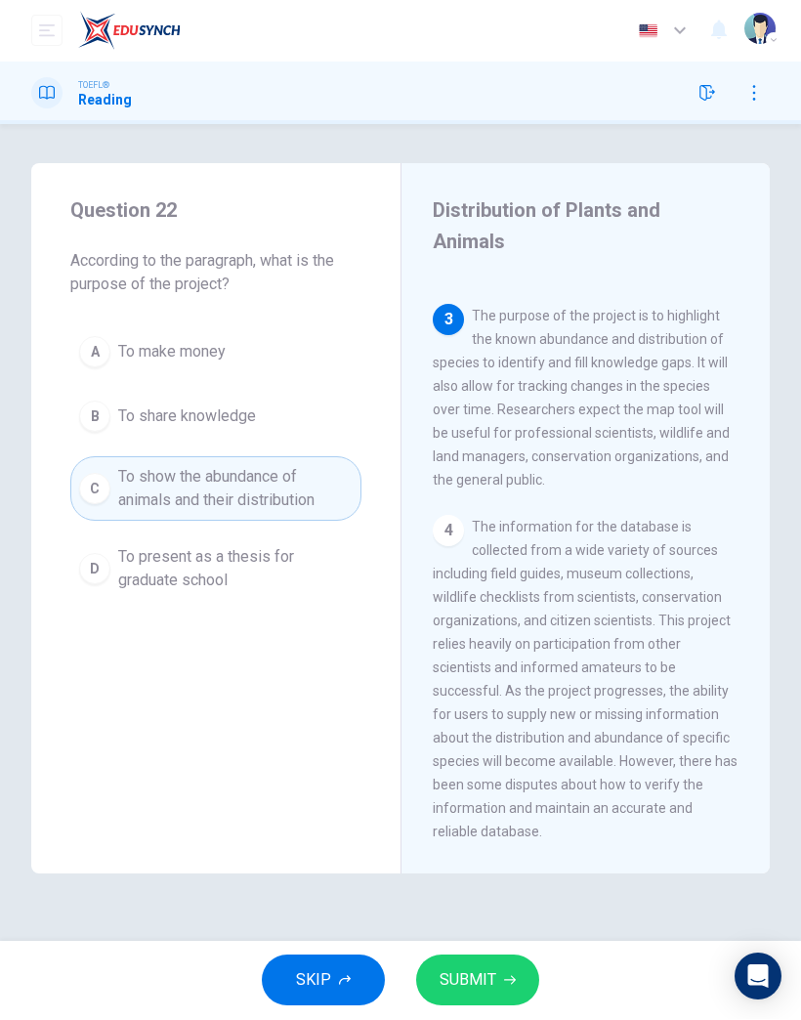
click at [501, 966] on button "SUBMIT" at bounding box center [477, 980] width 123 height 51
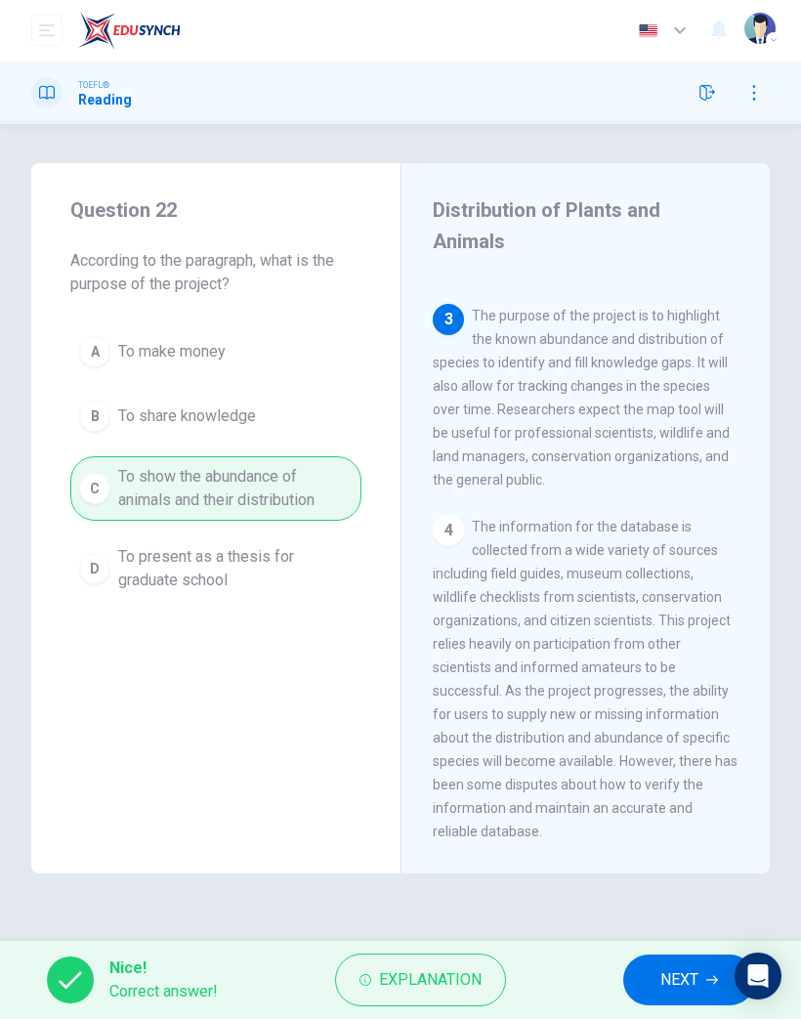
click at [653, 987] on button "NEXT" at bounding box center [689, 980] width 132 height 51
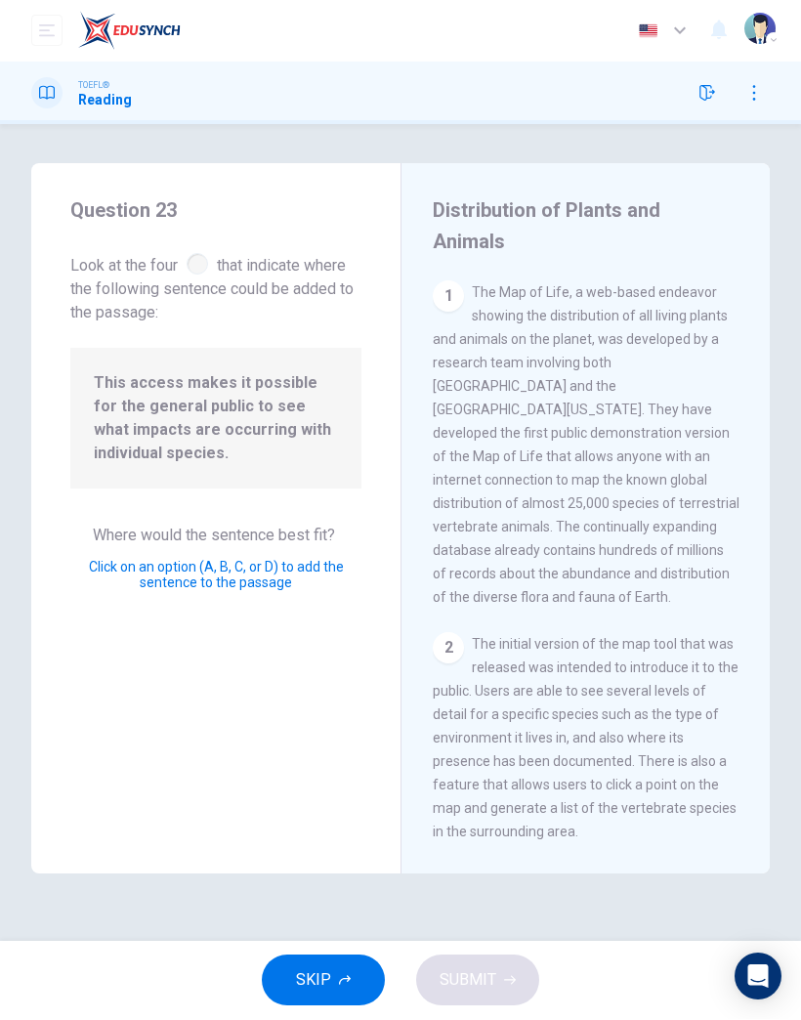
scroll to position [415, 0]
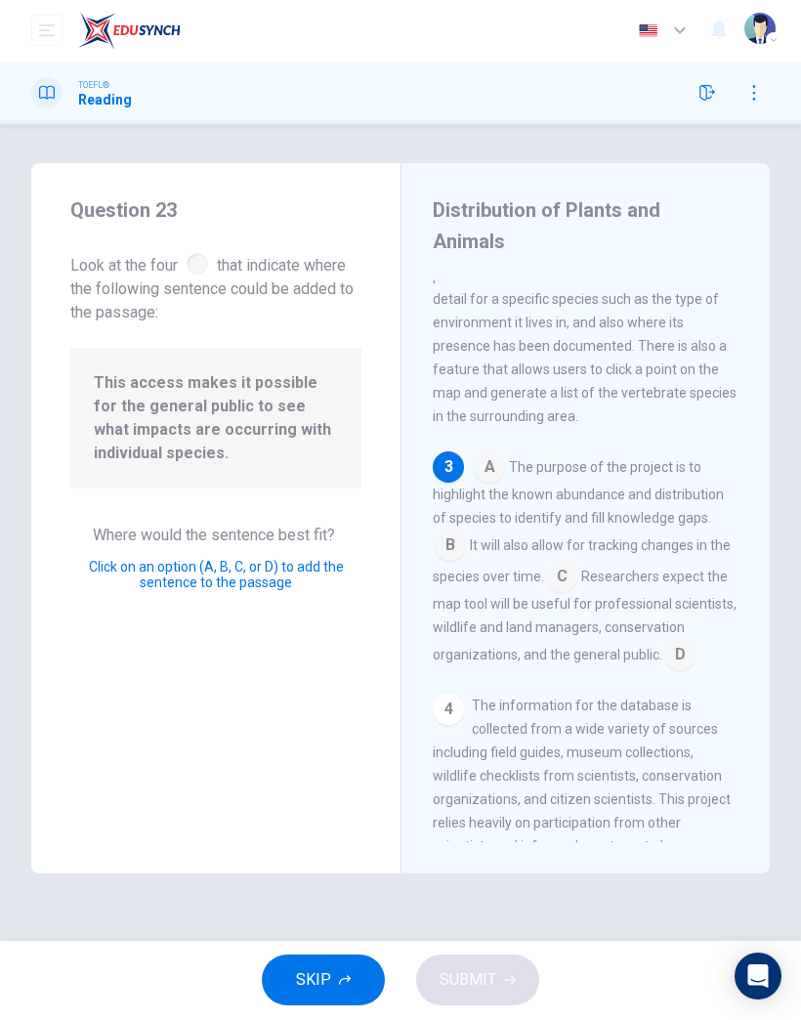
click at [466, 532] on input at bounding box center [450, 547] width 31 height 31
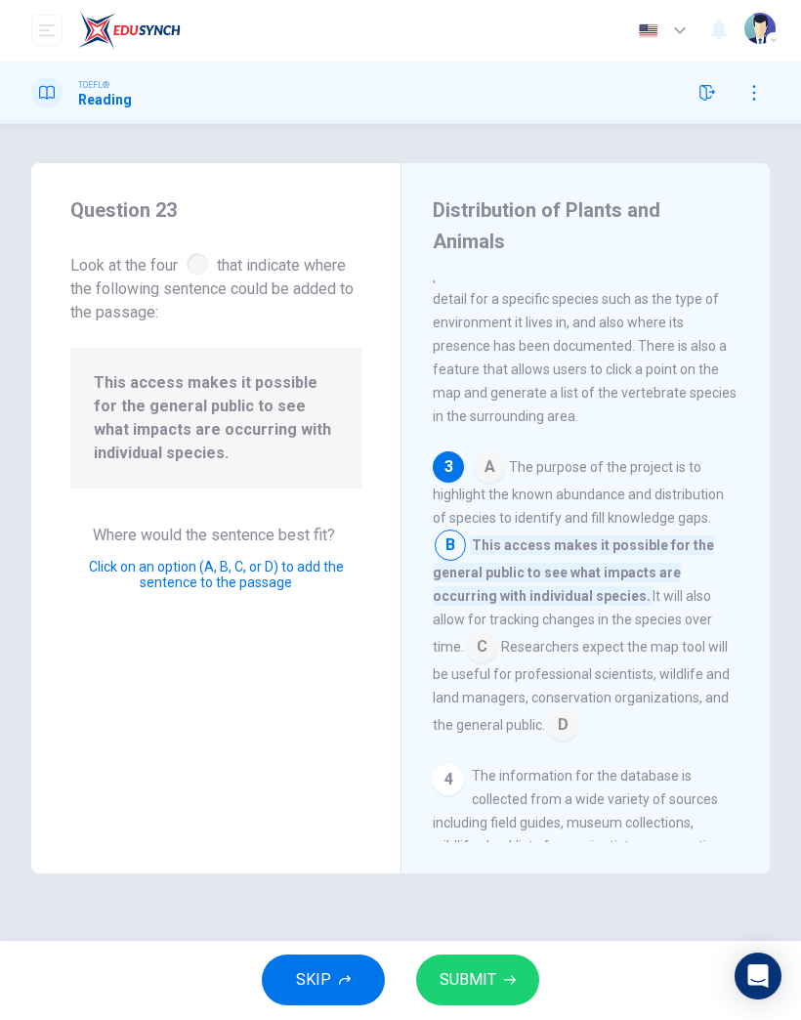
click at [491, 982] on span "SUBMIT" at bounding box center [468, 980] width 57 height 27
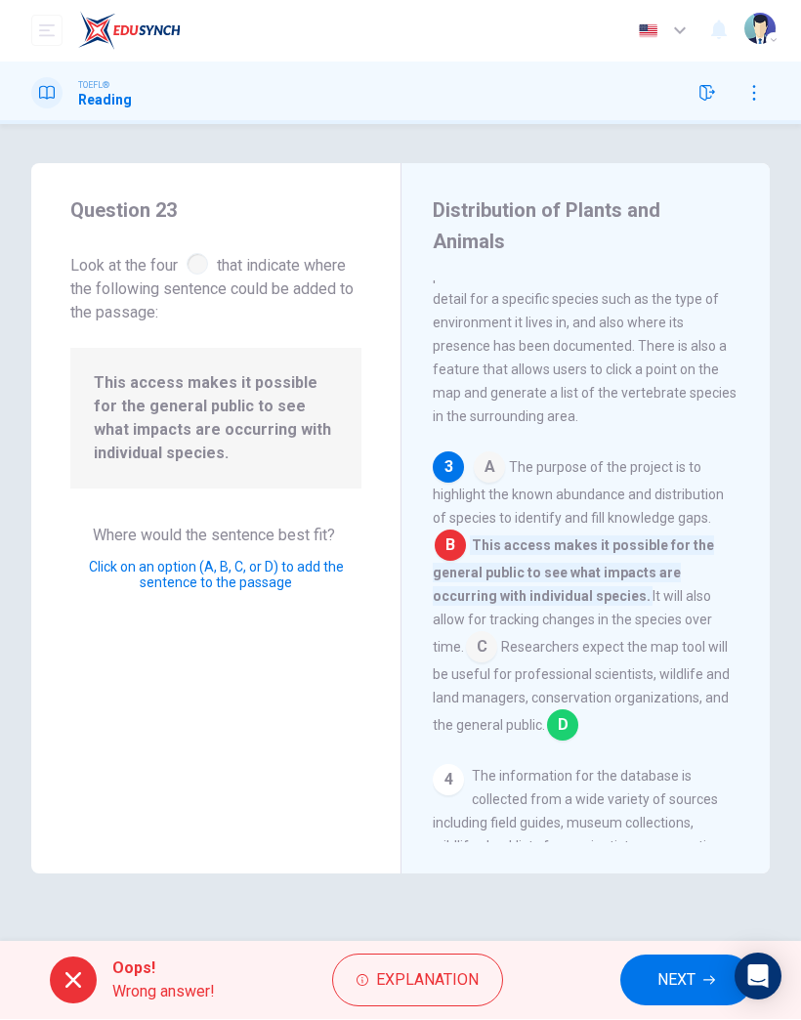
click at [666, 989] on span "NEXT" at bounding box center [677, 980] width 38 height 27
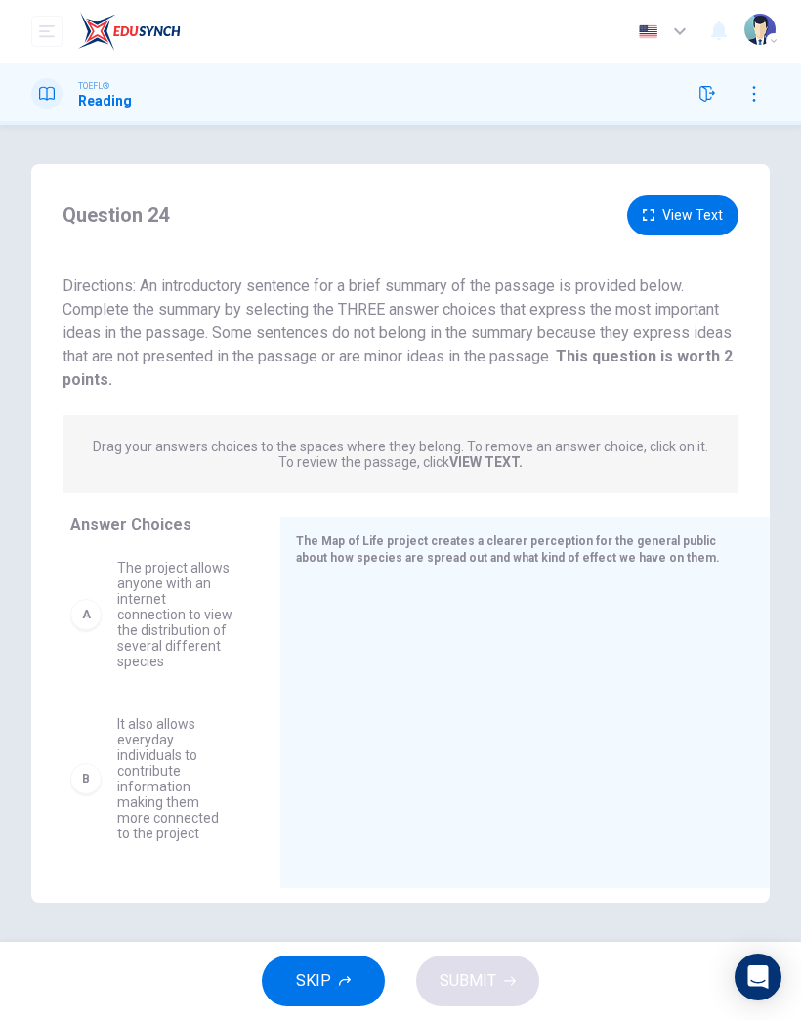
scroll to position [0, 0]
click at [171, 628] on span "The project allows anyone with an internet connection to view the distribution …" at bounding box center [175, 618] width 116 height 109
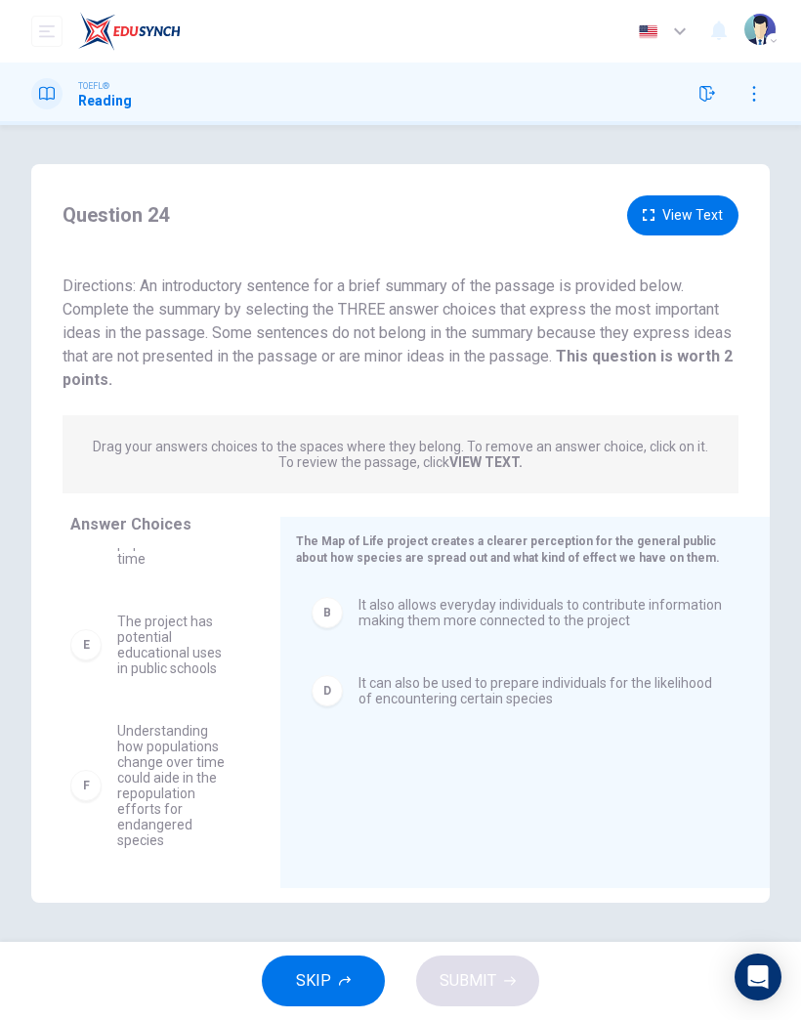
scroll to position [293, 0]
click at [137, 786] on div "A The project allows anyone with an internet connection to view the distributio…" at bounding box center [167, 698] width 194 height 301
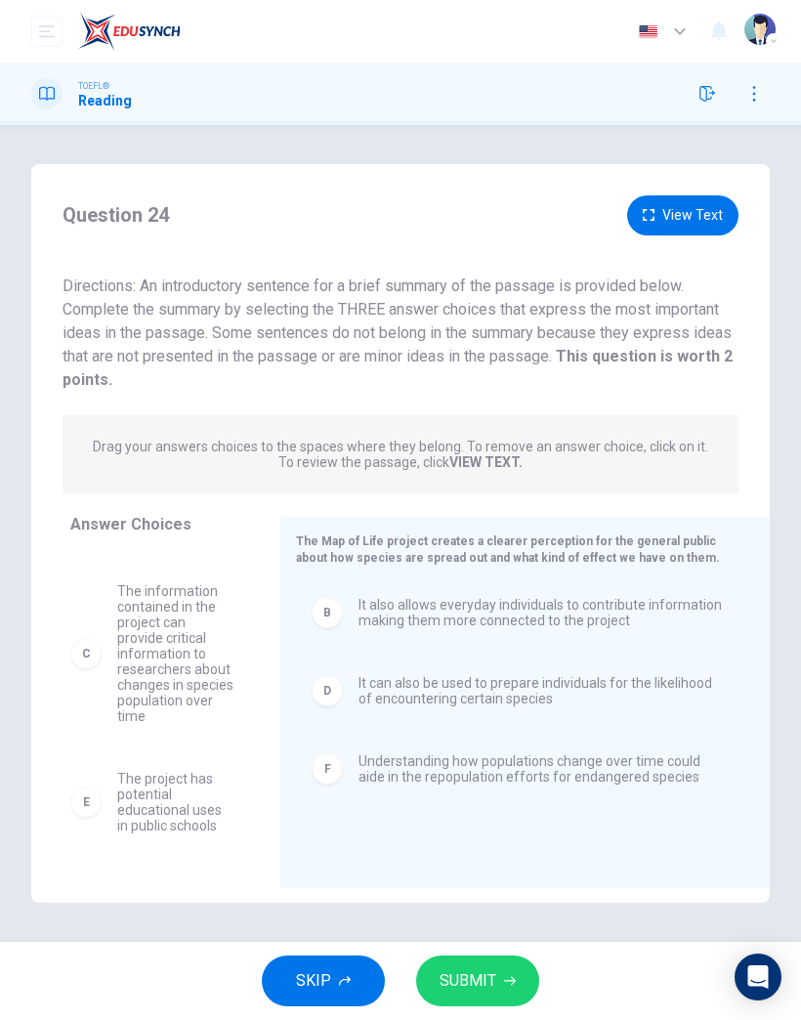
scroll to position [121, 0]
click at [499, 975] on button "SUBMIT" at bounding box center [477, 980] width 123 height 51
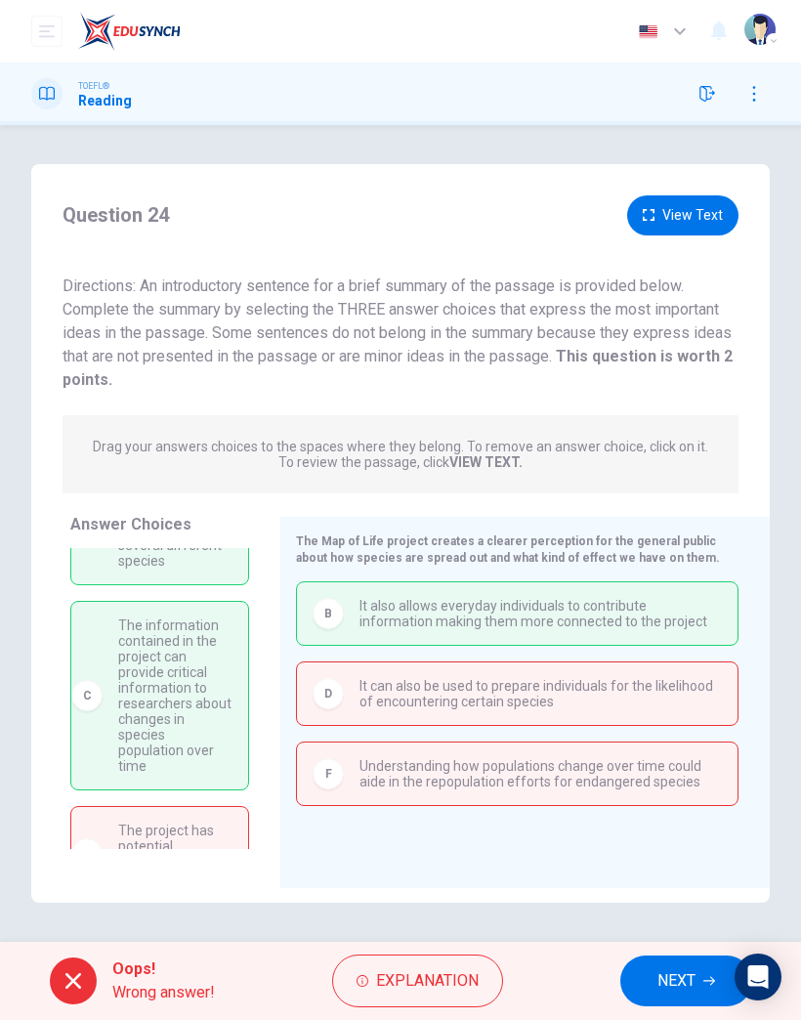
click at [669, 968] on span "NEXT" at bounding box center [677, 980] width 38 height 27
